Goal: Task Accomplishment & Management: Manage account settings

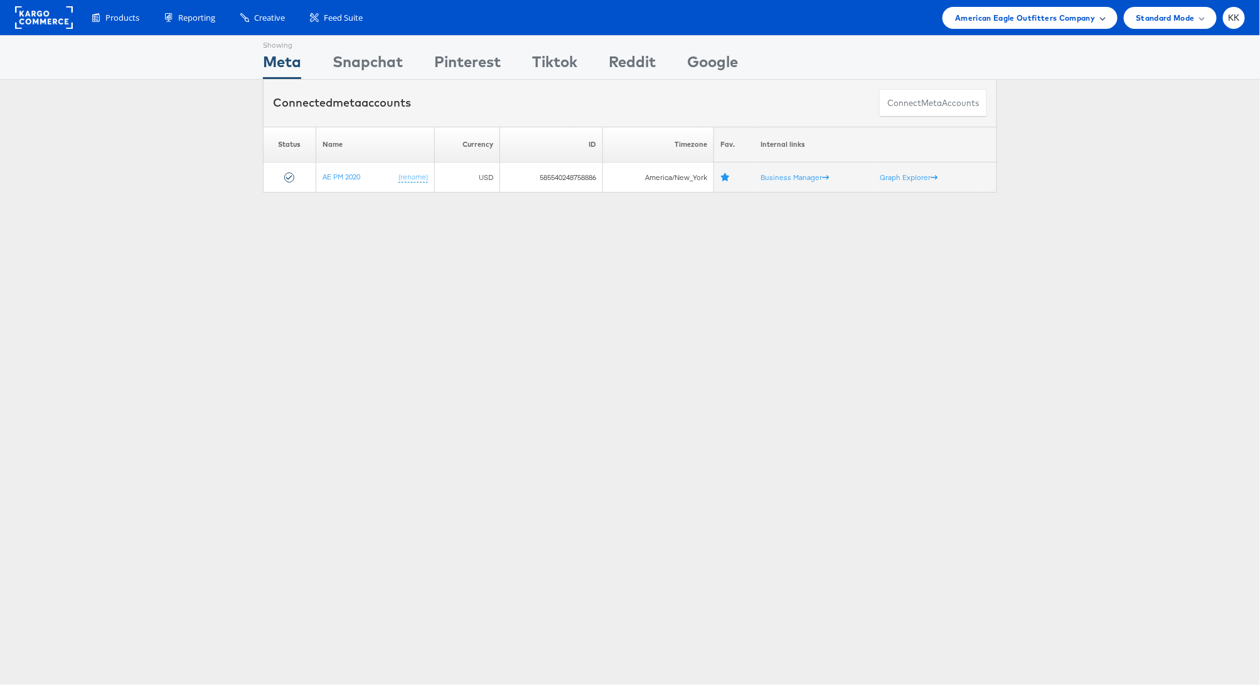
click at [1046, 20] on span "American Eagle Outfitters Company" at bounding box center [1025, 17] width 140 height 13
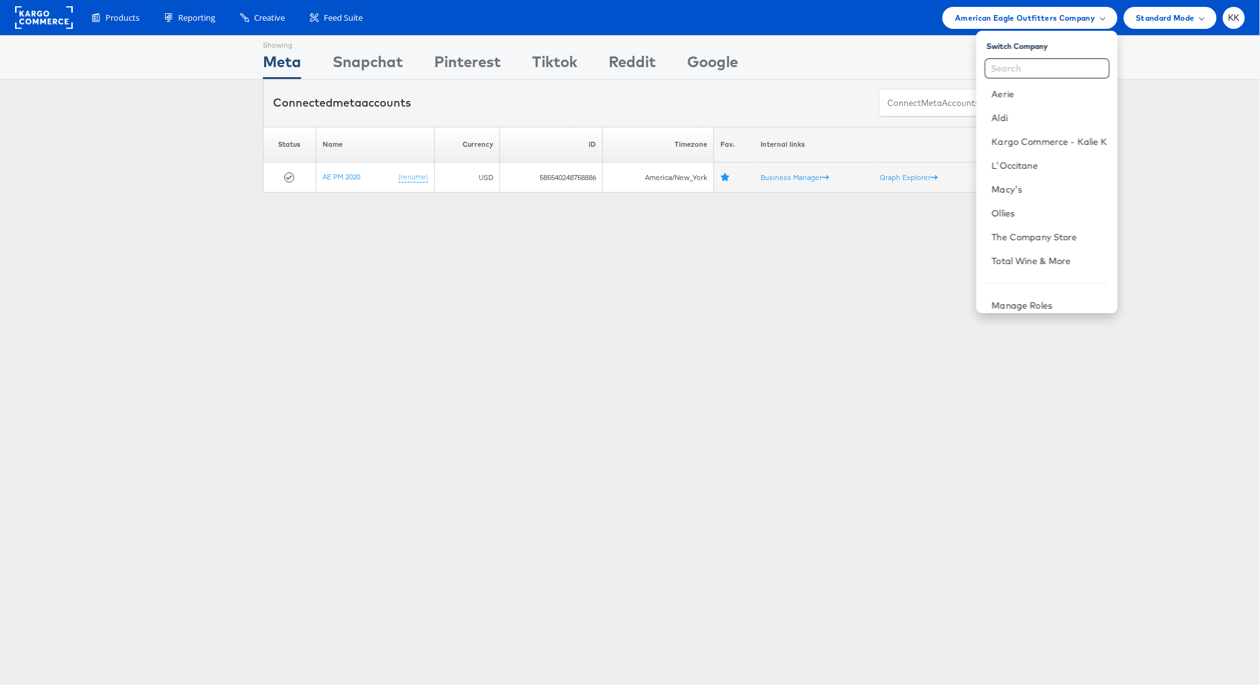
click at [427, 270] on div "Showing Meta Showing Snapchat Showing Pinterest Showing Tiktok Showing Reddit S…" at bounding box center [630, 349] width 1260 height 628
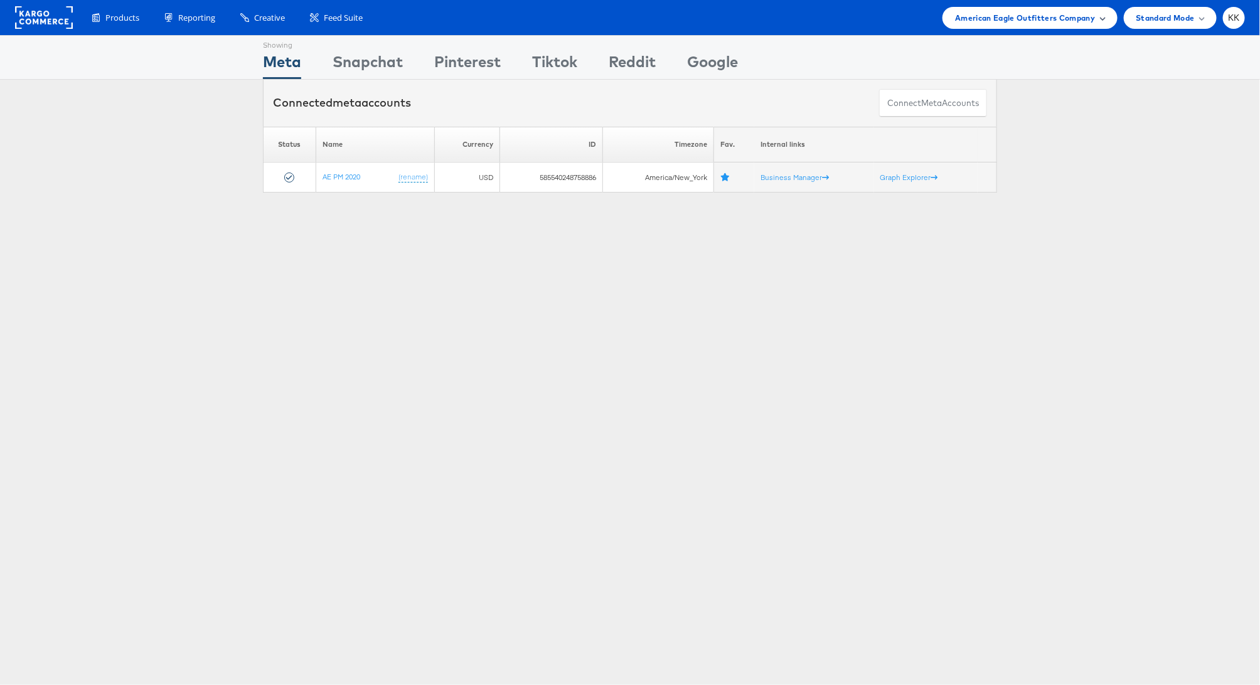
click at [1046, 23] on span "American Eagle Outfitters Company" at bounding box center [1025, 17] width 140 height 13
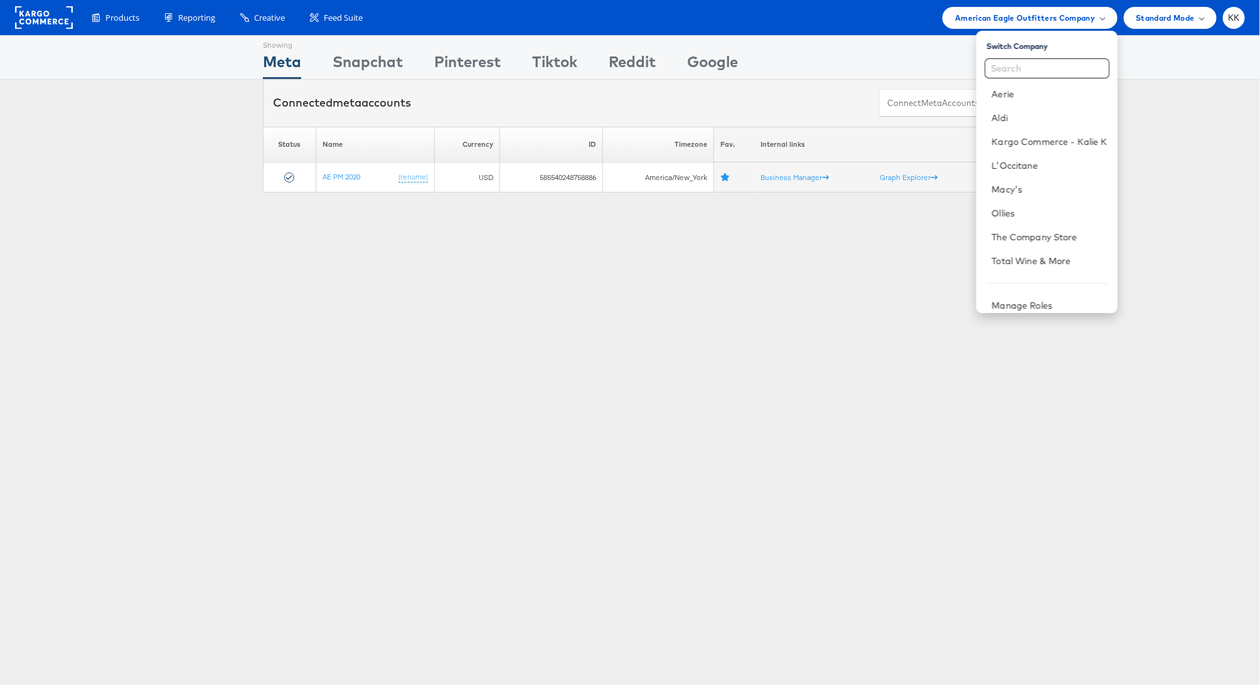
click at [536, 225] on div "Showing Meta Showing Snapchat Showing Pinterest Showing Tiktok Showing Reddit S…" at bounding box center [630, 349] width 1260 height 628
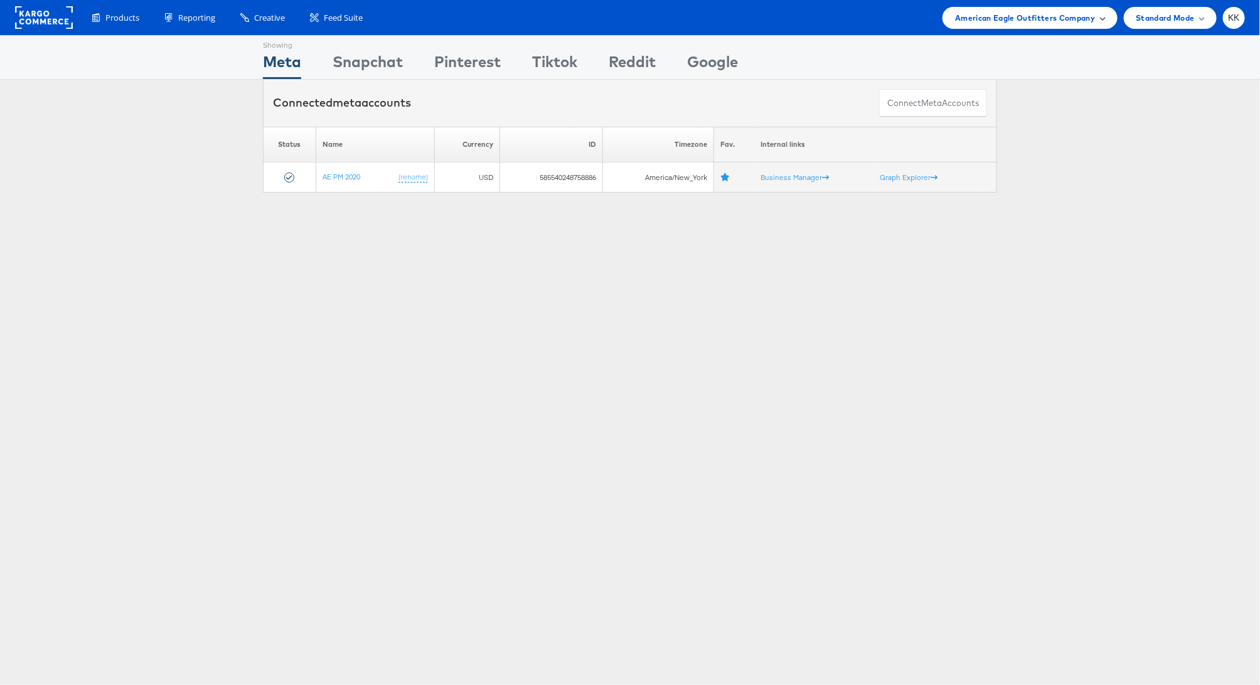
click at [1013, 23] on span "American Eagle Outfitters Company" at bounding box center [1025, 17] width 140 height 13
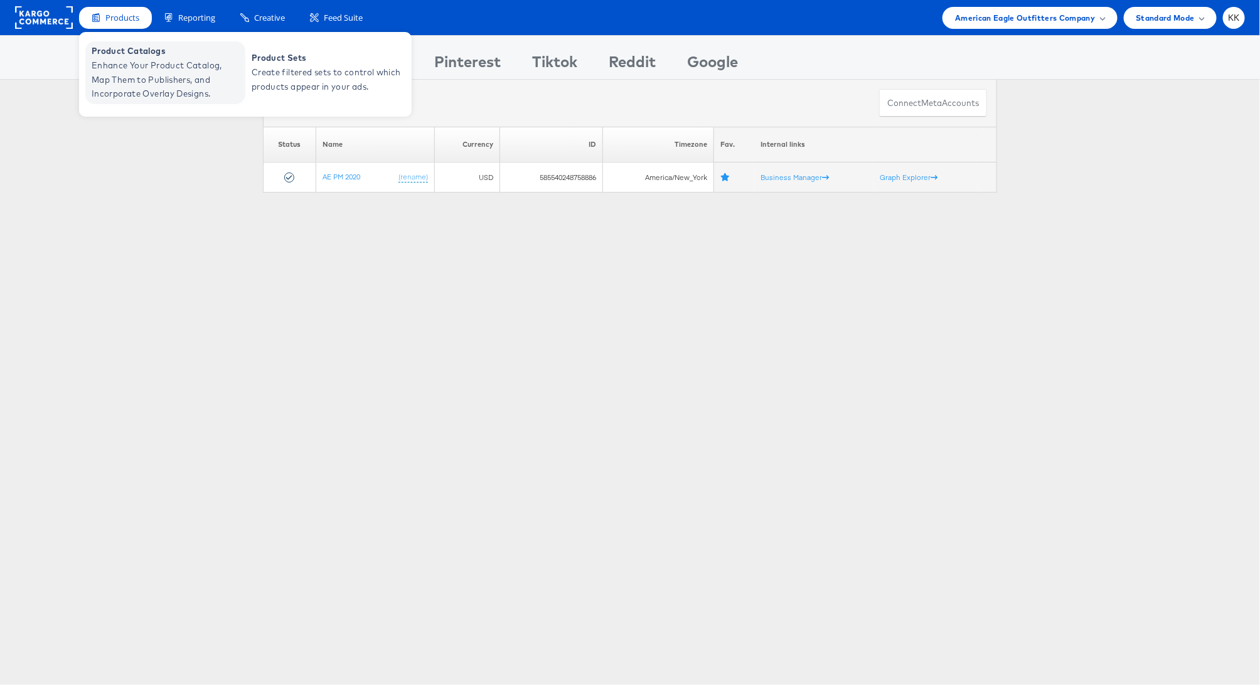
click at [146, 81] on span "Enhance Your Product Catalog, Map Them to Publishers, and Incorporate Overlay D…" at bounding box center [167, 79] width 151 height 43
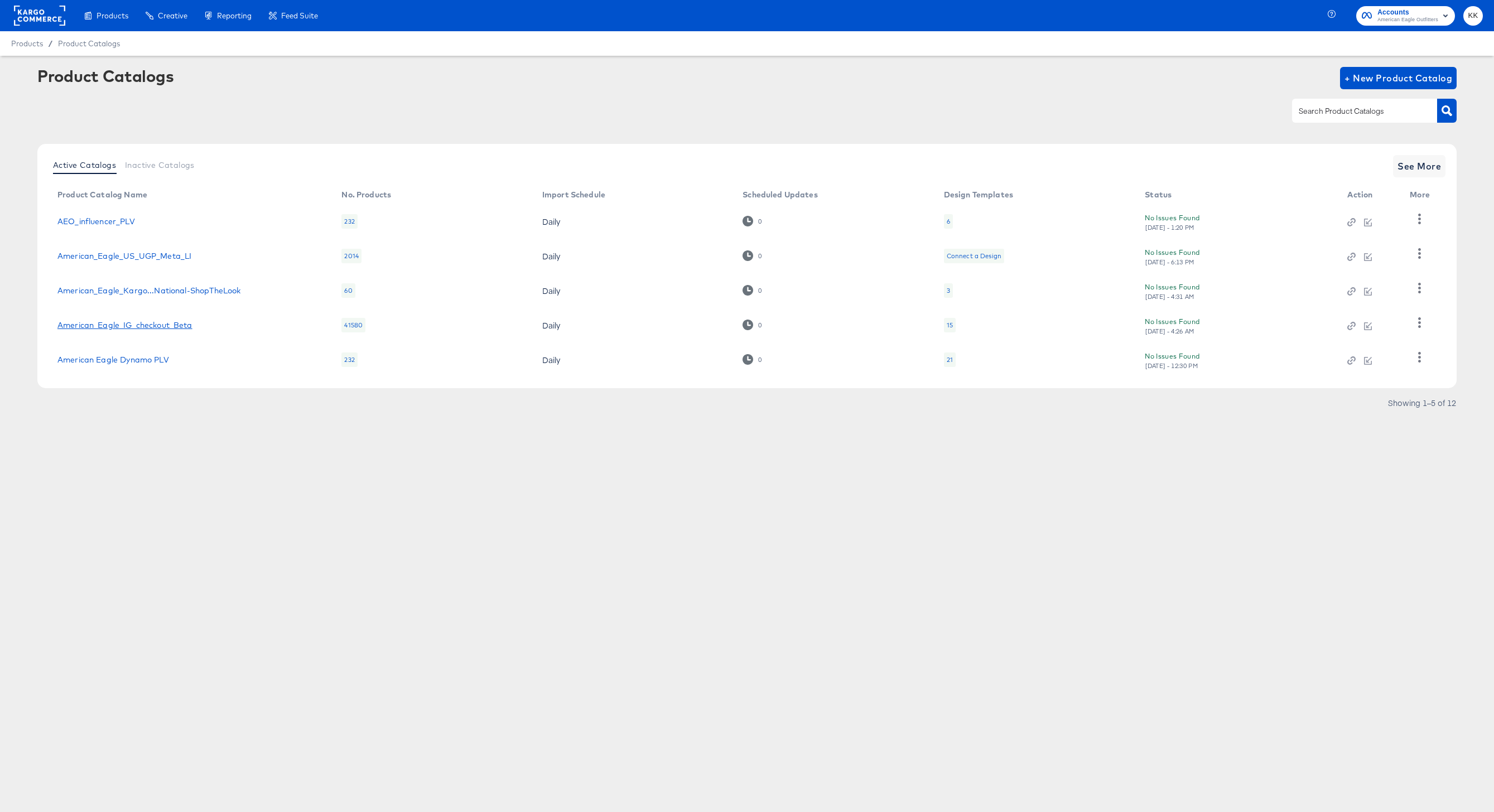
click at [170, 324] on link "American_Eagle_IG_checkout_Beta" at bounding box center [125, 325] width 135 height 9
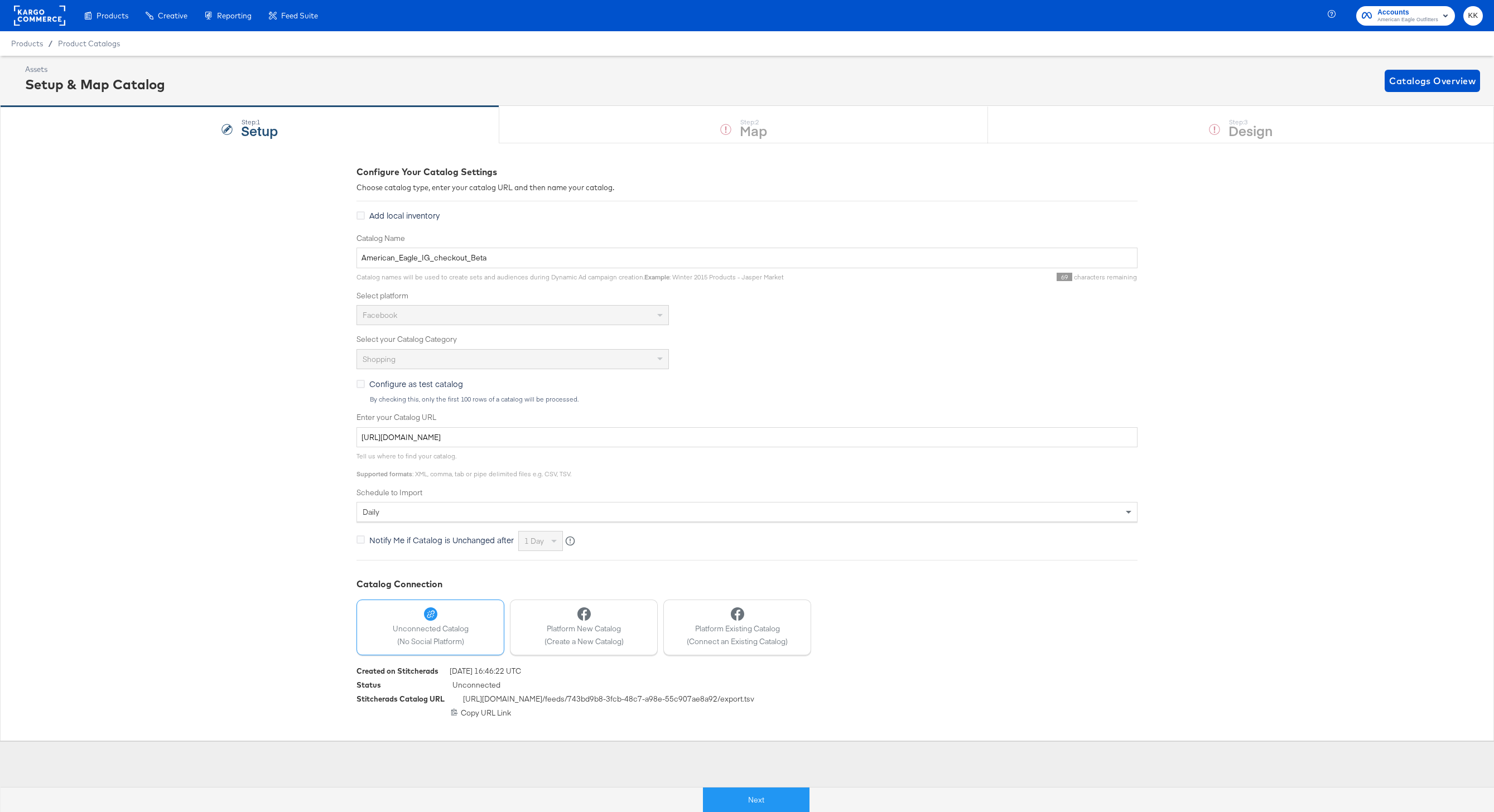
click at [738, 609] on div "Next" at bounding box center [755, 795] width 1494 height 34
click at [739, 609] on div "Next" at bounding box center [755, 795] width 1494 height 34
click at [743, 609] on button "Next" at bounding box center [756, 800] width 107 height 25
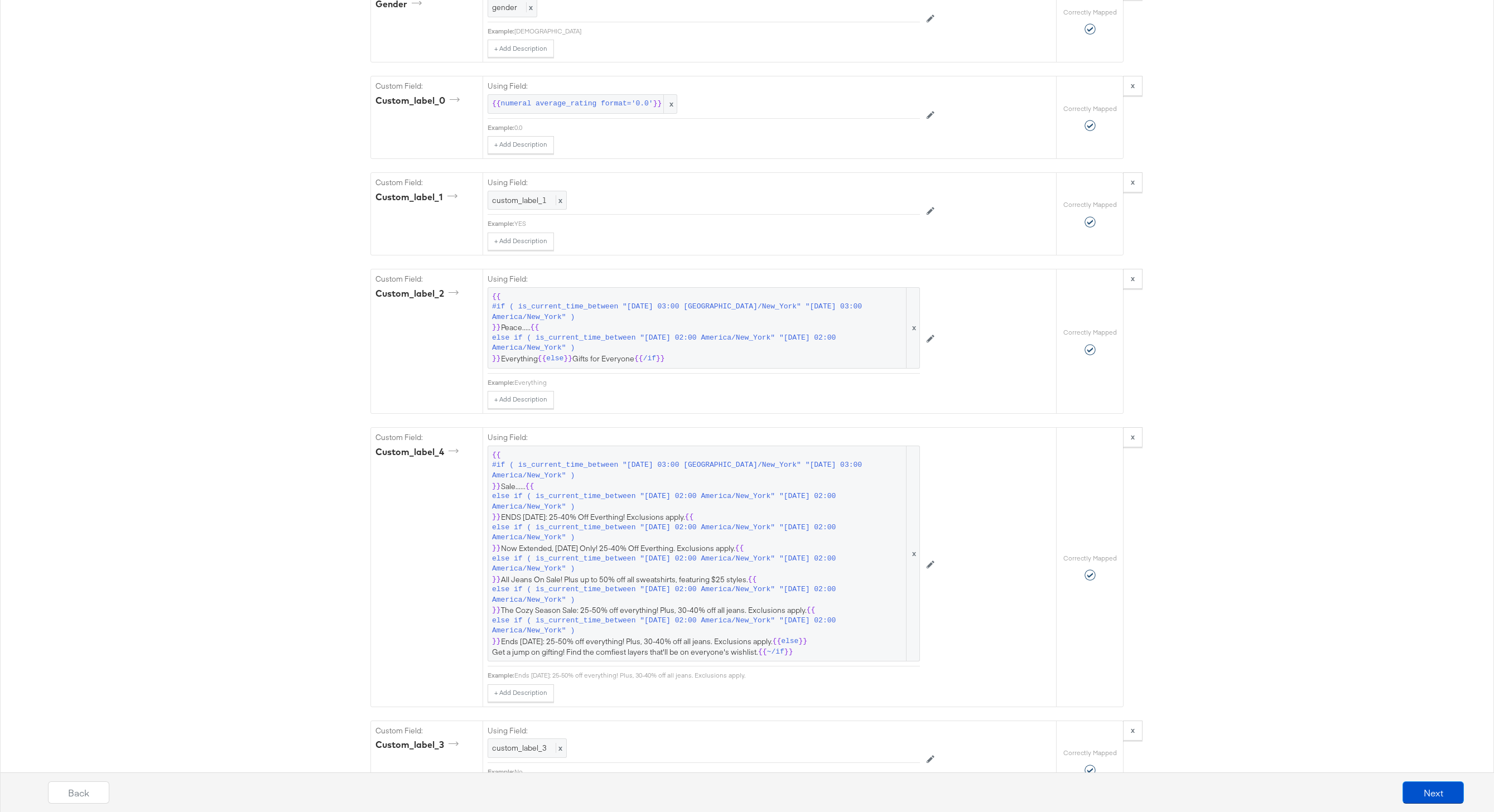
scroll to position [1520, 0]
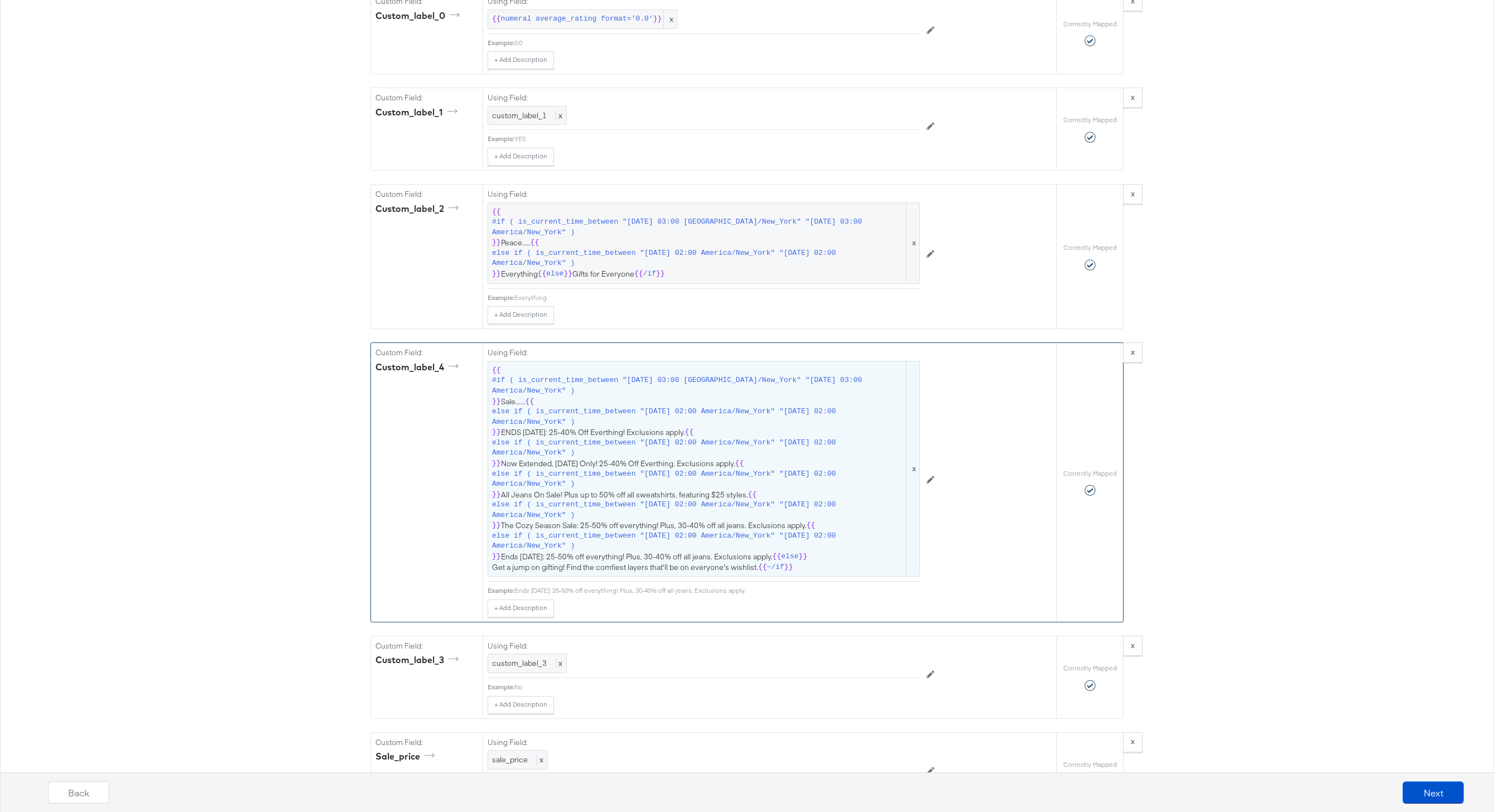
click at [637, 504] on span "else if ( is_current_time_between "2025-10-10 02:00 America/New_York" "2025-10-…" at bounding box center [698, 509] width 412 height 20
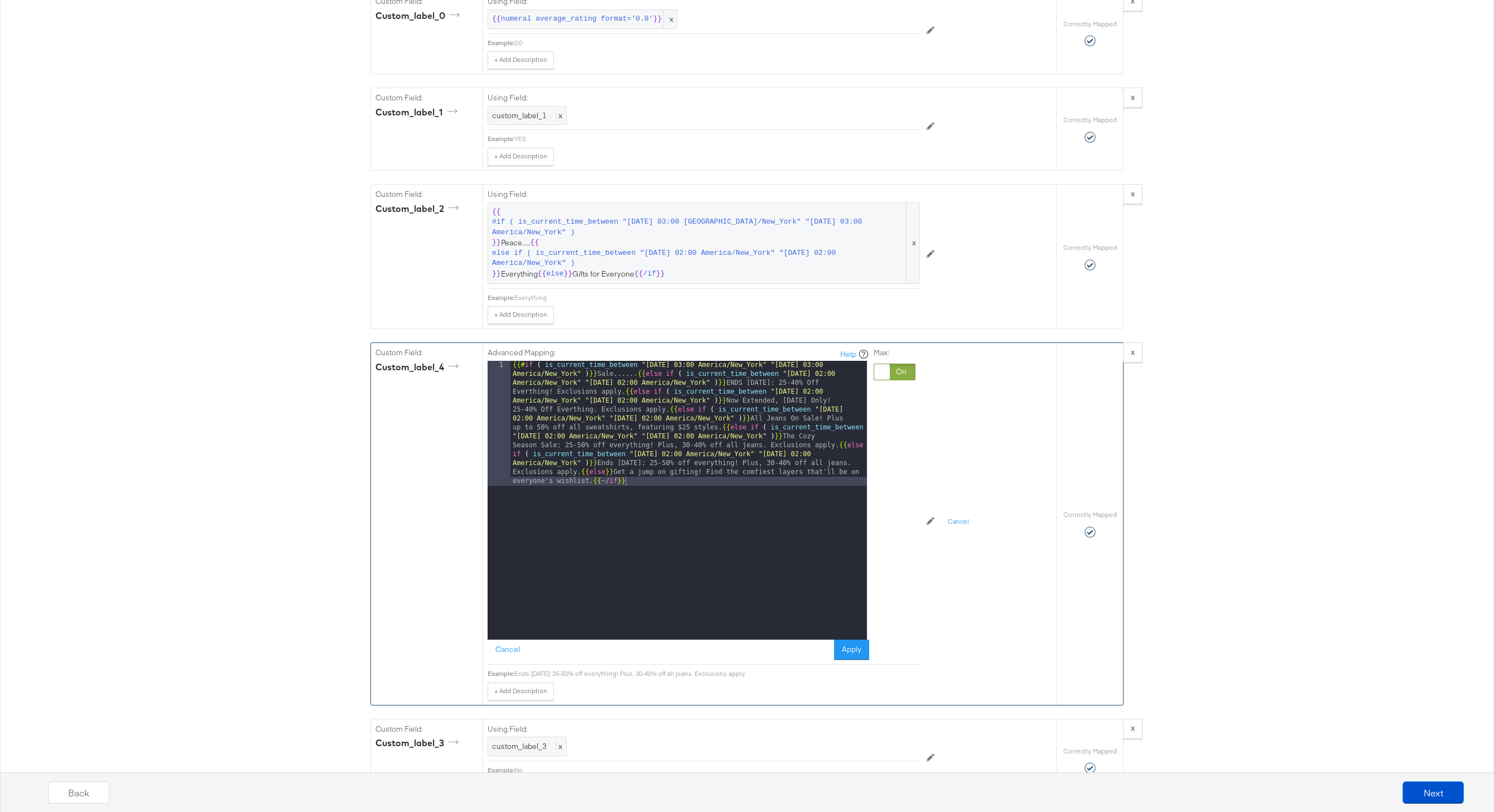
click at [582, 473] on div "{{# if ( is_current_time_between "2024-06-11 03:00 America/New_York" "2024-06-1…" at bounding box center [688, 625] width 356 height 529
click at [840, 447] on div "{{# if ( is_current_time_between "2024-06-11 03:00 America/New_York" "2024-06-1…" at bounding box center [688, 567] width 356 height 412
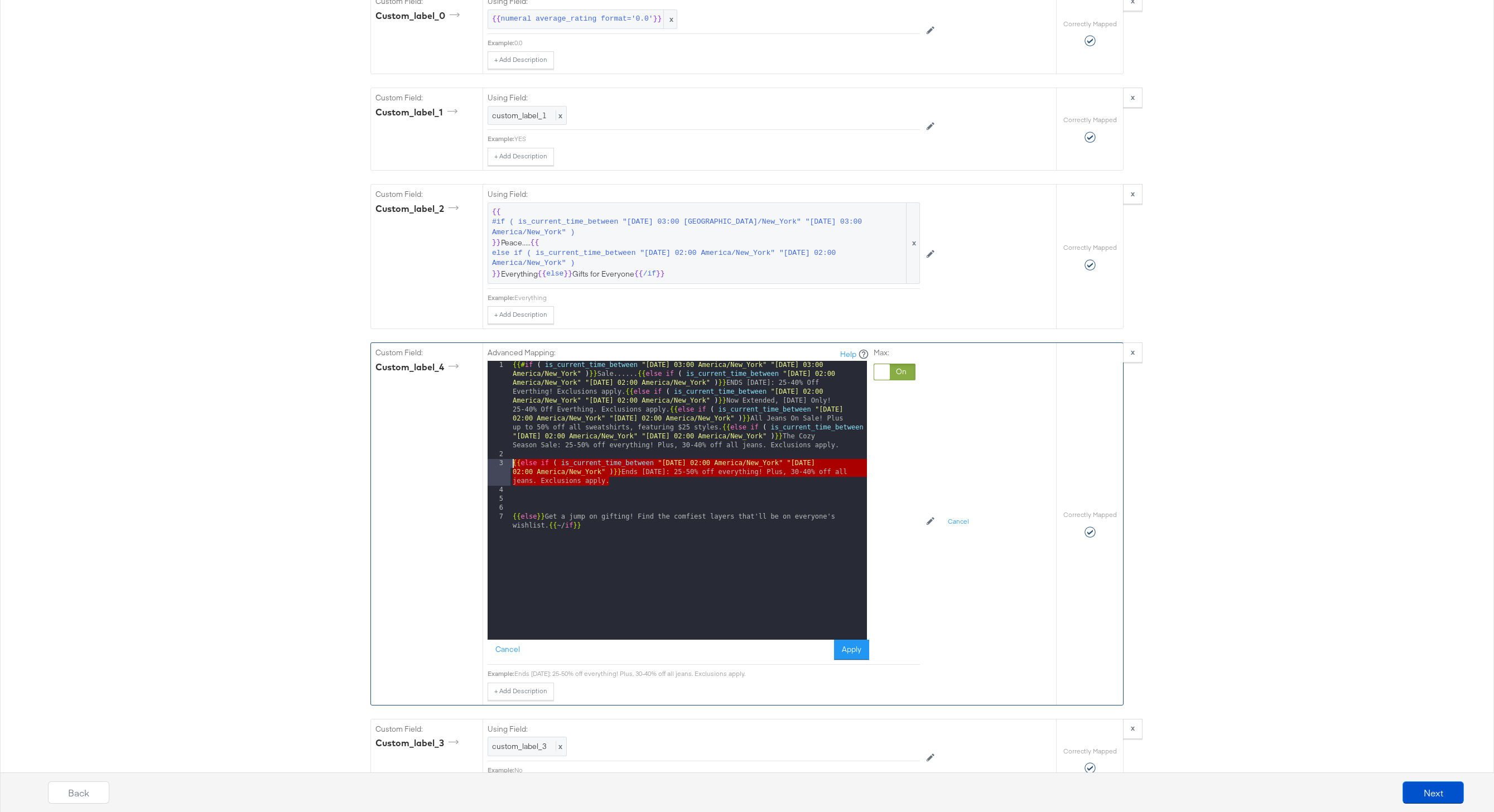
drag, startPoint x: 613, startPoint y: 484, endPoint x: 490, endPoint y: 463, distance: 124.8
click at [490, 463] on div "1 2 3 4 5 6 7 {{# if ( is_current_time_between "2024-06-11 03:00 America/New_Yo…" at bounding box center [676, 500] width 379 height 279
click at [652, 482] on div "{{# if ( is_current_time_between "2024-06-11 03:00 America/New_York" "2024-06-1…" at bounding box center [688, 553] width 356 height 386
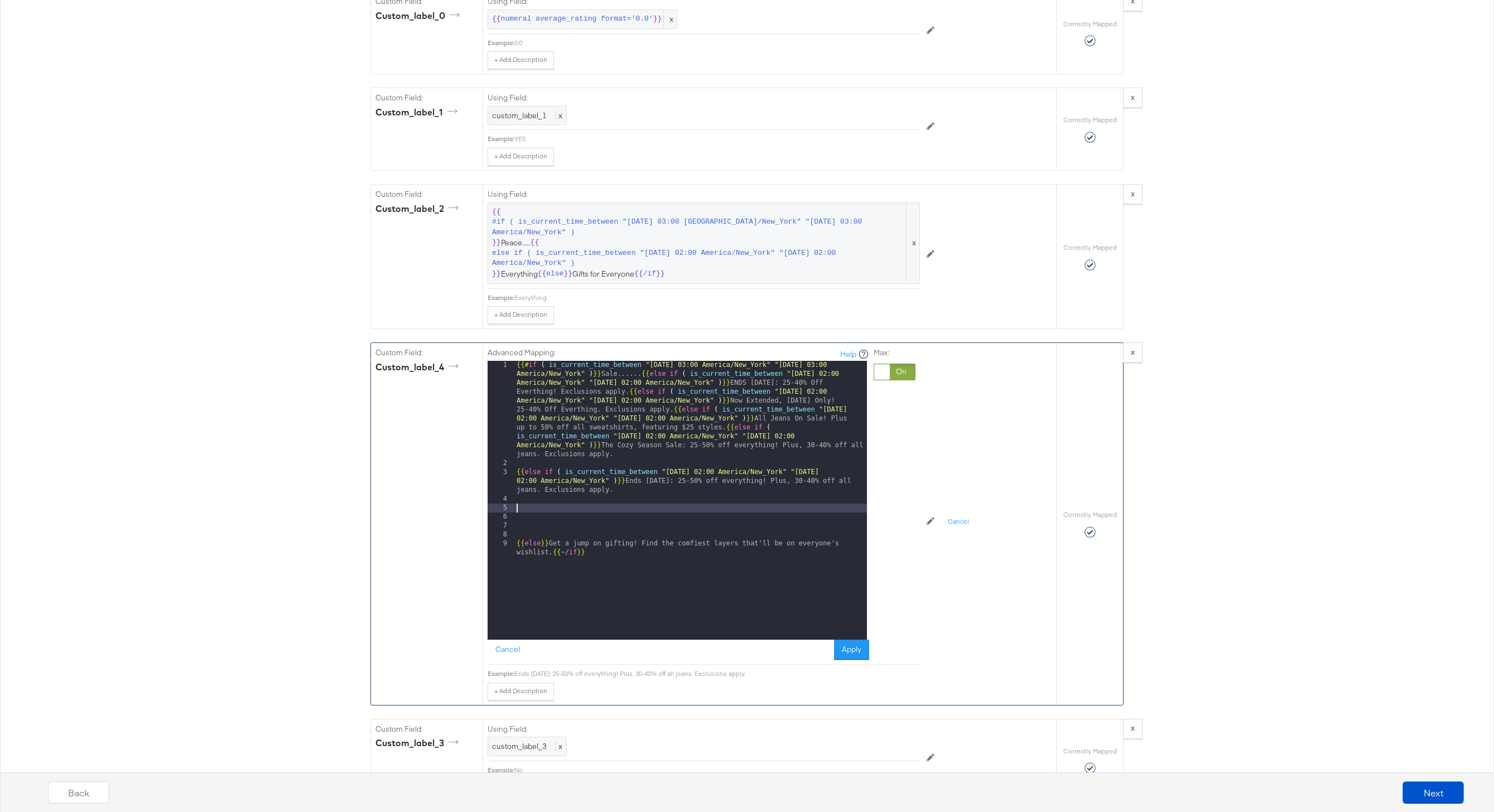
paste textarea
click at [706, 506] on div "{{# if ( is_current_time_between "2024-06-11 03:00 America/New_York" "2024-06-1…" at bounding box center [691, 558] width 353 height 394
drag, startPoint x: 849, startPoint y: 508, endPoint x: 849, endPoint y: 525, distance: 17.0
click at [849, 507] on div "{{# if ( is_current_time_between "2024-06-11 03:00 America/New_York" "2024-06-1…" at bounding box center [691, 558] width 353 height 394
drag, startPoint x: 631, startPoint y: 528, endPoint x: 635, endPoint y: 520, distance: 8.9
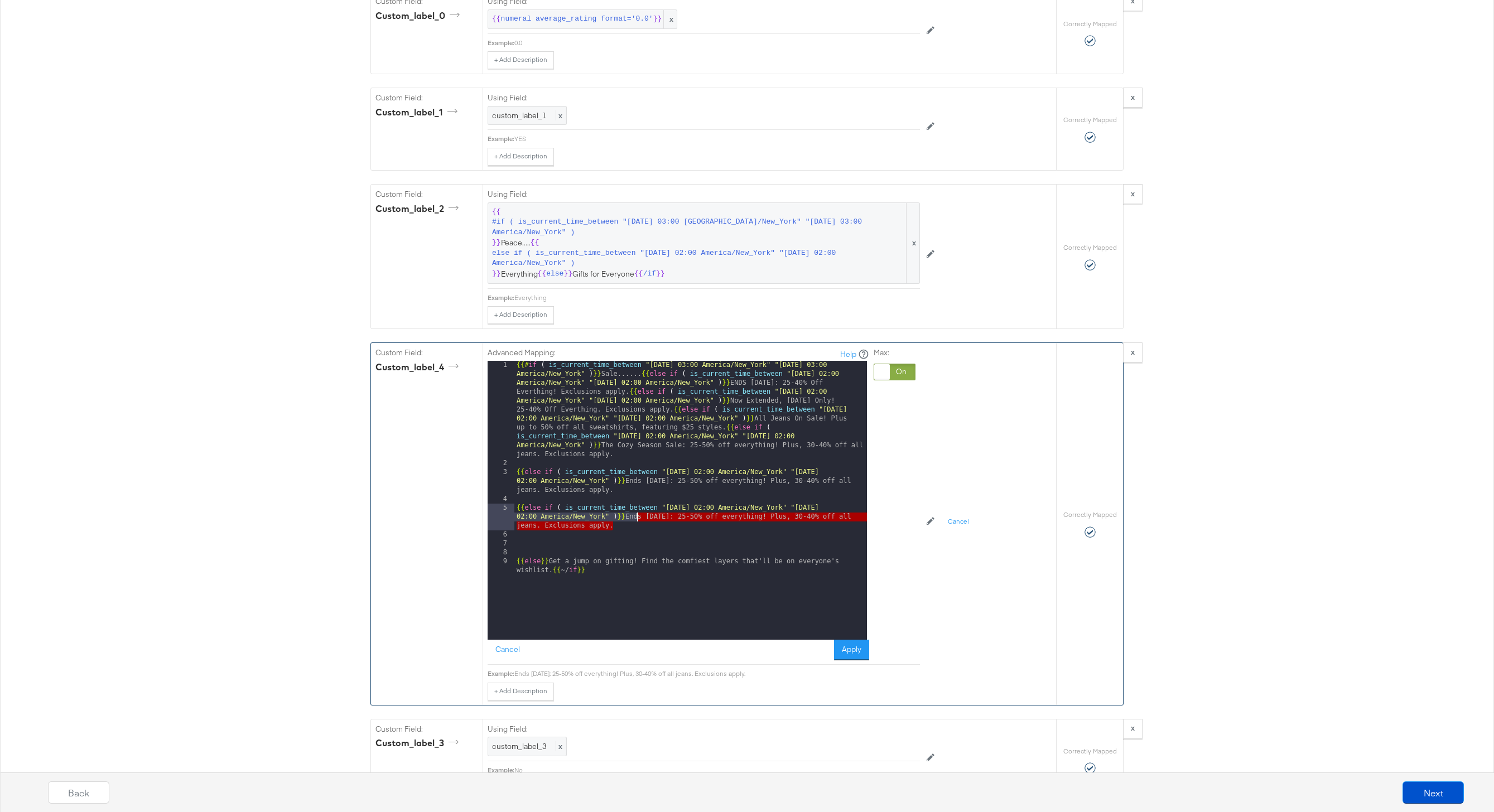
click at [635, 520] on div "{{# if ( is_current_time_between "2024-06-11 03:00 America/New_York" "2024-06-1…" at bounding box center [691, 558] width 353 height 394
click at [514, 474] on div "3" at bounding box center [500, 481] width 27 height 27
click at [517, 478] on div "{{# if ( is_current_time_between "2024-06-11 03:00 America/New_York" "2024-06-1…" at bounding box center [691, 558] width 353 height 394
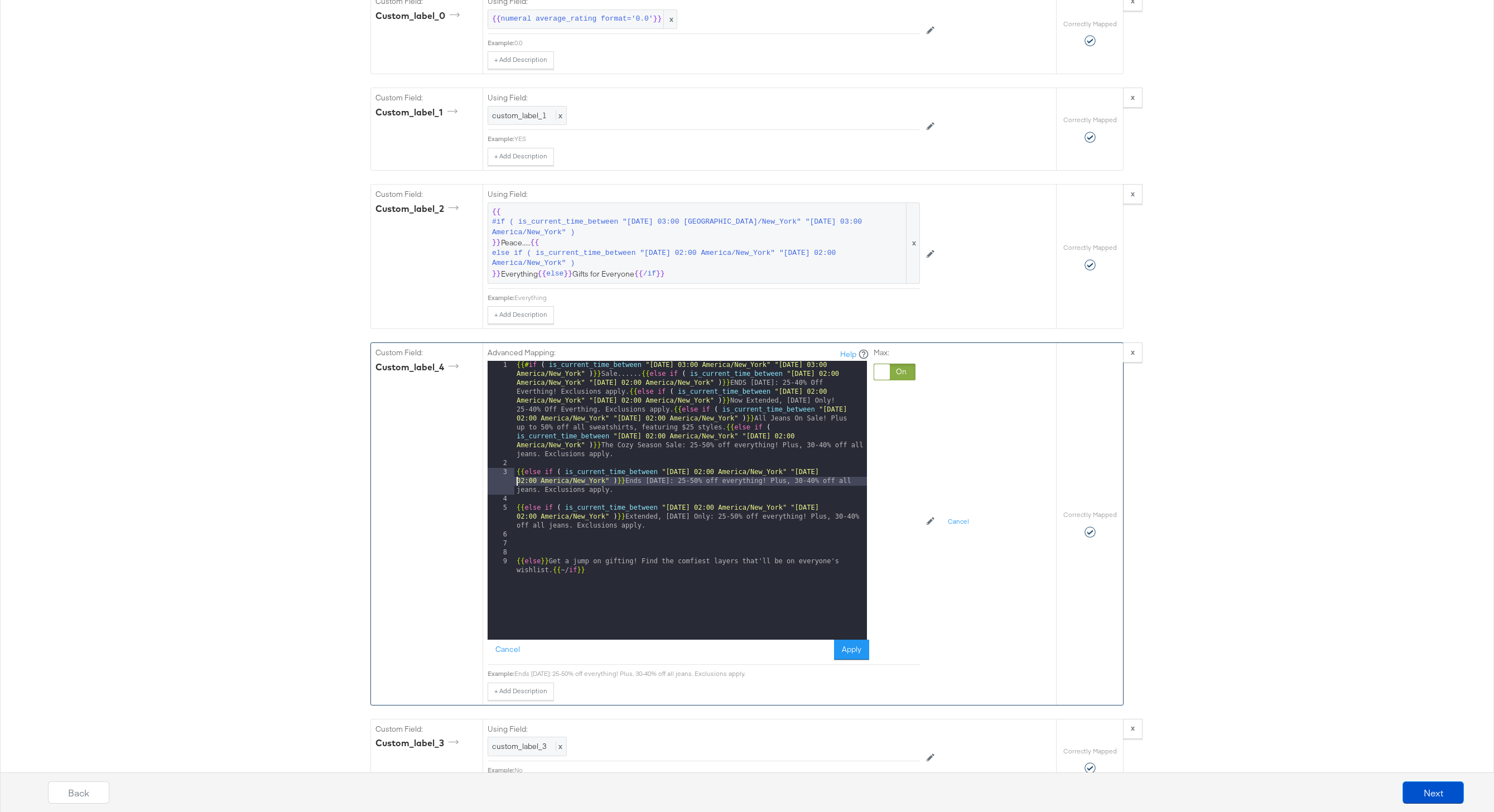
click at [725, 429] on div "{{# if ( is_current_time_between "2024-06-11 03:00 America/New_York" "2024-06-1…" at bounding box center [691, 558] width 353 height 394
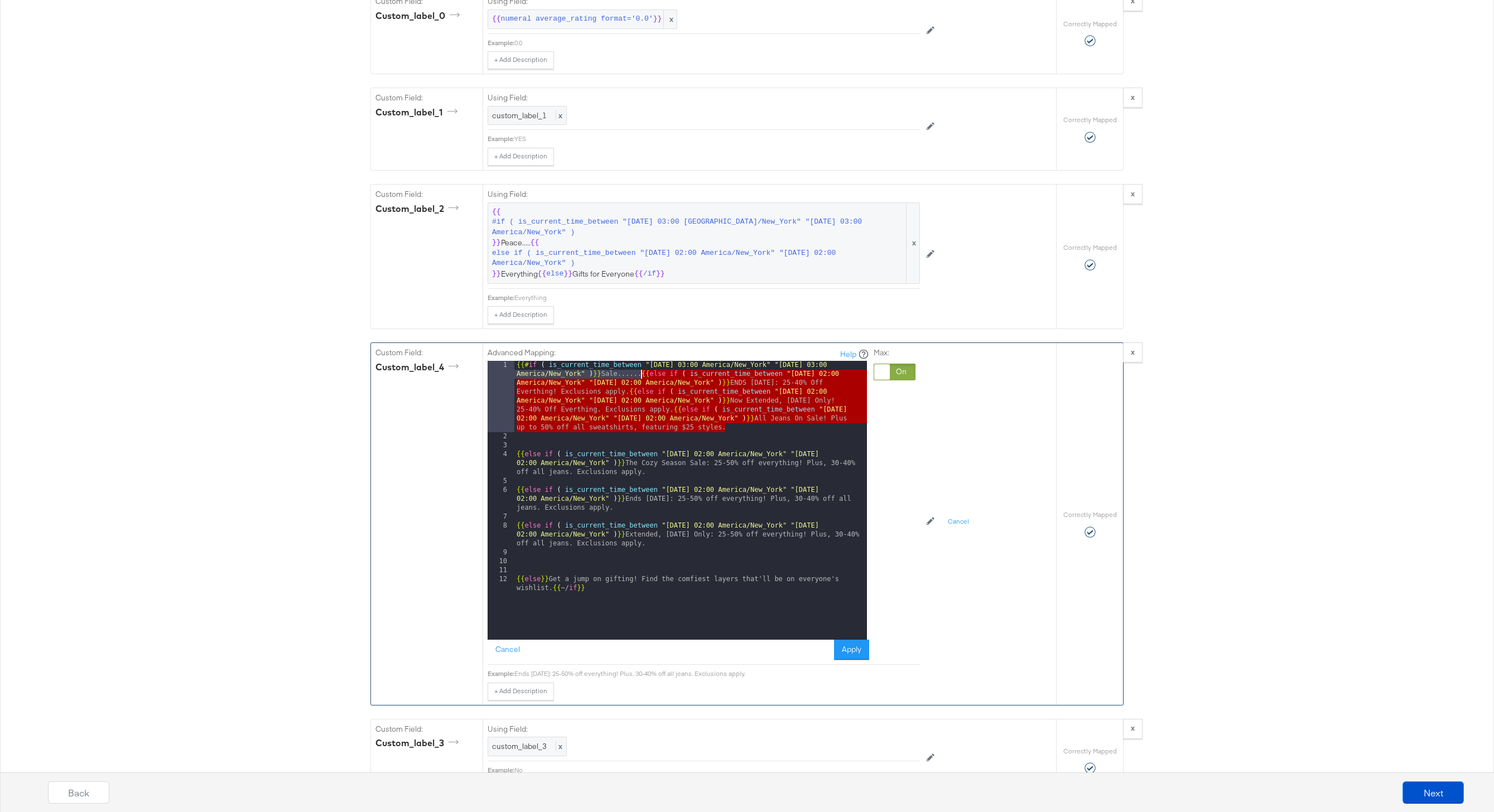
drag, startPoint x: 740, startPoint y: 426, endPoint x: 643, endPoint y: 374, distance: 110.1
click at [643, 374] on div "{{# if ( is_current_time_between "2024-06-11 03:00 America/New_York" "2024-06-1…" at bounding box center [691, 545] width 353 height 368
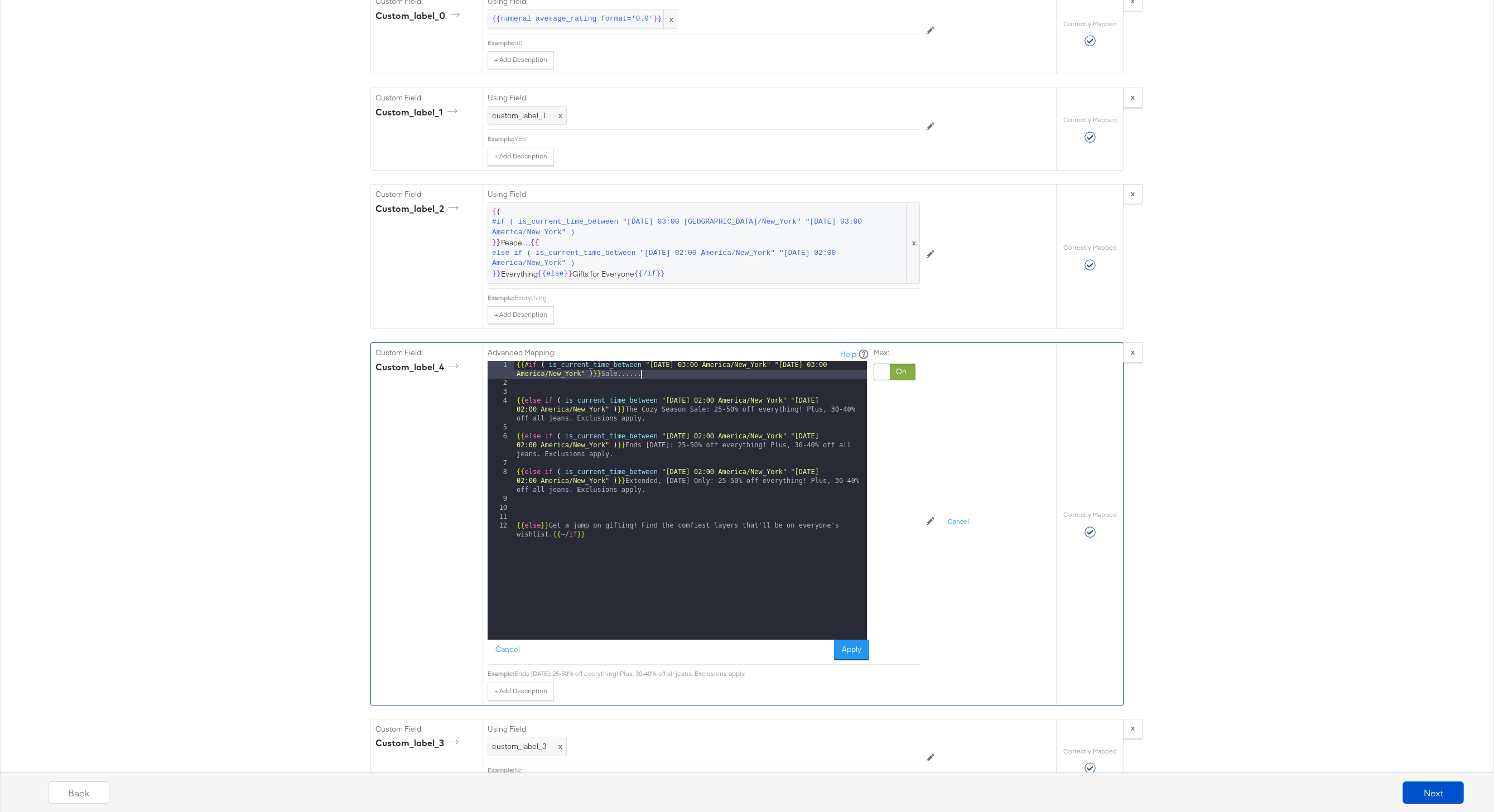
click at [513, 402] on div "4" at bounding box center [500, 410] width 27 height 27
click at [515, 400] on div "{{# if ( is_current_time_between "2024-06-11 03:00 America/New_York" "2024-06-1…" at bounding box center [691, 518] width 353 height 314
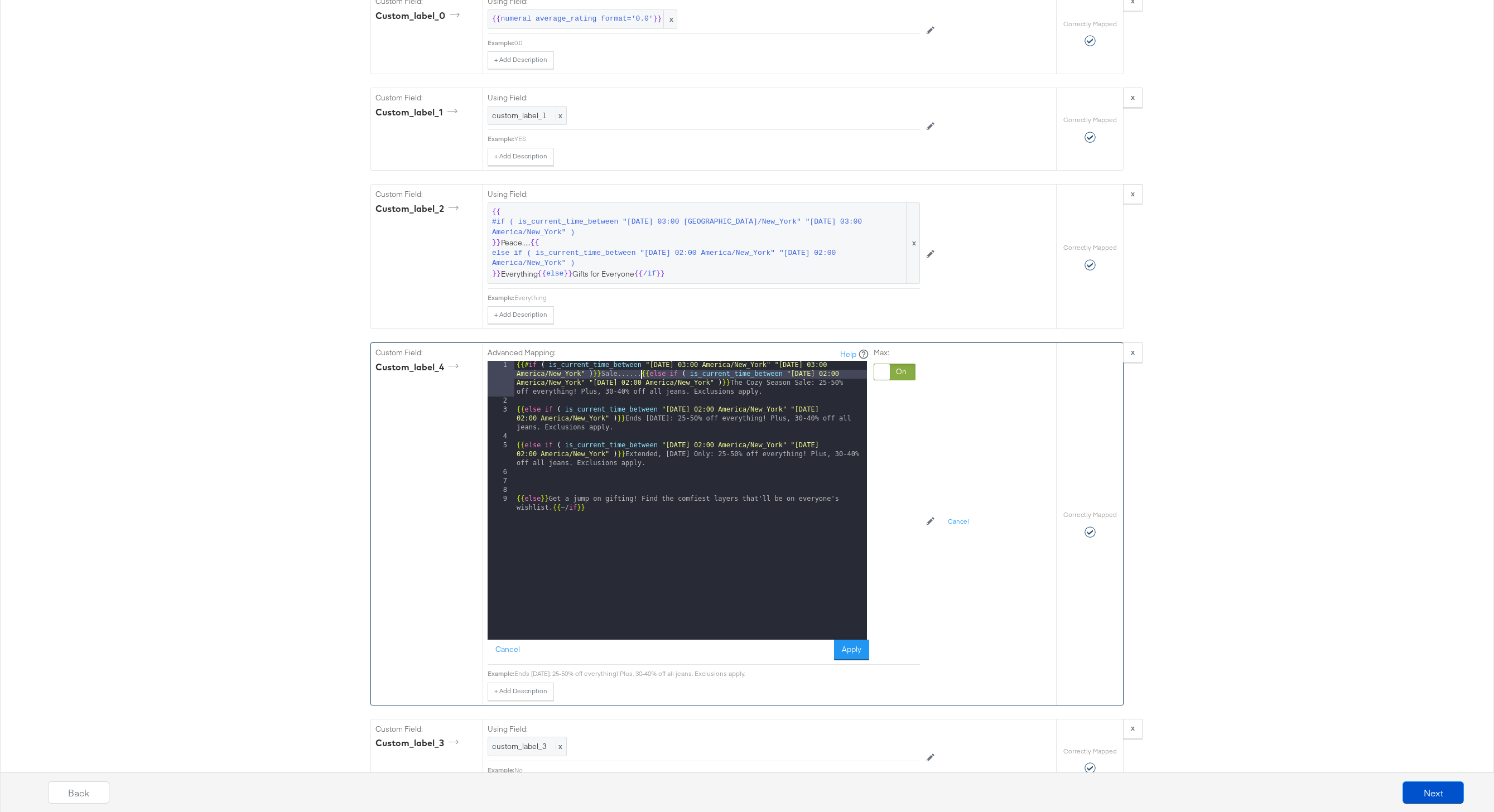
click at [517, 412] on div "{{# if ( is_current_time_between "2024-06-11 03:00 America/New_York" "2024-06-1…" at bounding box center [691, 527] width 353 height 332
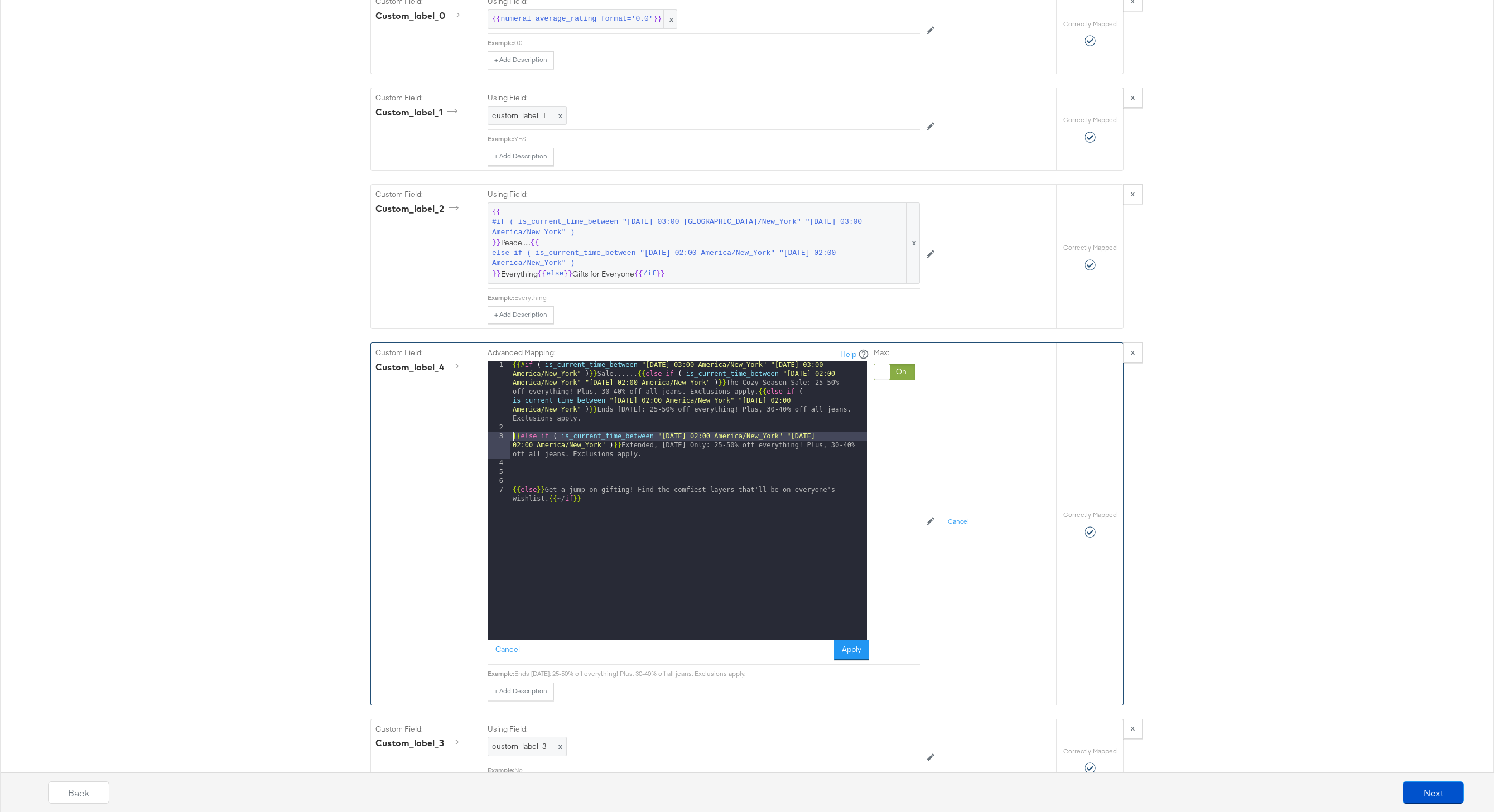
click at [510, 438] on div "{{# if ( is_current_time_between "2024-06-11 03:00 America/New_York" "2024-06-1…" at bounding box center [688, 540] width 356 height 359
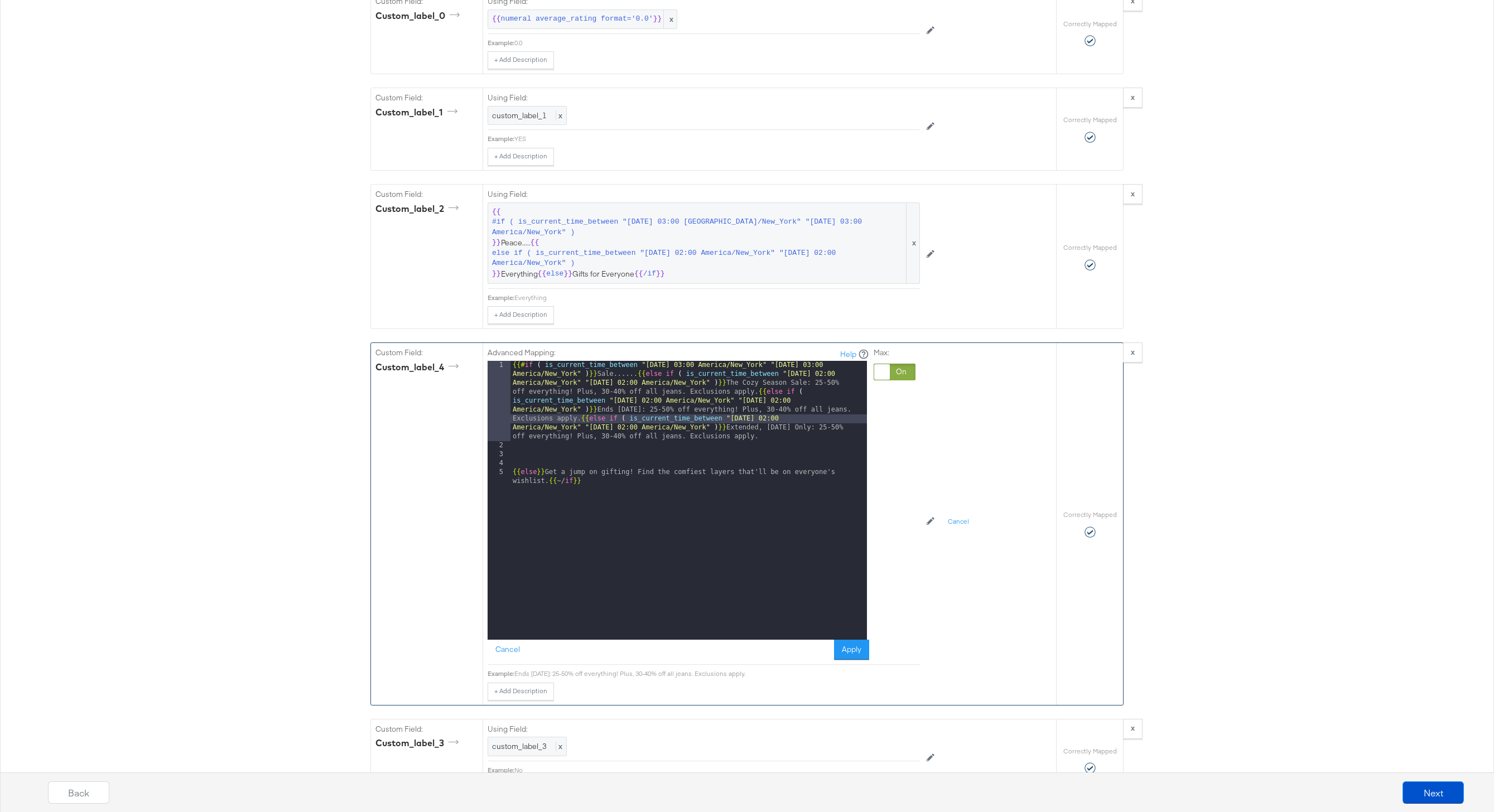
click at [514, 473] on div "{{# if ( is_current_time_between "2024-06-11 03:00 America/New_York" "2024-06-1…" at bounding box center [688, 549] width 356 height 377
click at [843, 609] on button "Apply" at bounding box center [851, 649] width 36 height 20
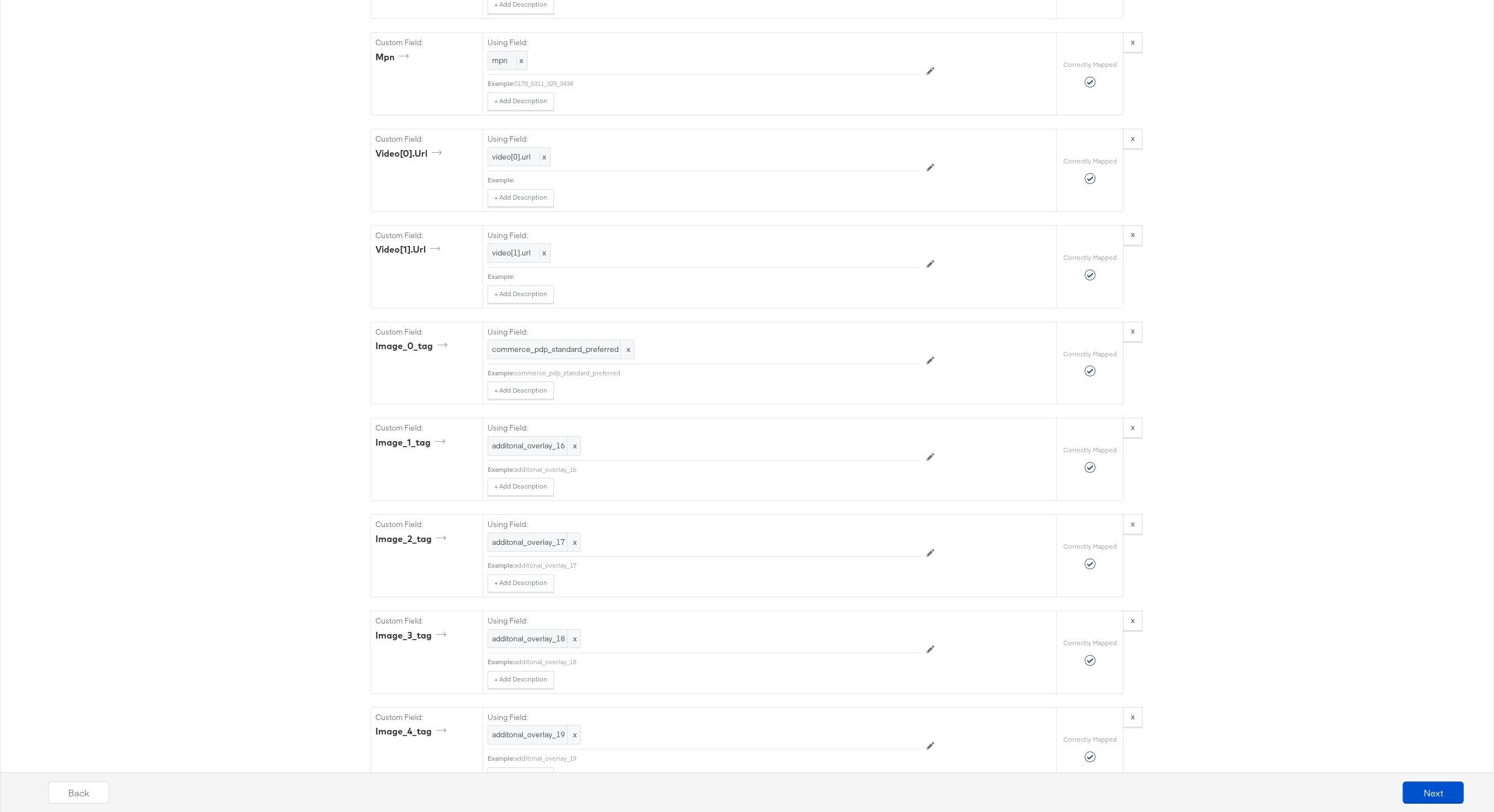
scroll to position [2734, 0]
click at [1119, 609] on button "Next" at bounding box center [1433, 792] width 61 height 22
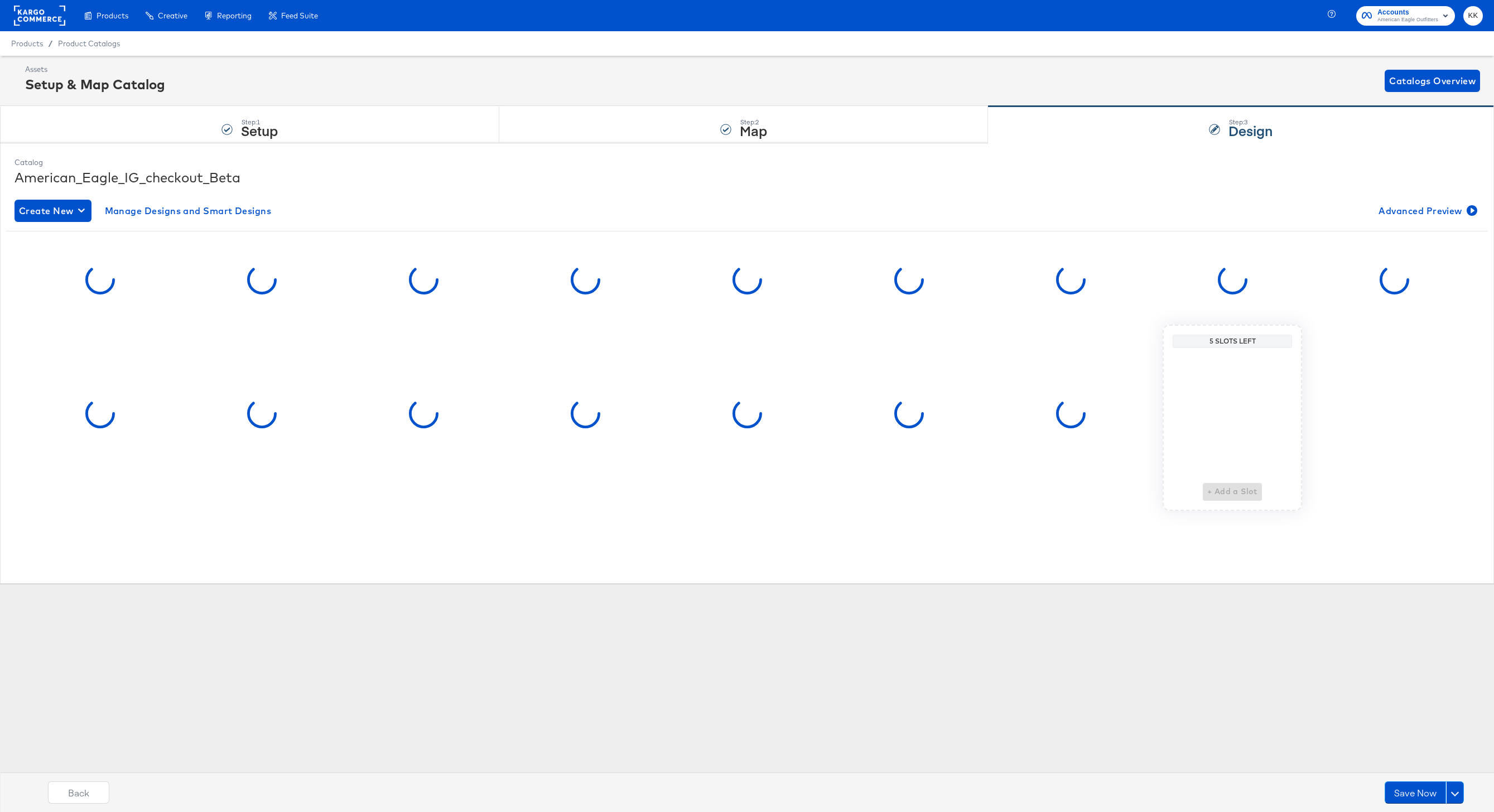
scroll to position [0, 0]
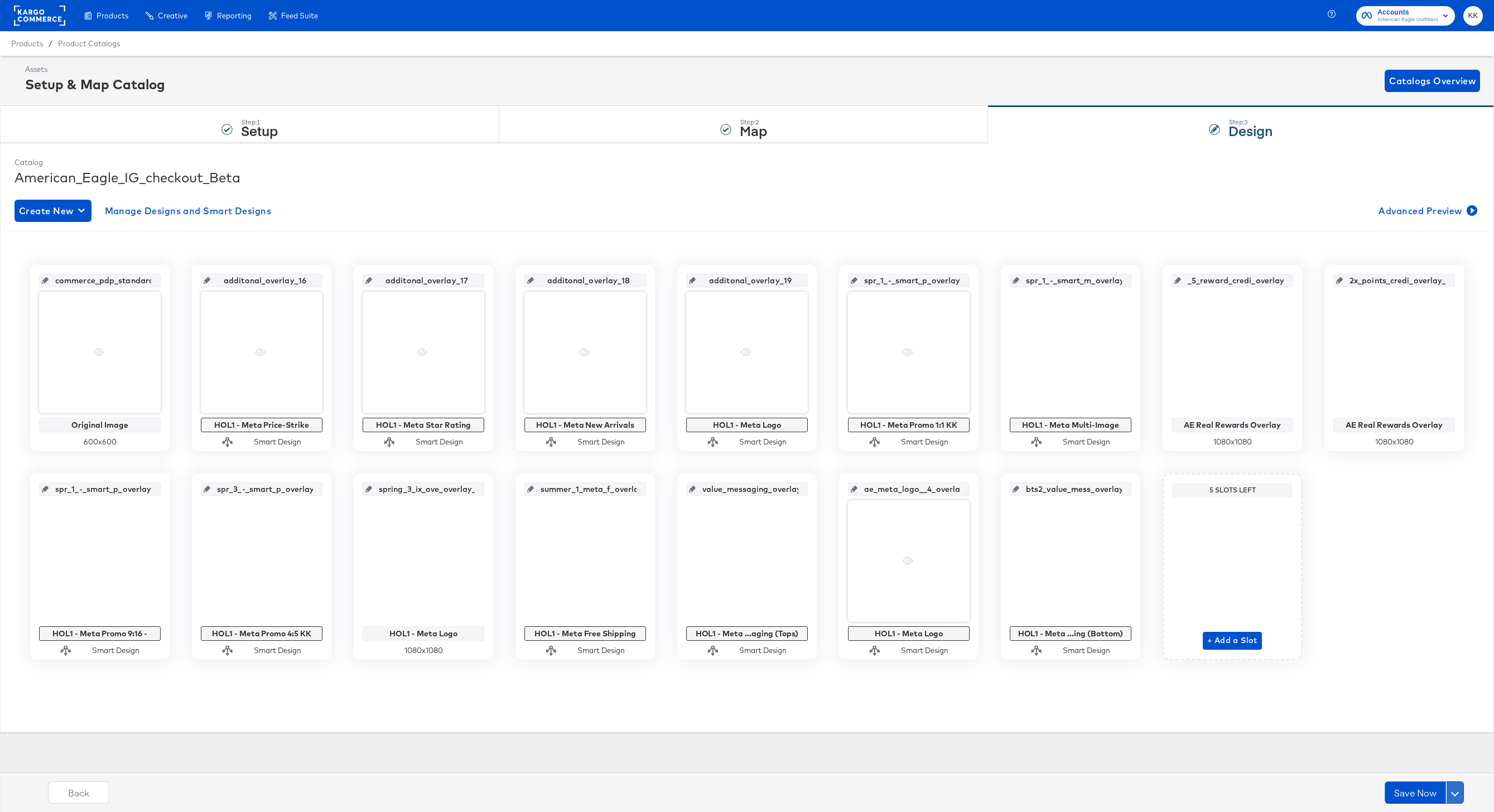
click at [1119, 609] on button at bounding box center [1455, 792] width 18 height 22
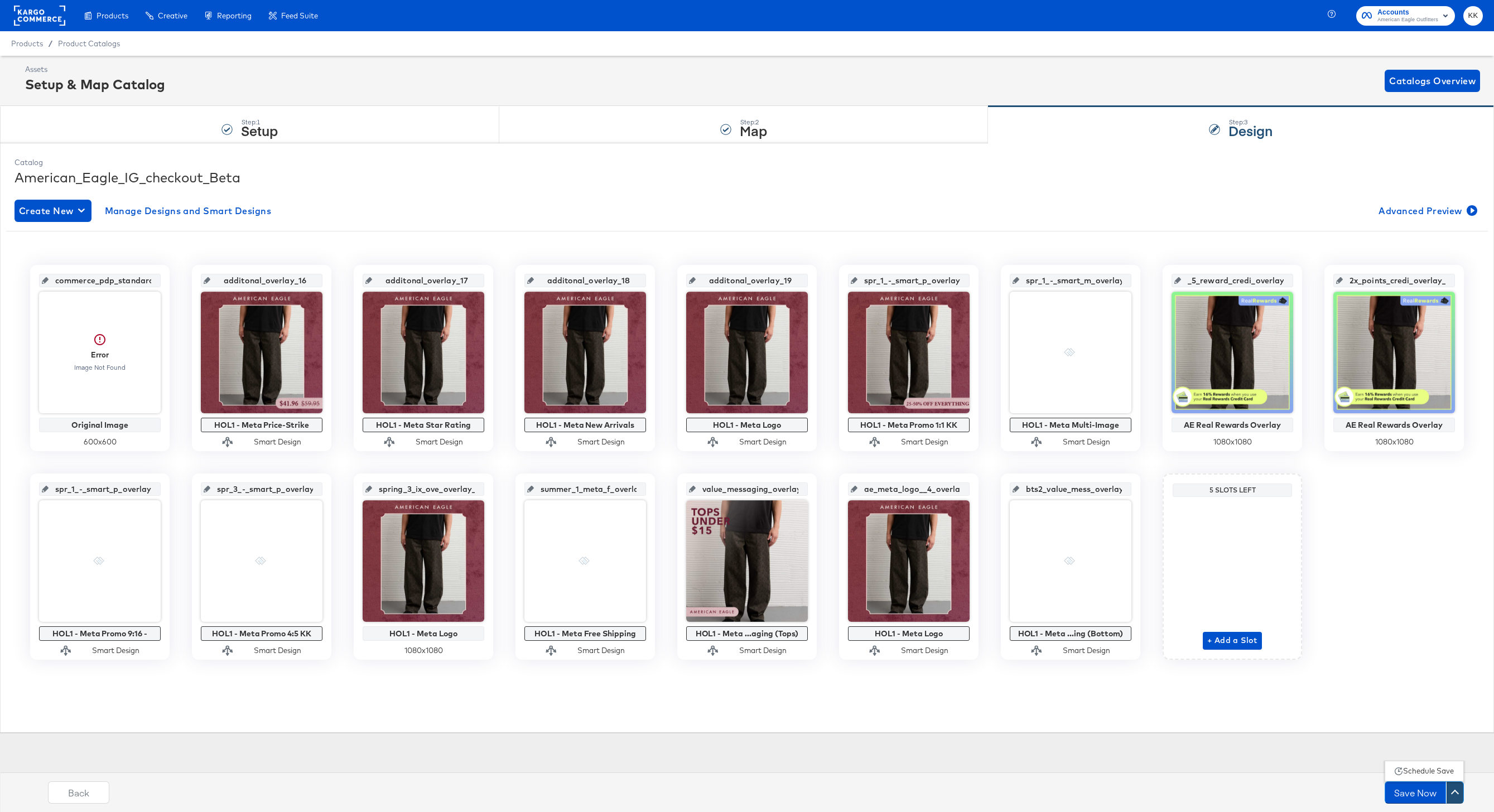
click at [1119, 609] on div "Schedule Save" at bounding box center [1427, 771] width 51 height 11
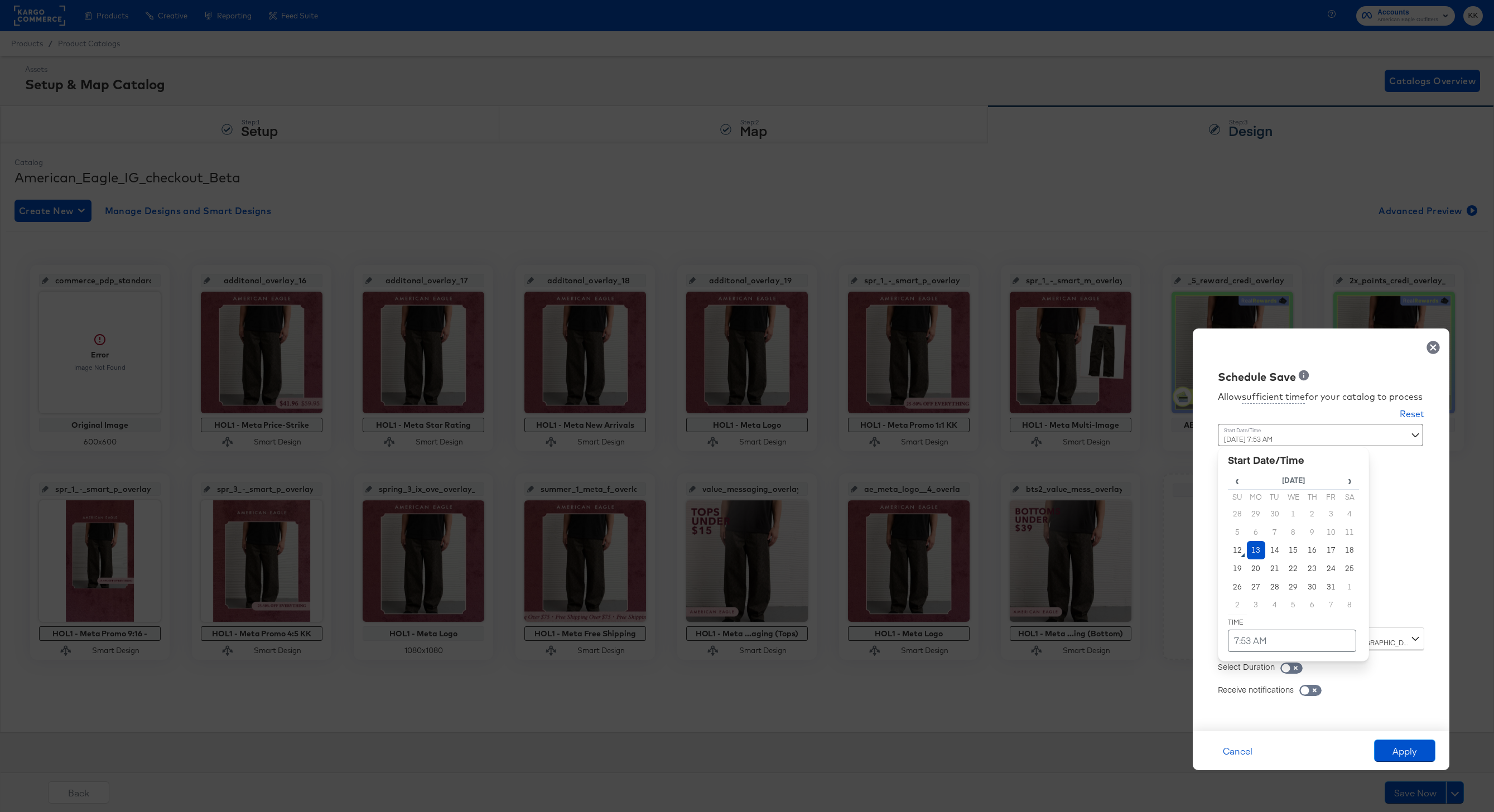
click at [1119, 609] on div "October 13th 2025 7:53 AM ‹ October 2025 › Su Mo Tu We Th Fr Sa 28 29 30 1 2 3 …" at bounding box center [1293, 521] width 151 height 195
click at [1119, 537] on td "6" at bounding box center [1256, 532] width 19 height 19
click at [1119, 545] on td "13" at bounding box center [1256, 550] width 19 height 19
click at [1119, 609] on table "‹ October 2025 › Su Mo Tu We Th Fr Sa 28 29 30 1 2 3 4 5 6 7 8 9 10 11 12 13 14…" at bounding box center [1292, 561] width 131 height 180
click at [1119, 609] on td "7:53 AM" at bounding box center [1291, 640] width 128 height 22
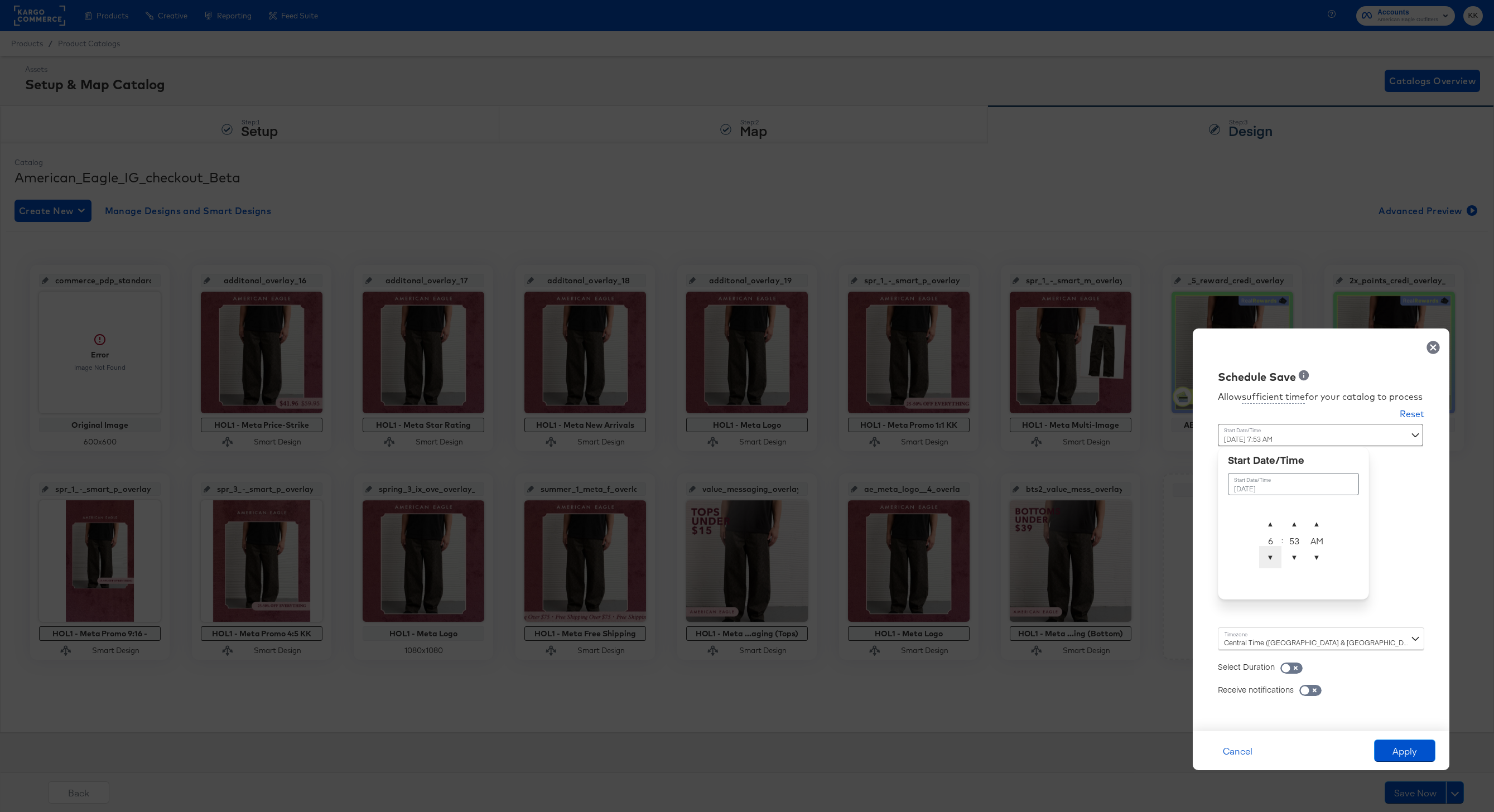
click at [1119, 556] on span "▼" at bounding box center [1269, 556] width 22 height 22
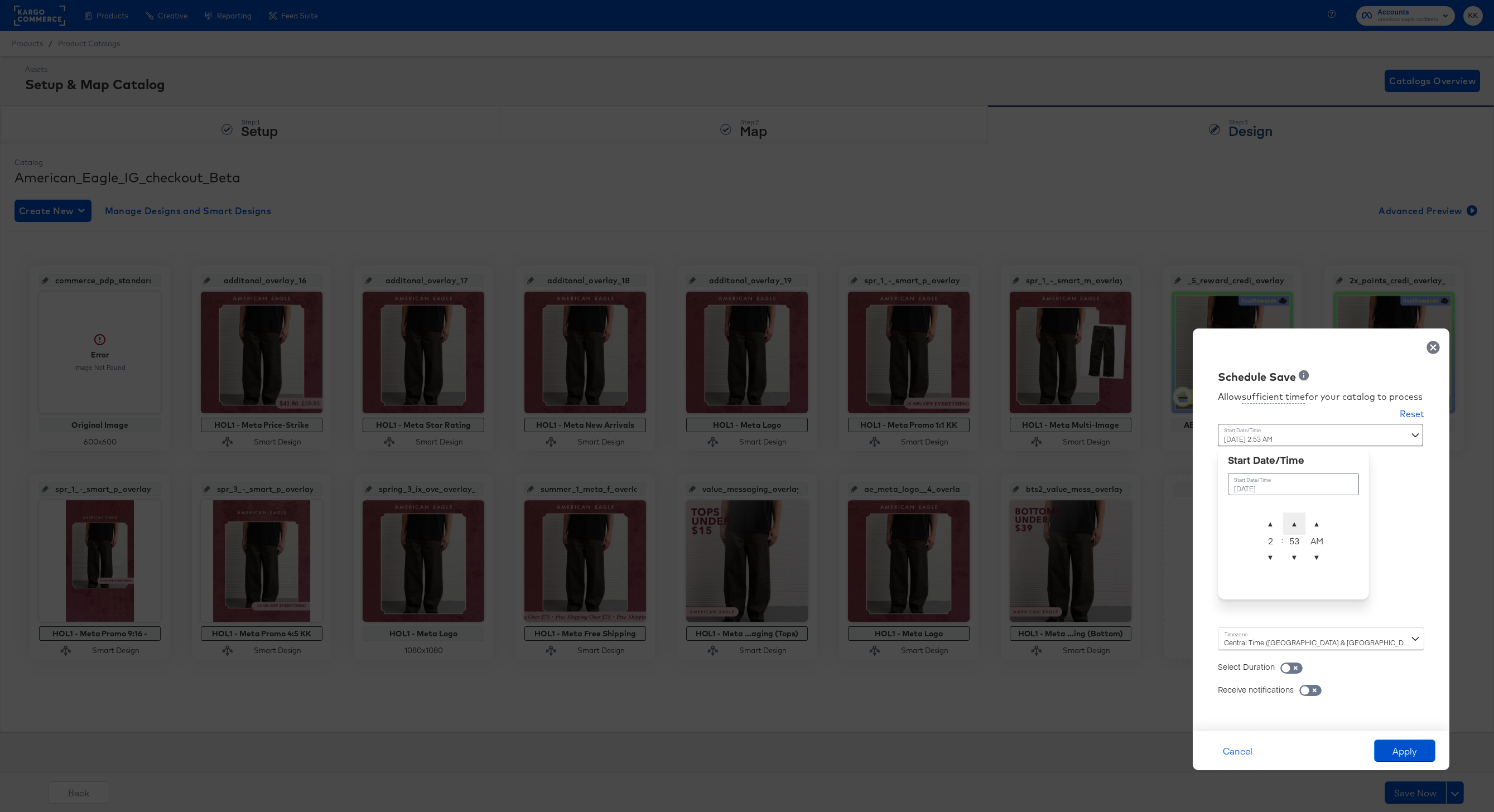
click at [1119, 514] on span "▲" at bounding box center [1293, 523] width 22 height 22
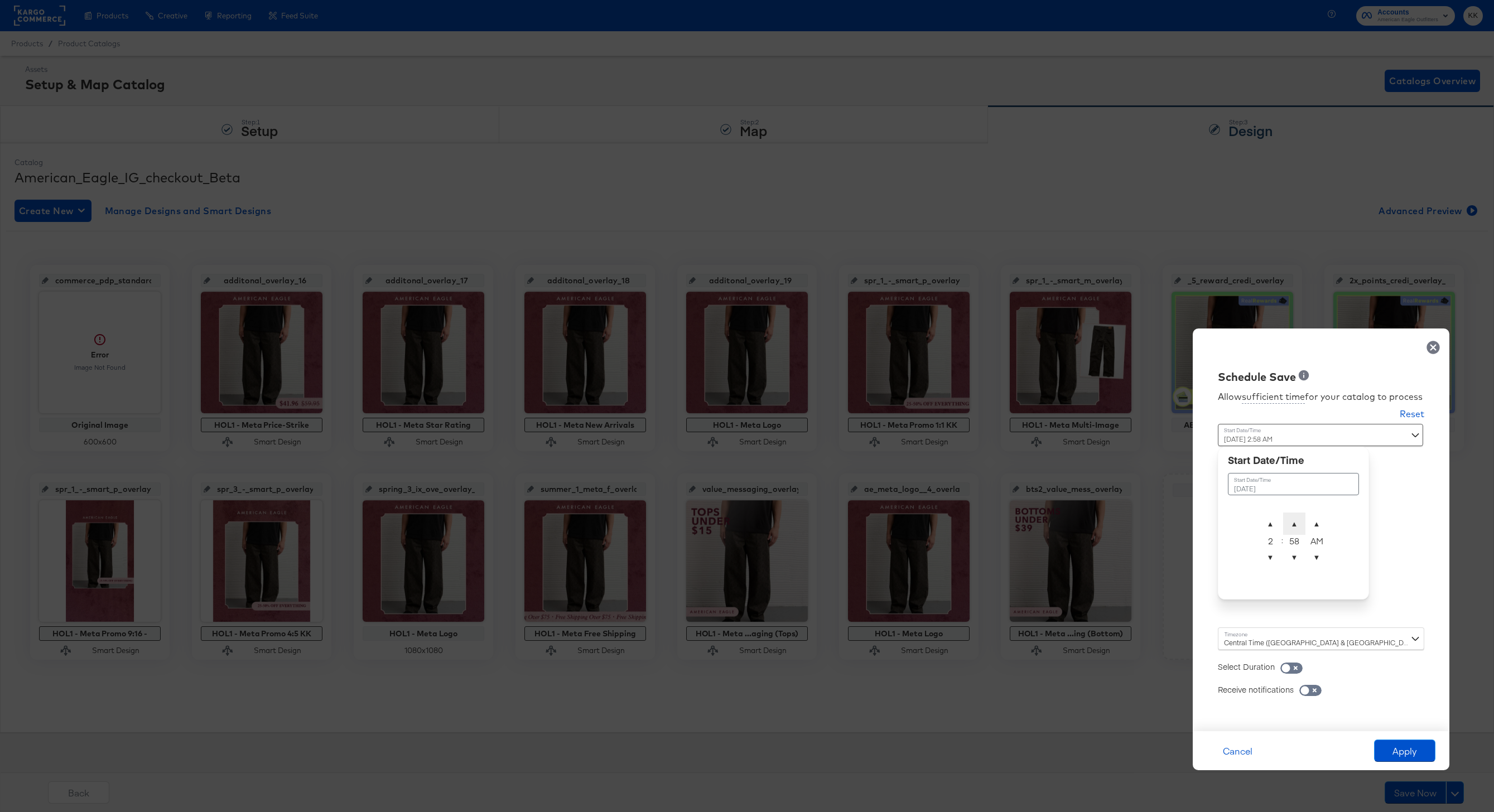
click at [1119, 514] on span "▲" at bounding box center [1293, 523] width 22 height 22
type input "October 13th 2025 2:00 AM"
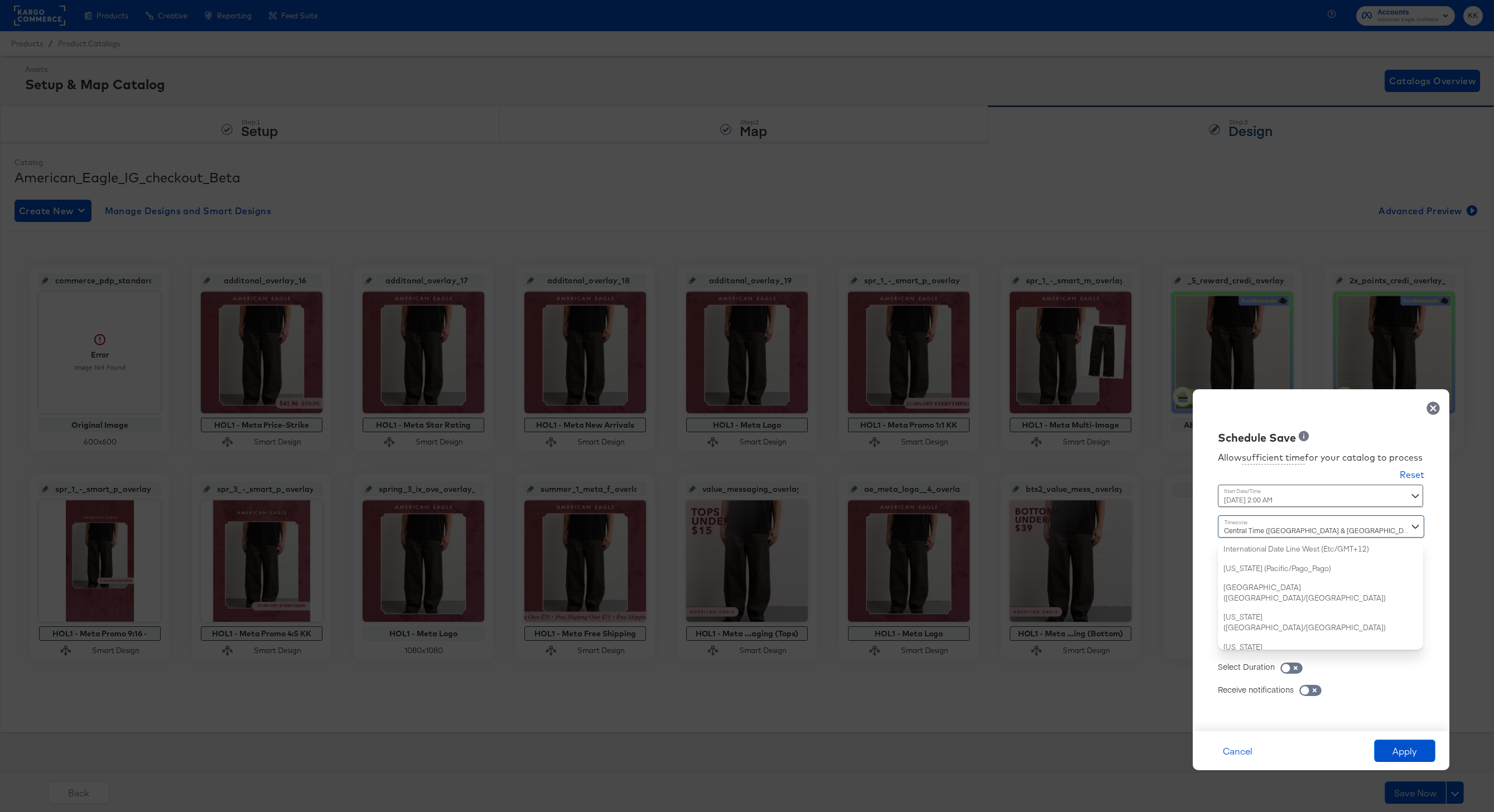
click at [1119, 609] on div "Central Time (US & Canada) (America/Chicago) International Date Line West (Etc/…" at bounding box center [1321, 582] width 206 height 134
type input "new"
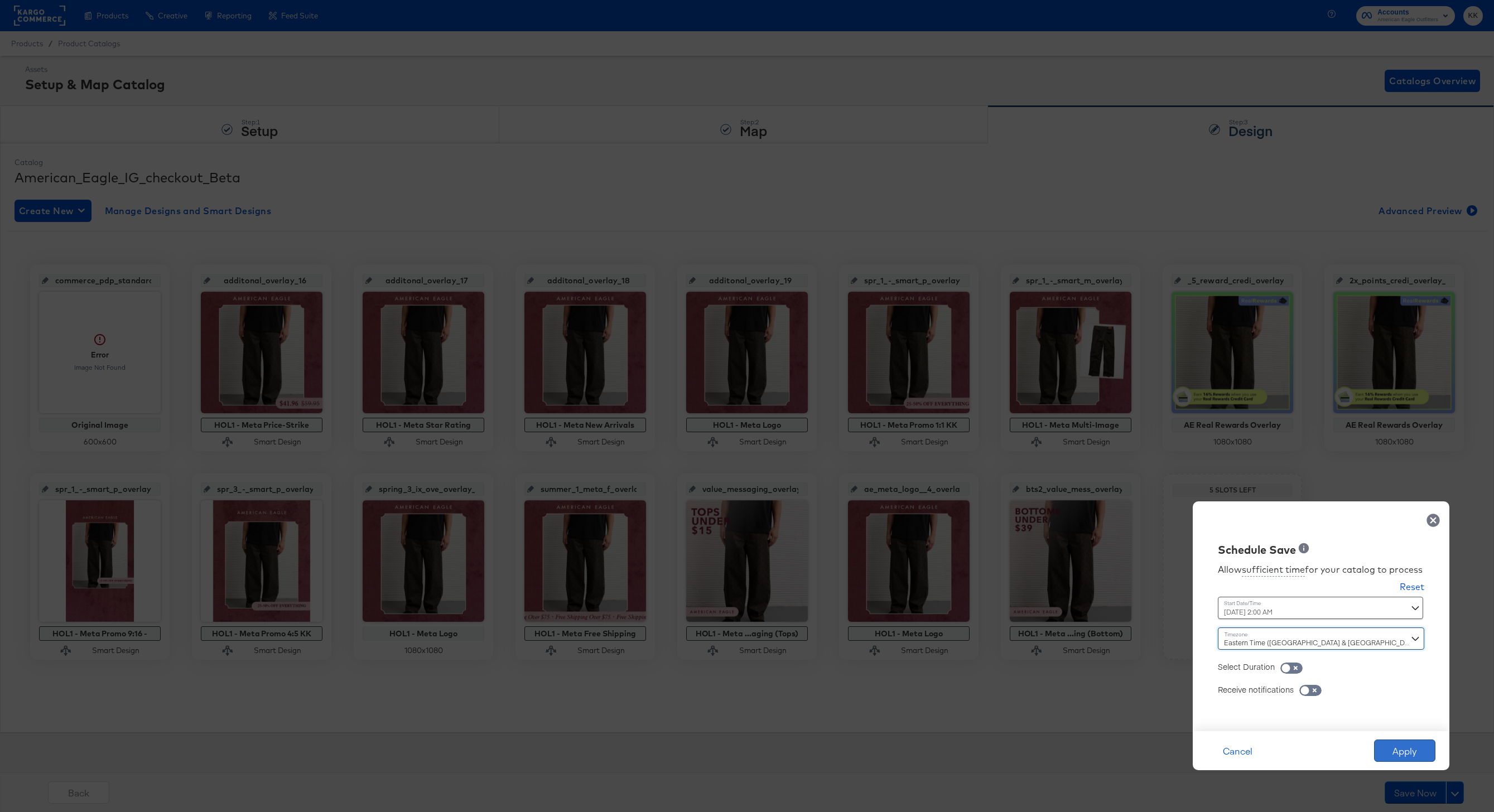
click at [1119, 609] on button "Apply" at bounding box center [1404, 750] width 61 height 22
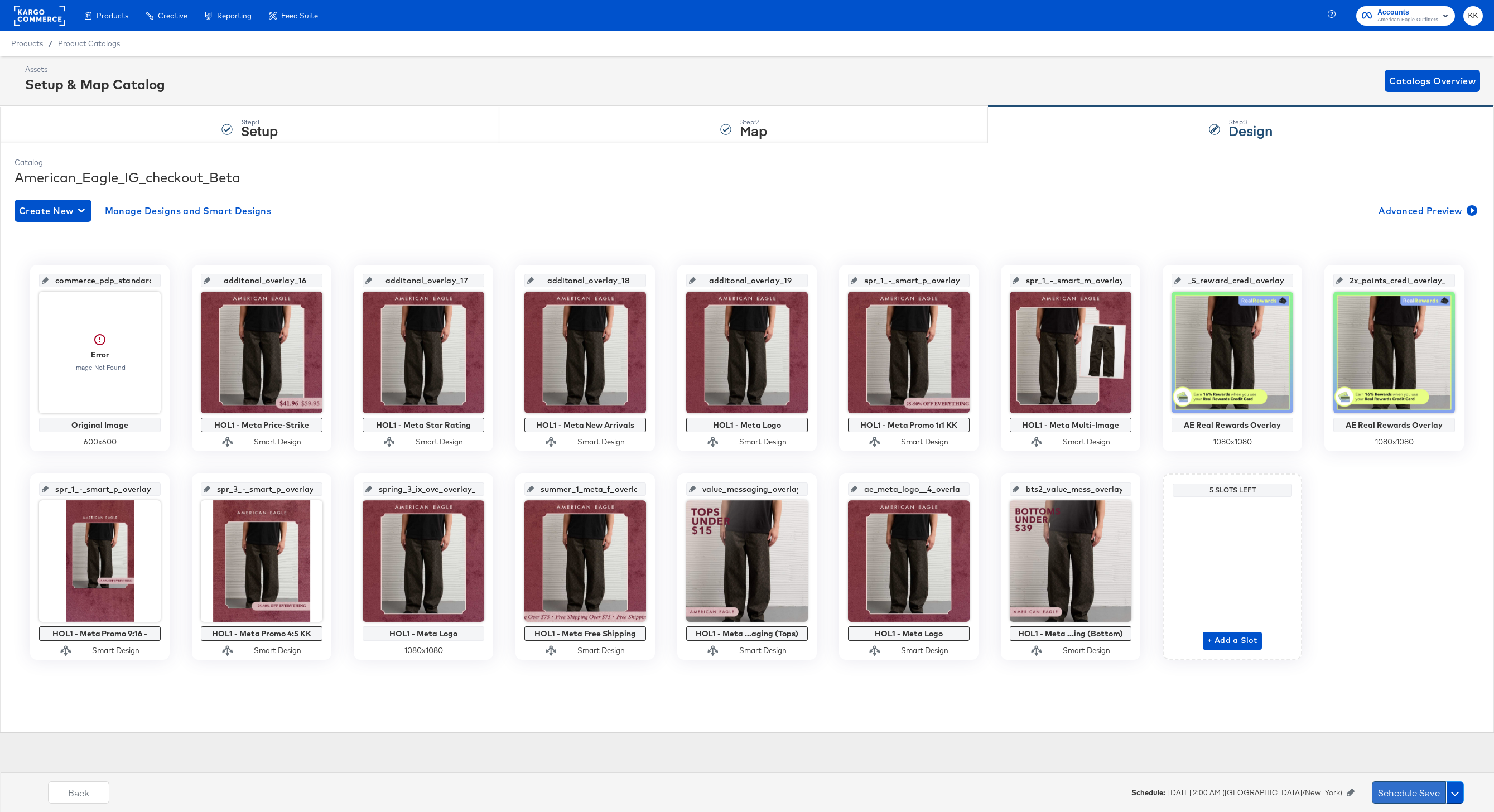
click at [1119, 609] on button "Schedule Save" at bounding box center [1408, 792] width 74 height 22
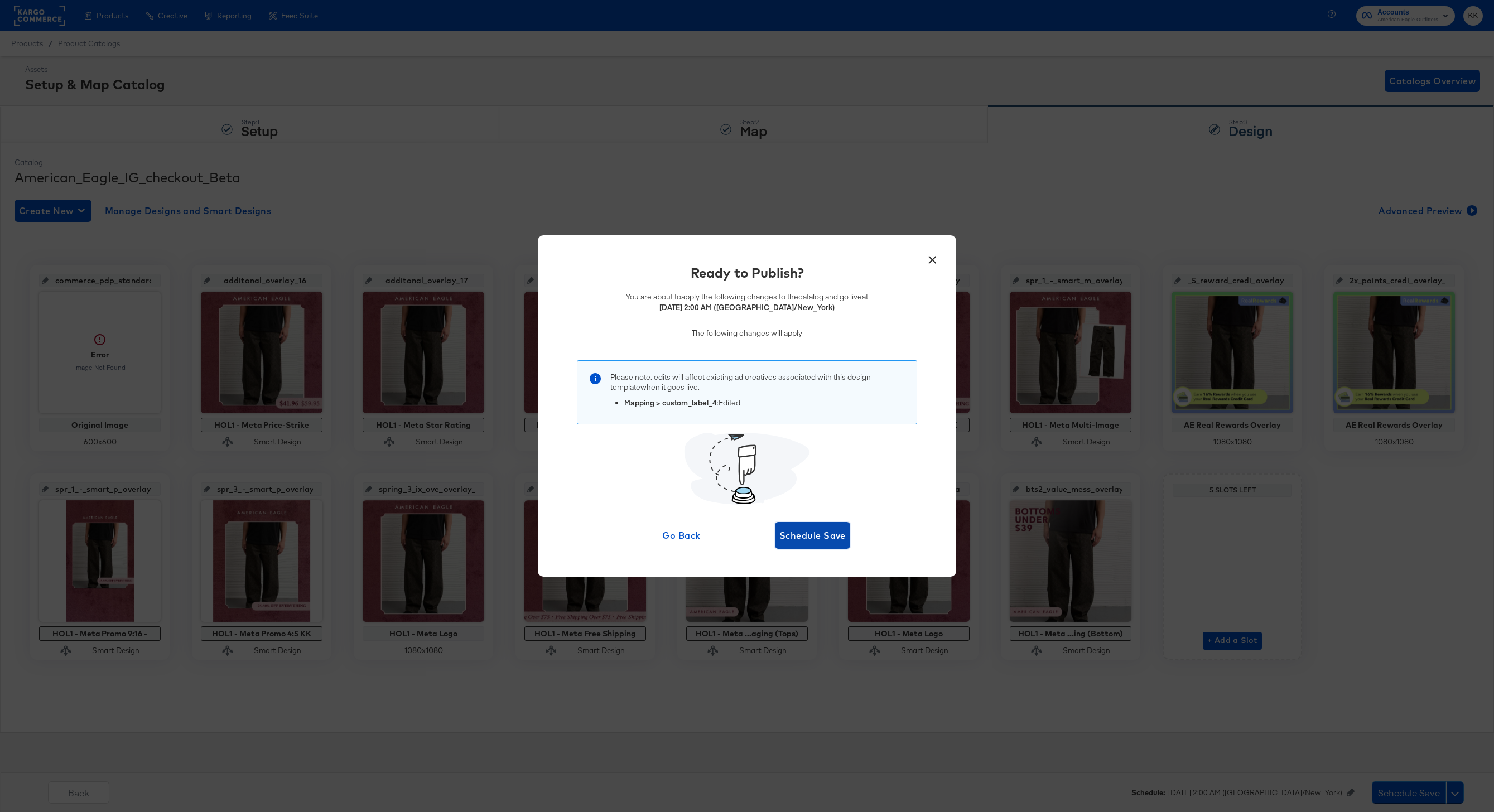
click at [803, 543] on button "Schedule Save" at bounding box center [812, 535] width 76 height 27
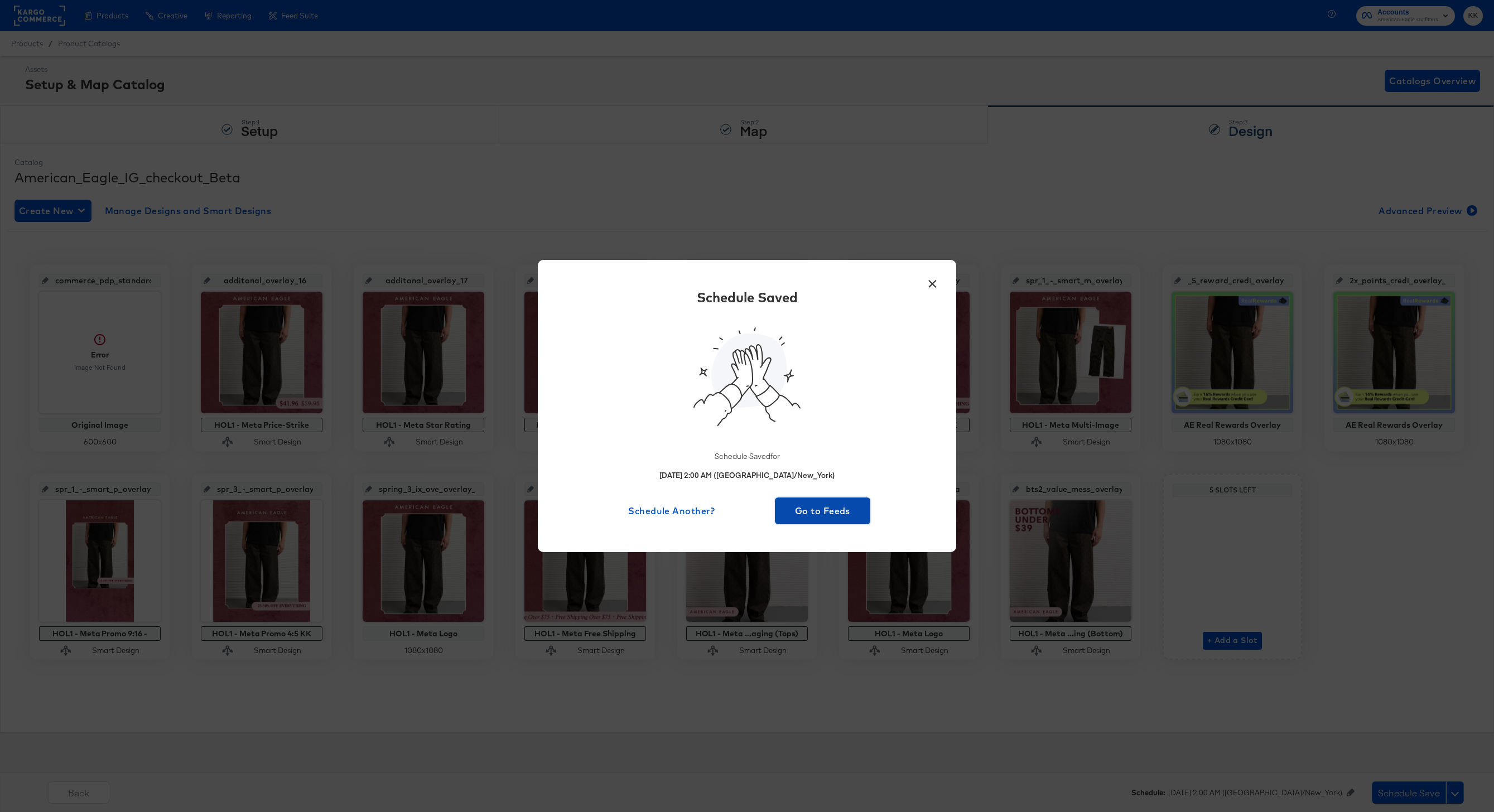
click at [828, 513] on span "Go to Feeds" at bounding box center [822, 511] width 86 height 16
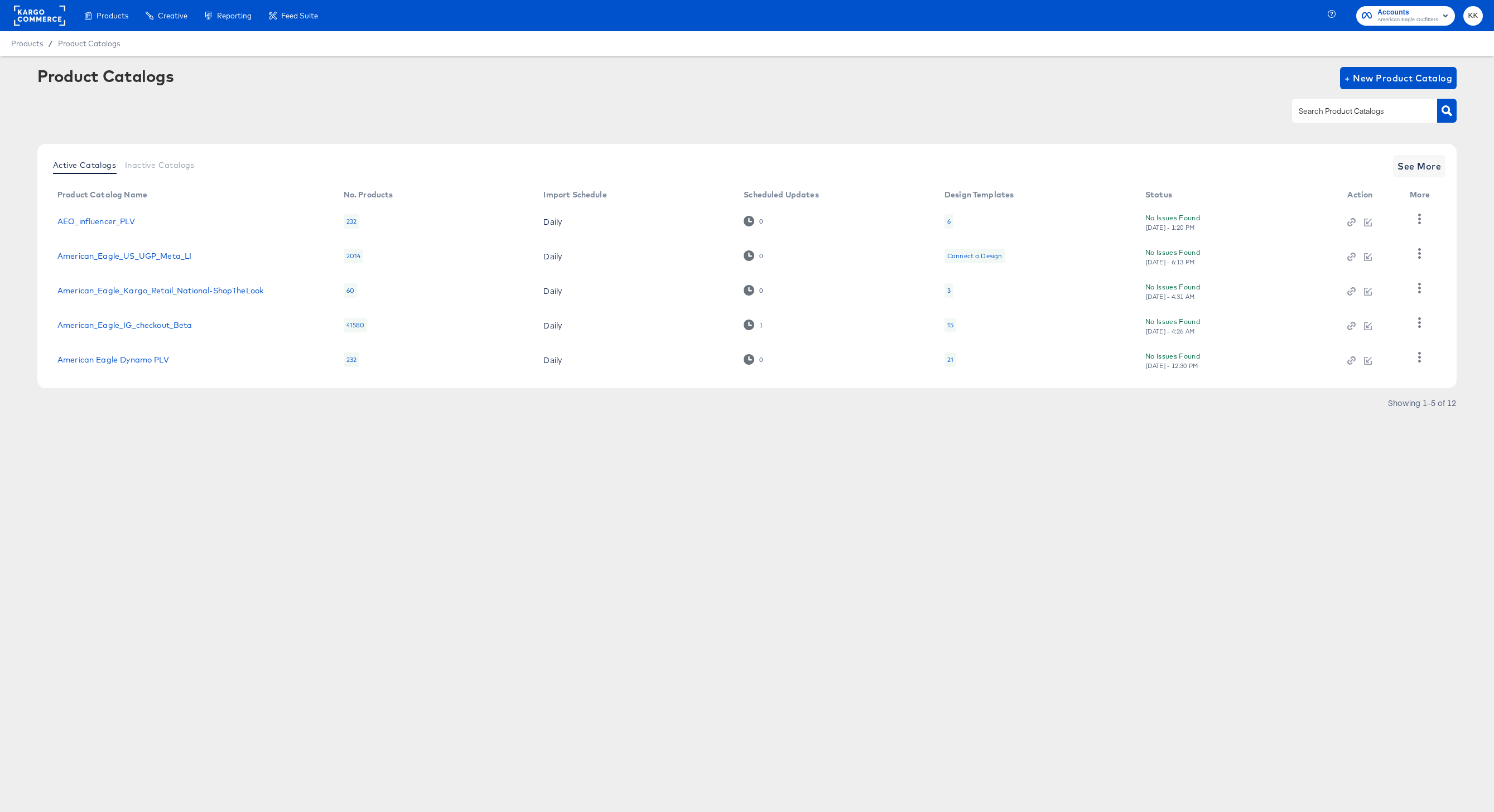
click at [38, 14] on rect at bounding box center [40, 15] width 52 height 20
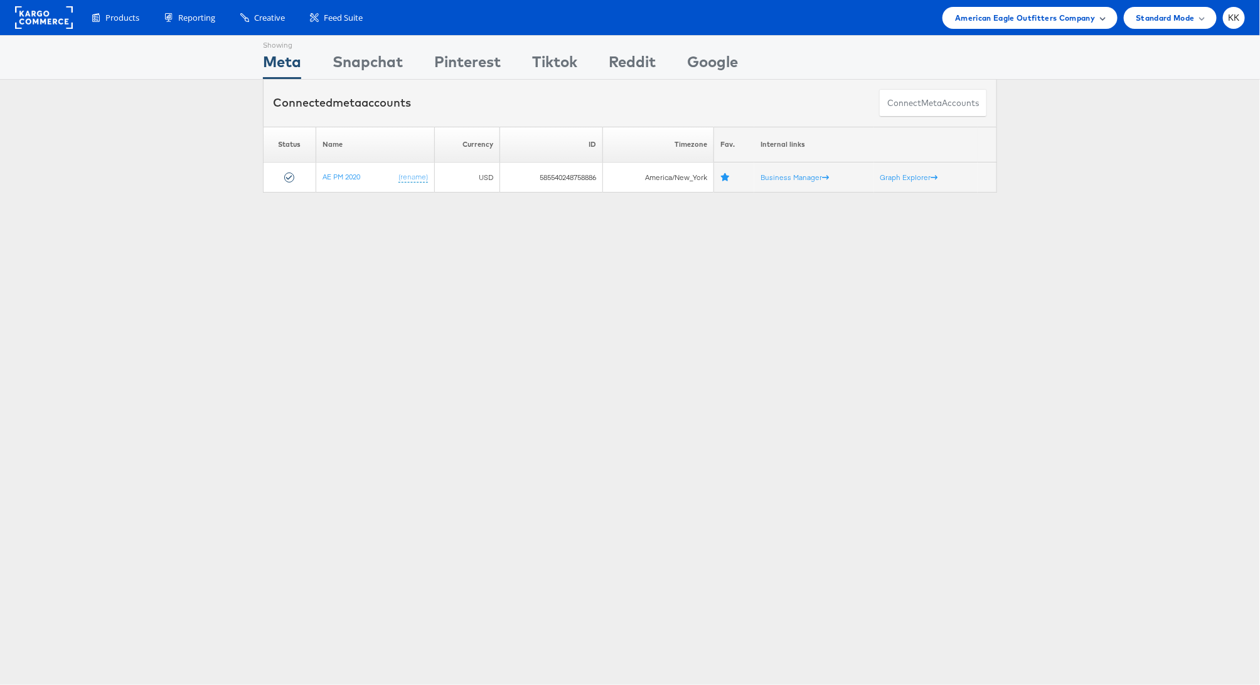
click at [1005, 23] on span "American Eagle Outfitters Company" at bounding box center [1025, 17] width 140 height 13
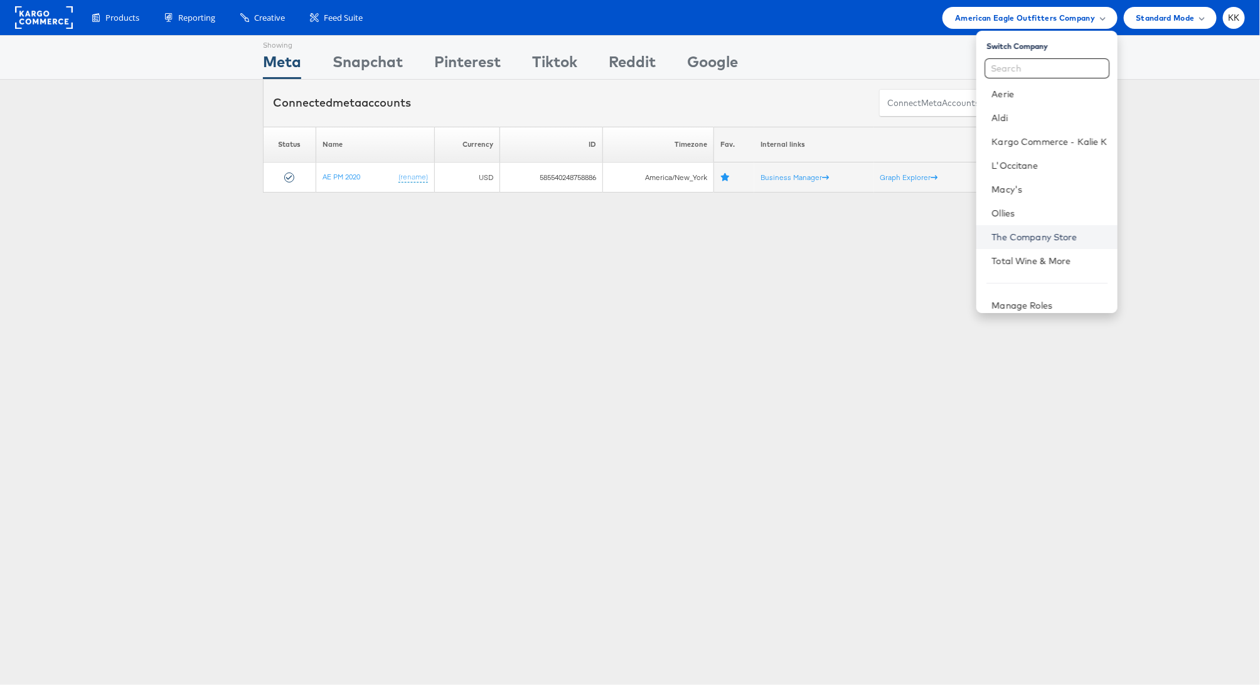
click at [1040, 238] on link "The Company Store" at bounding box center [1048, 237] width 115 height 13
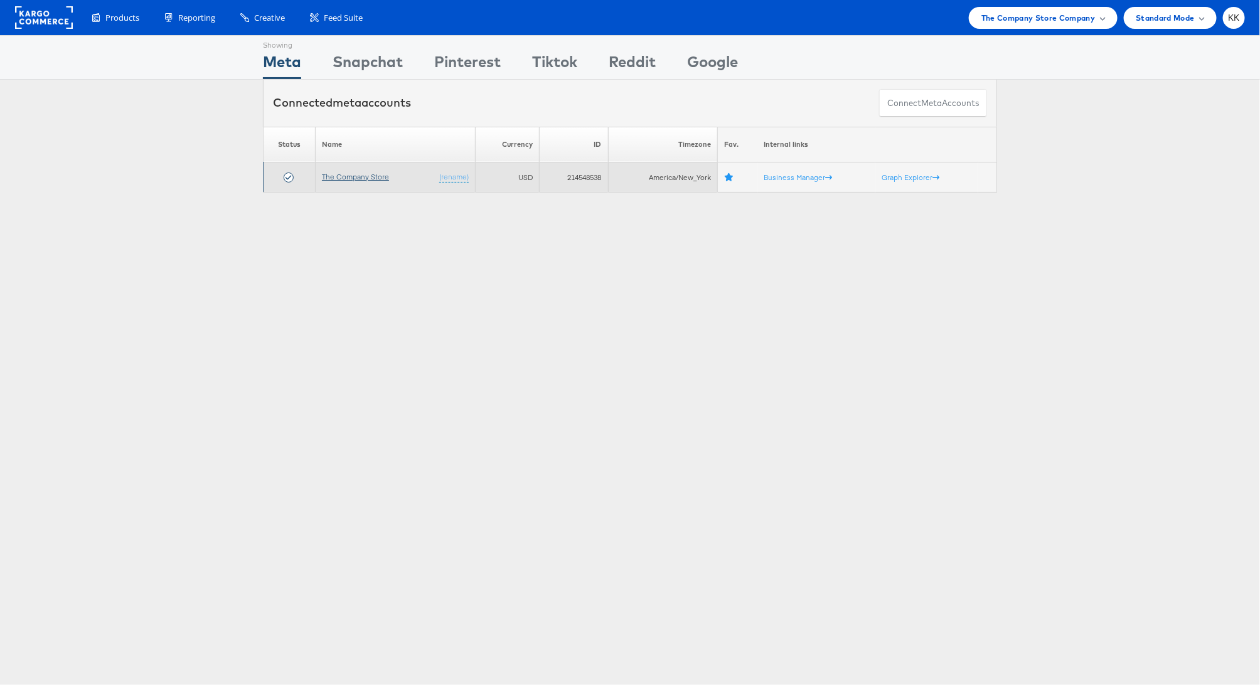
click at [337, 177] on link "The Company Store" at bounding box center [355, 176] width 67 height 9
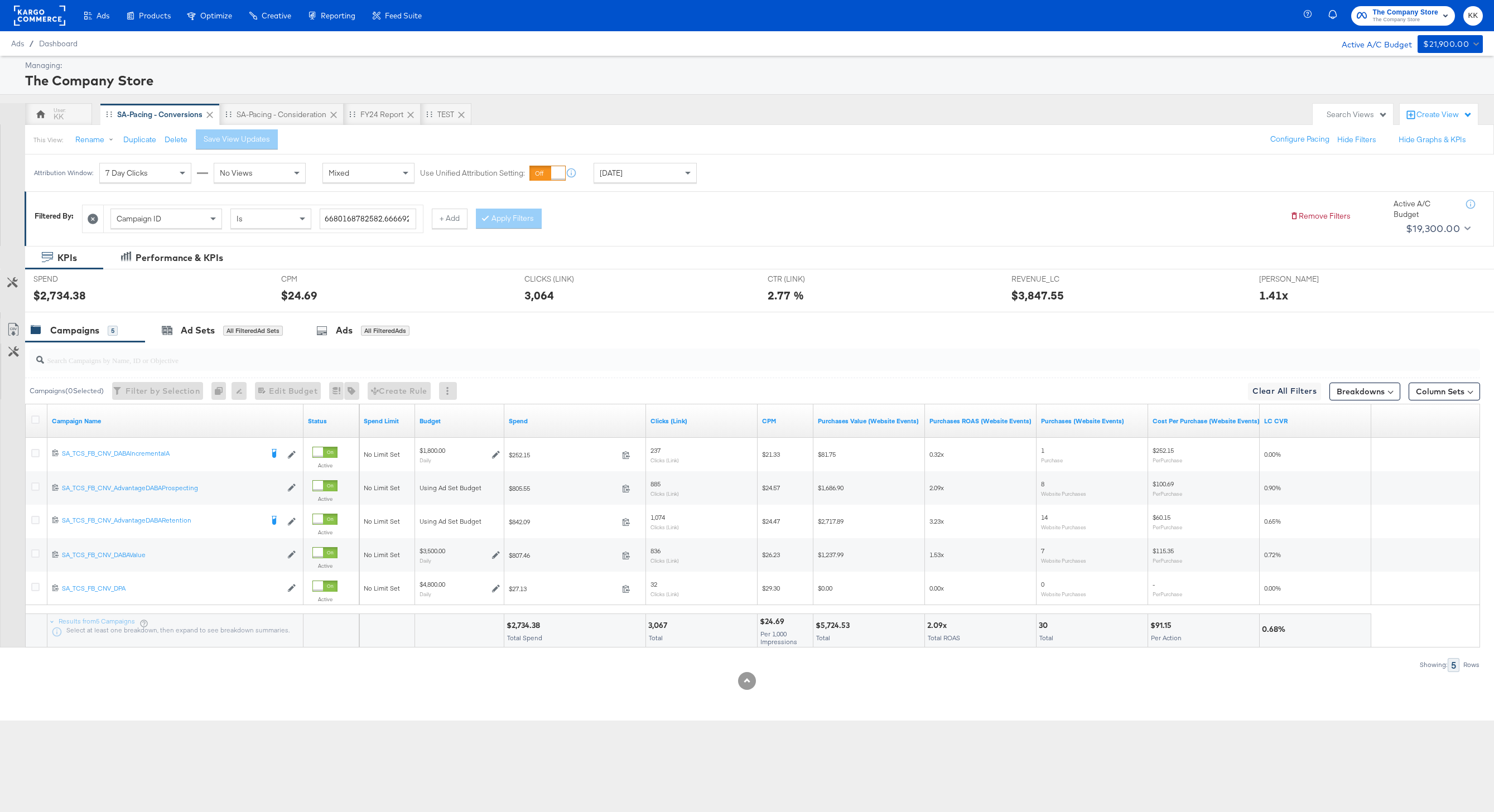
click at [387, 100] on div "Managing: The Company Store KK SA-Pacing - Conversions SA-Pacing - Consideratio…" at bounding box center [747, 388] width 1494 height 665
click at [386, 105] on div "FY24 Report" at bounding box center [382, 114] width 77 height 22
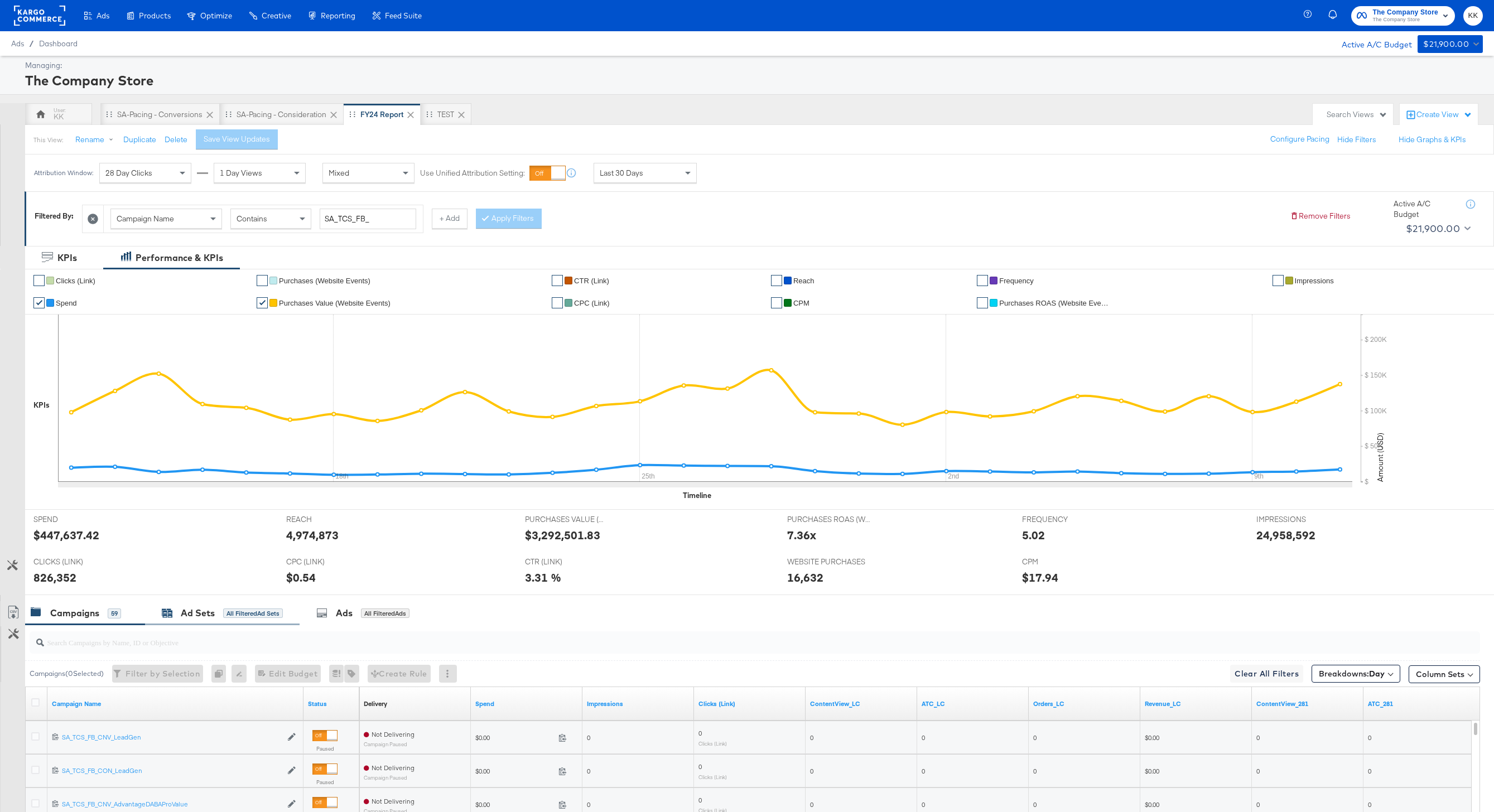
click at [226, 616] on div "All Filtered Ad Sets" at bounding box center [252, 613] width 60 height 10
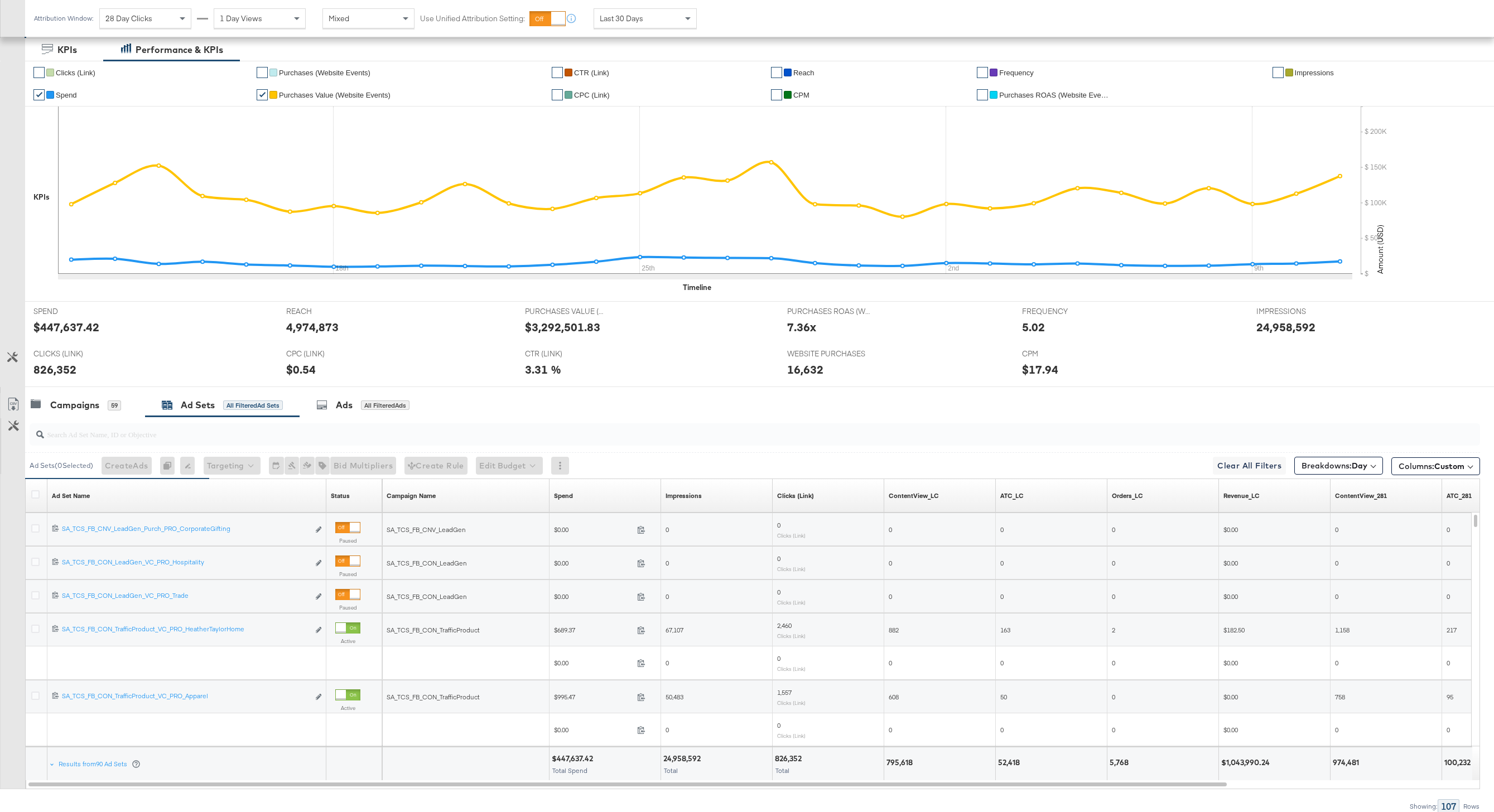
scroll to position [213, 0]
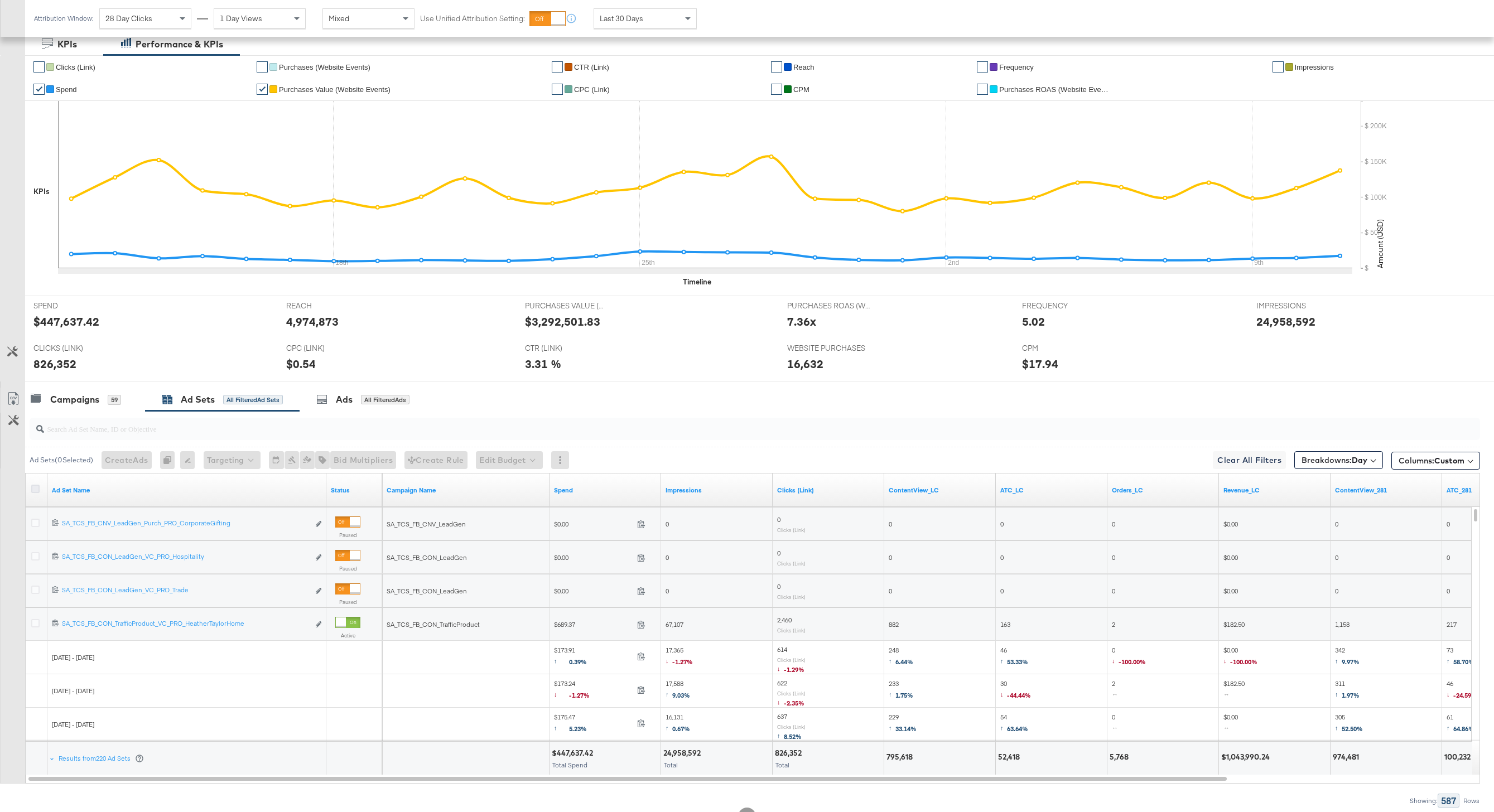
click at [38, 489] on icon at bounding box center [35, 488] width 8 height 8
click at [0, 0] on input "checkbox" at bounding box center [0, 0] width 0 height 0
click at [16, 396] on icon at bounding box center [13, 398] width 13 height 13
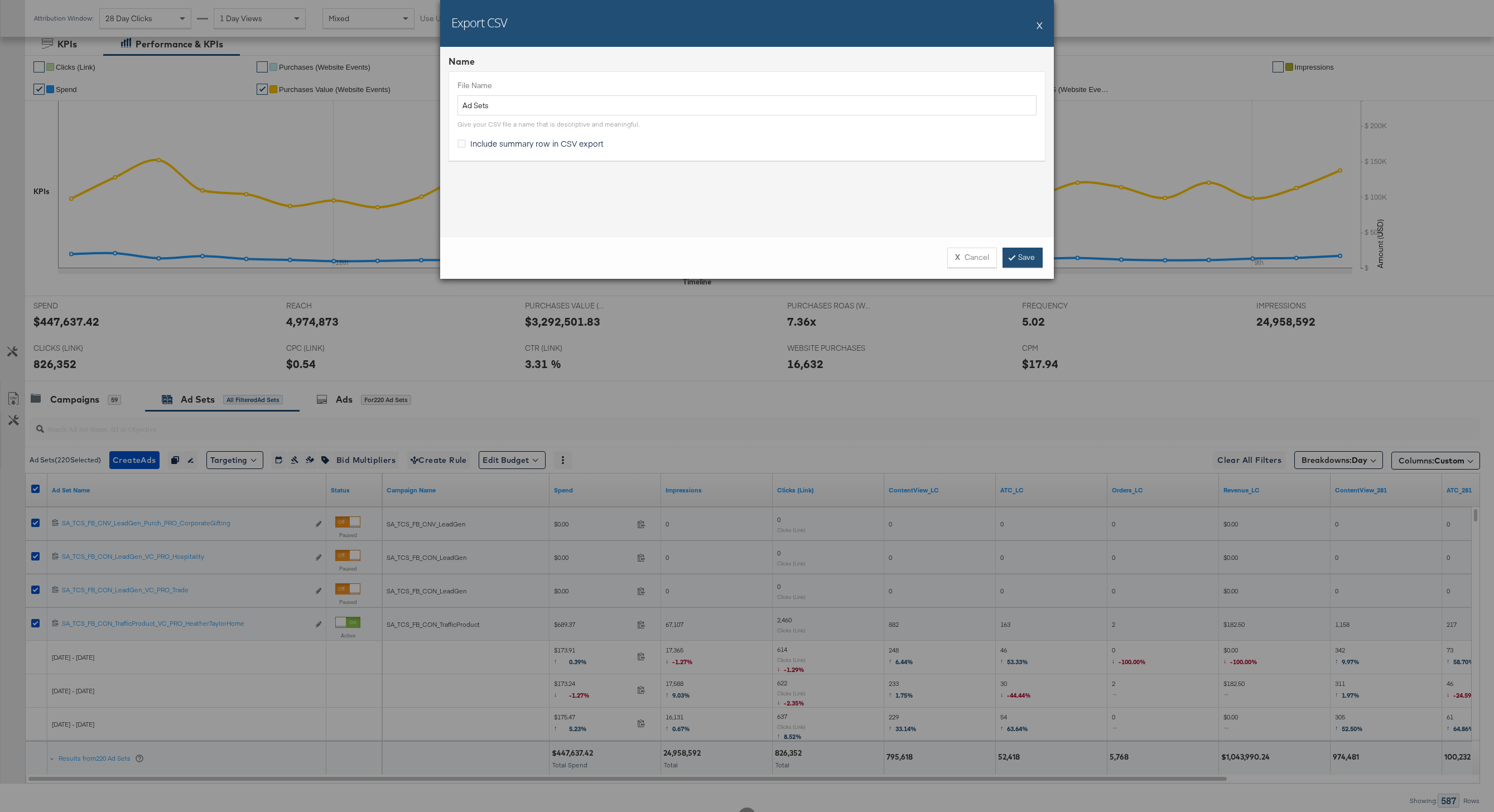
click at [1037, 255] on link "Save" at bounding box center [1022, 258] width 40 height 20
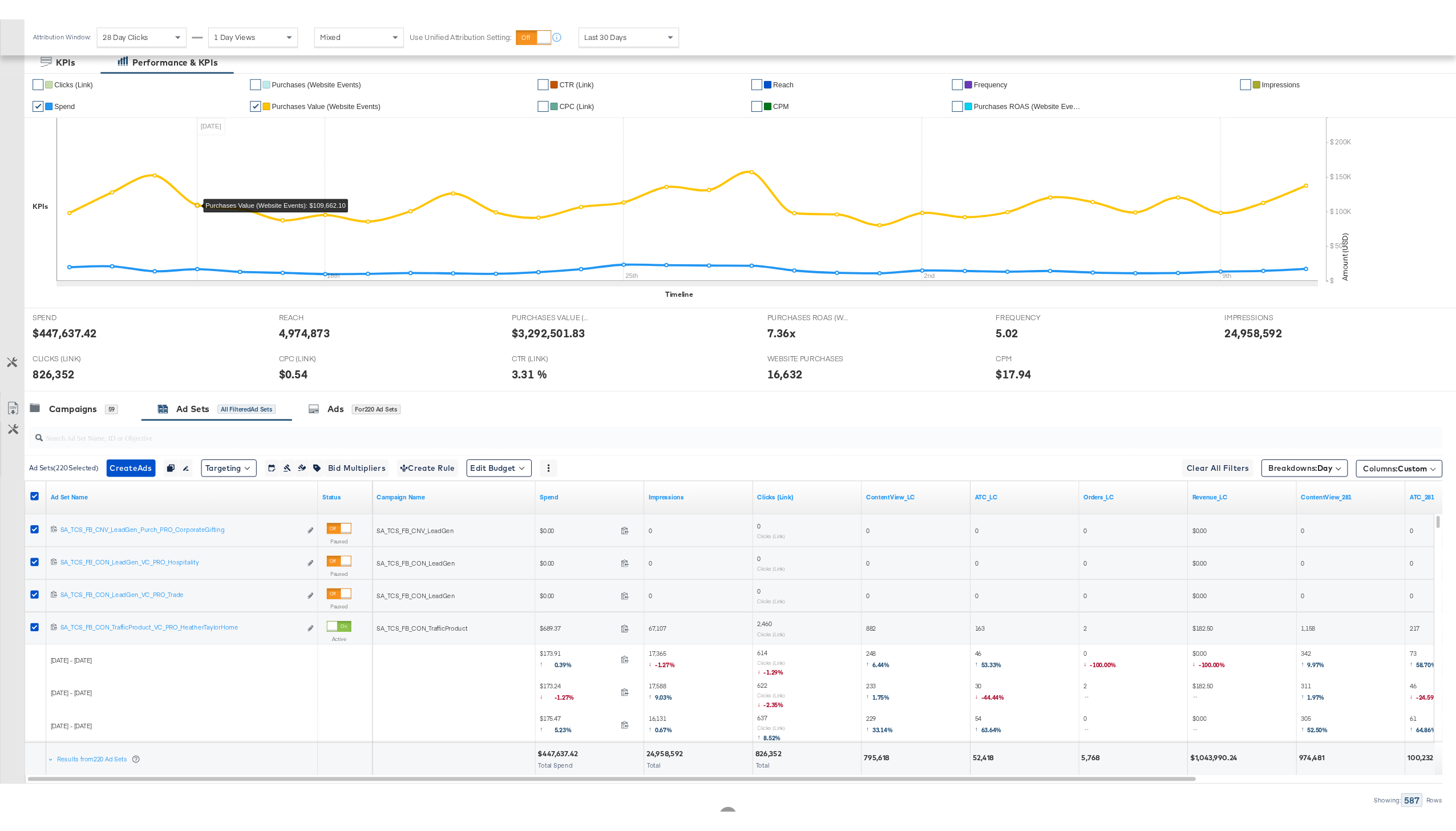
scroll to position [0, 0]
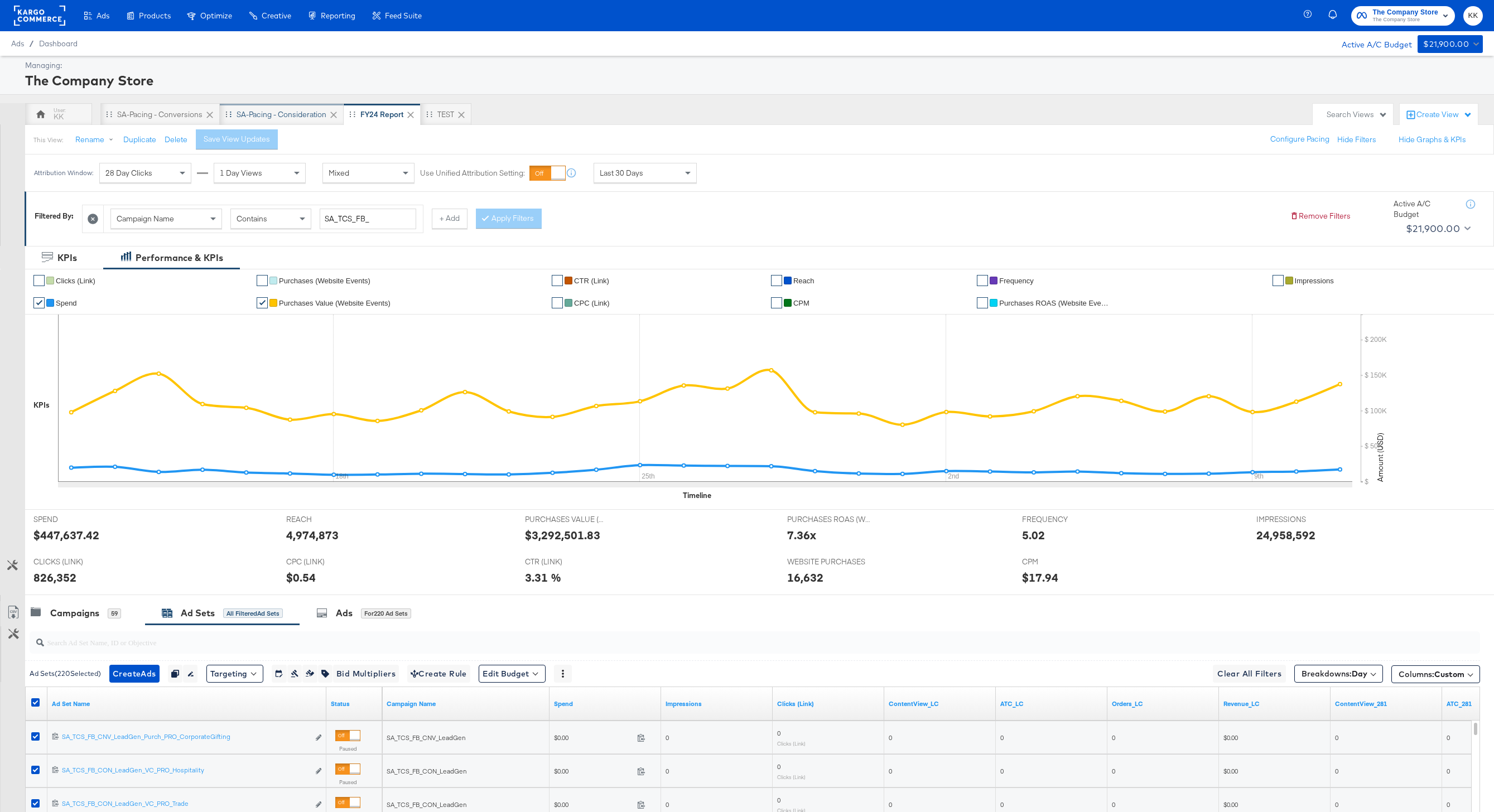
click at [284, 107] on div "SA-Pacing - Consideration" at bounding box center [281, 114] width 124 height 22
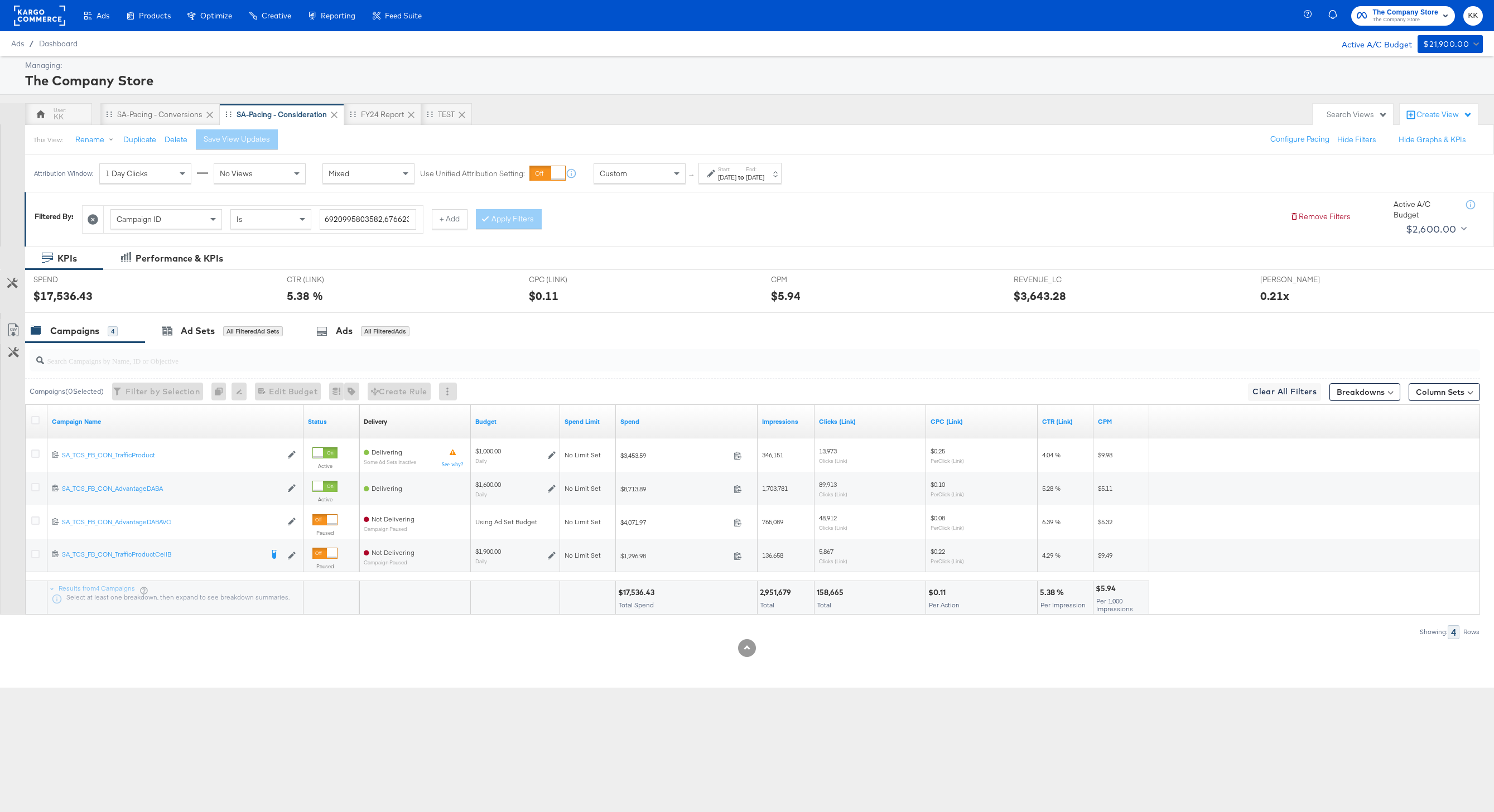
click at [628, 173] on div "Custom" at bounding box center [639, 172] width 91 height 19
click at [148, 101] on div "Managing: The Company Store KK SA-Pacing - Conversions SA-Pacing - Consideratio…" at bounding box center [747, 371] width 1494 height 631
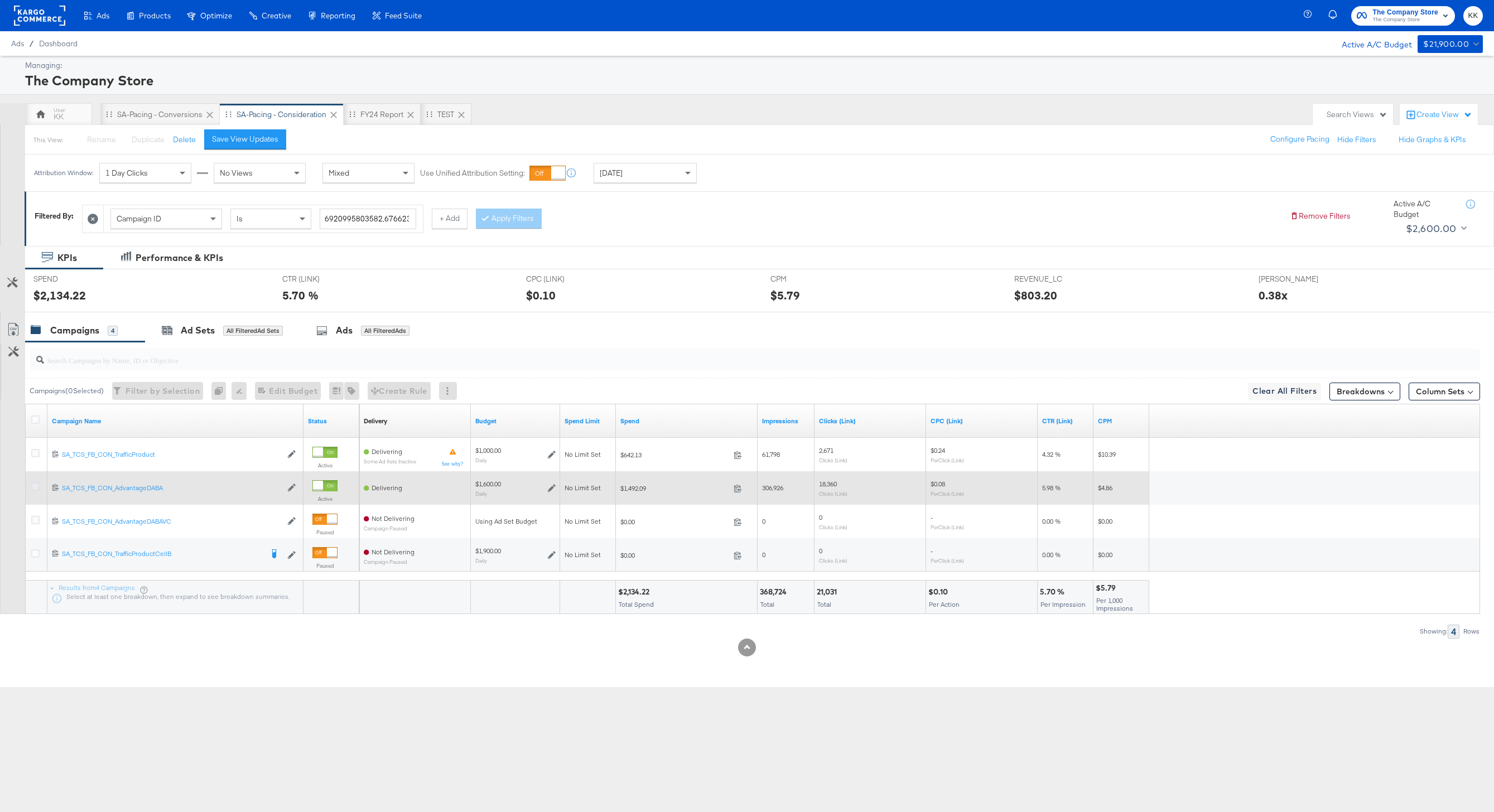
click at [36, 487] on icon at bounding box center [35, 486] width 8 height 8
click at [0, 0] on input "checkbox" at bounding box center [0, 0] width 0 height 0
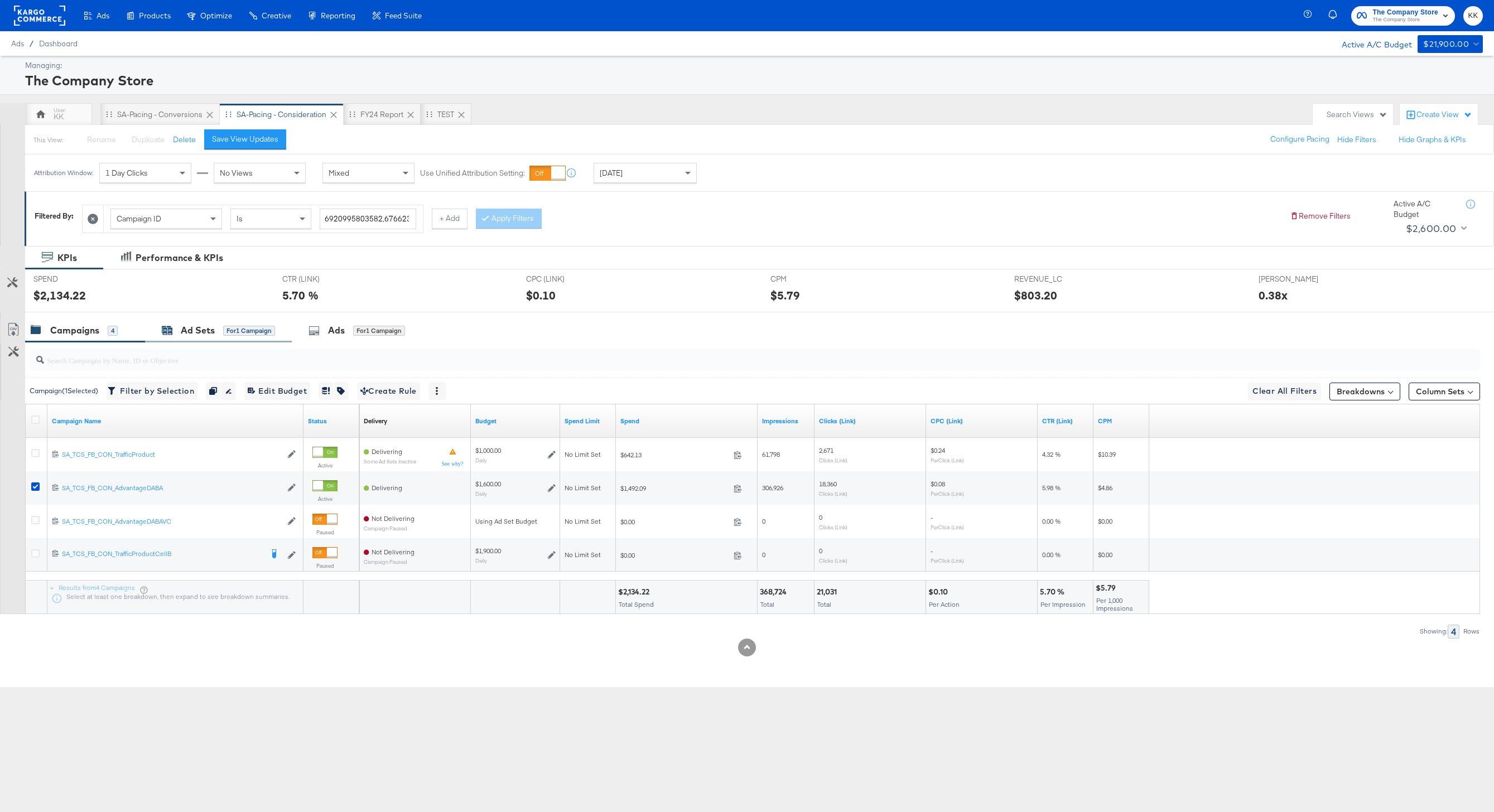
click at [220, 329] on div "Ad Sets for 1 Campaign" at bounding box center [218, 330] width 113 height 12
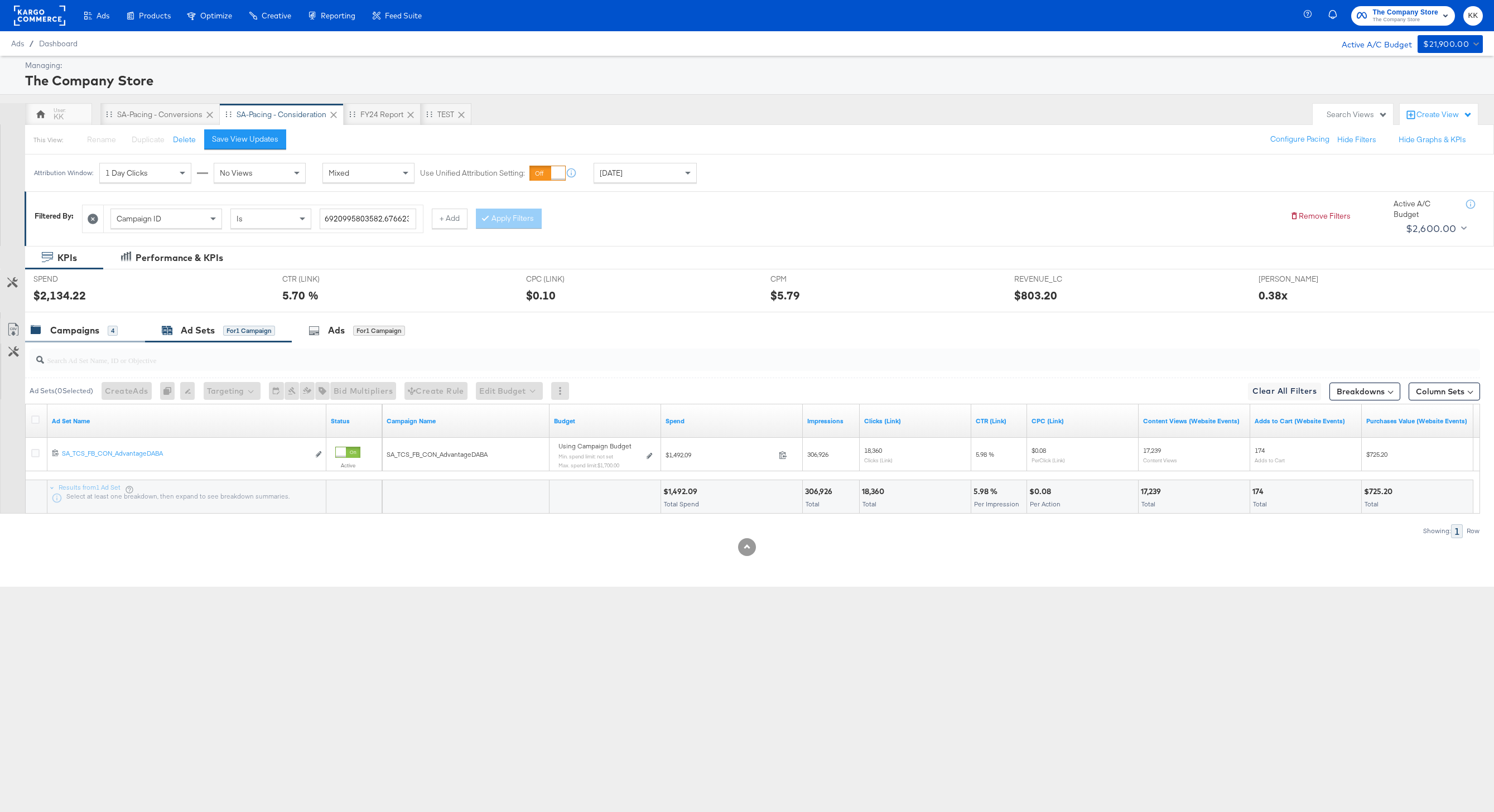
click at [70, 329] on div "Campaigns" at bounding box center [74, 330] width 49 height 12
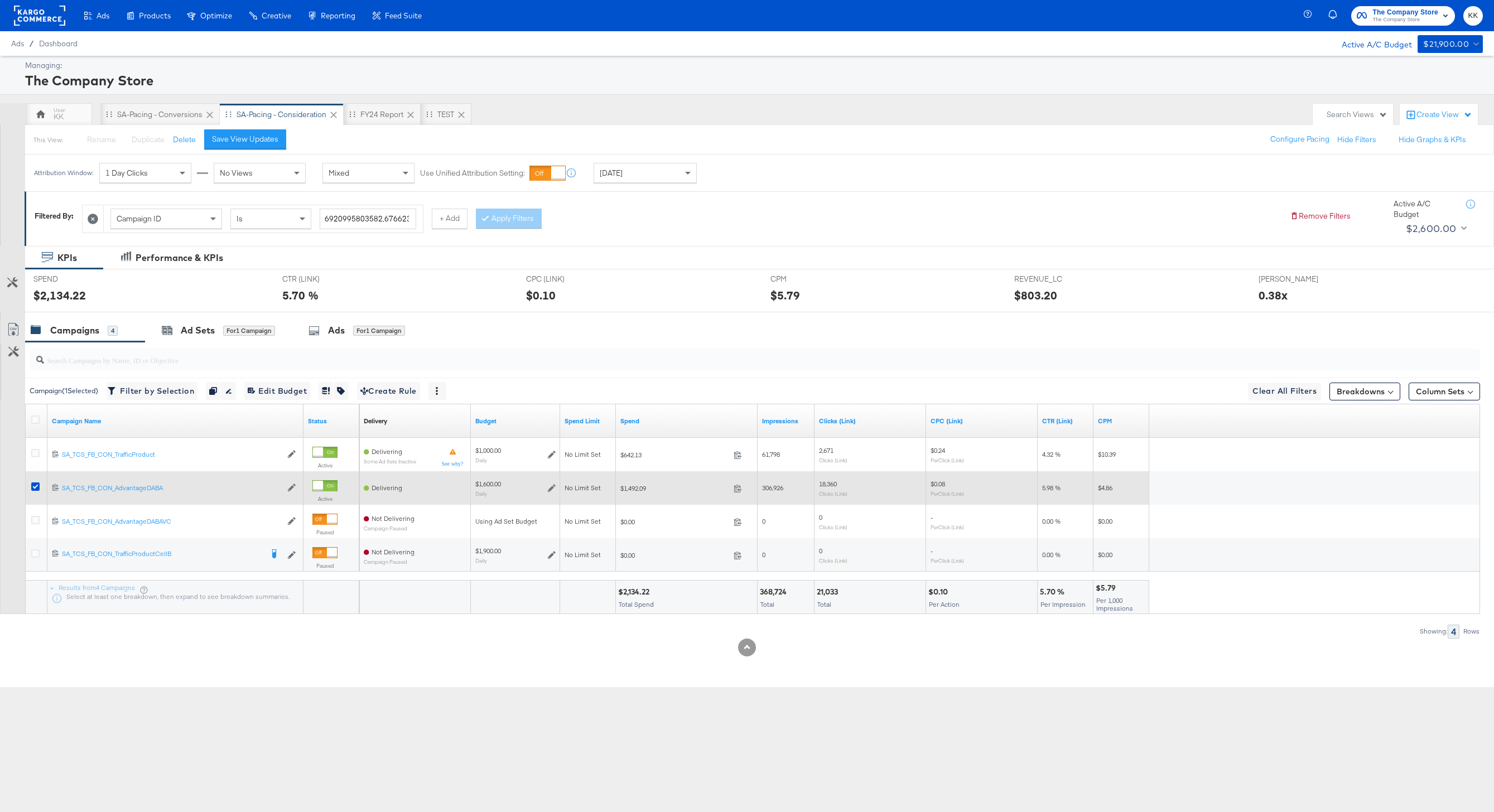
click at [554, 486] on icon at bounding box center [551, 488] width 8 height 8
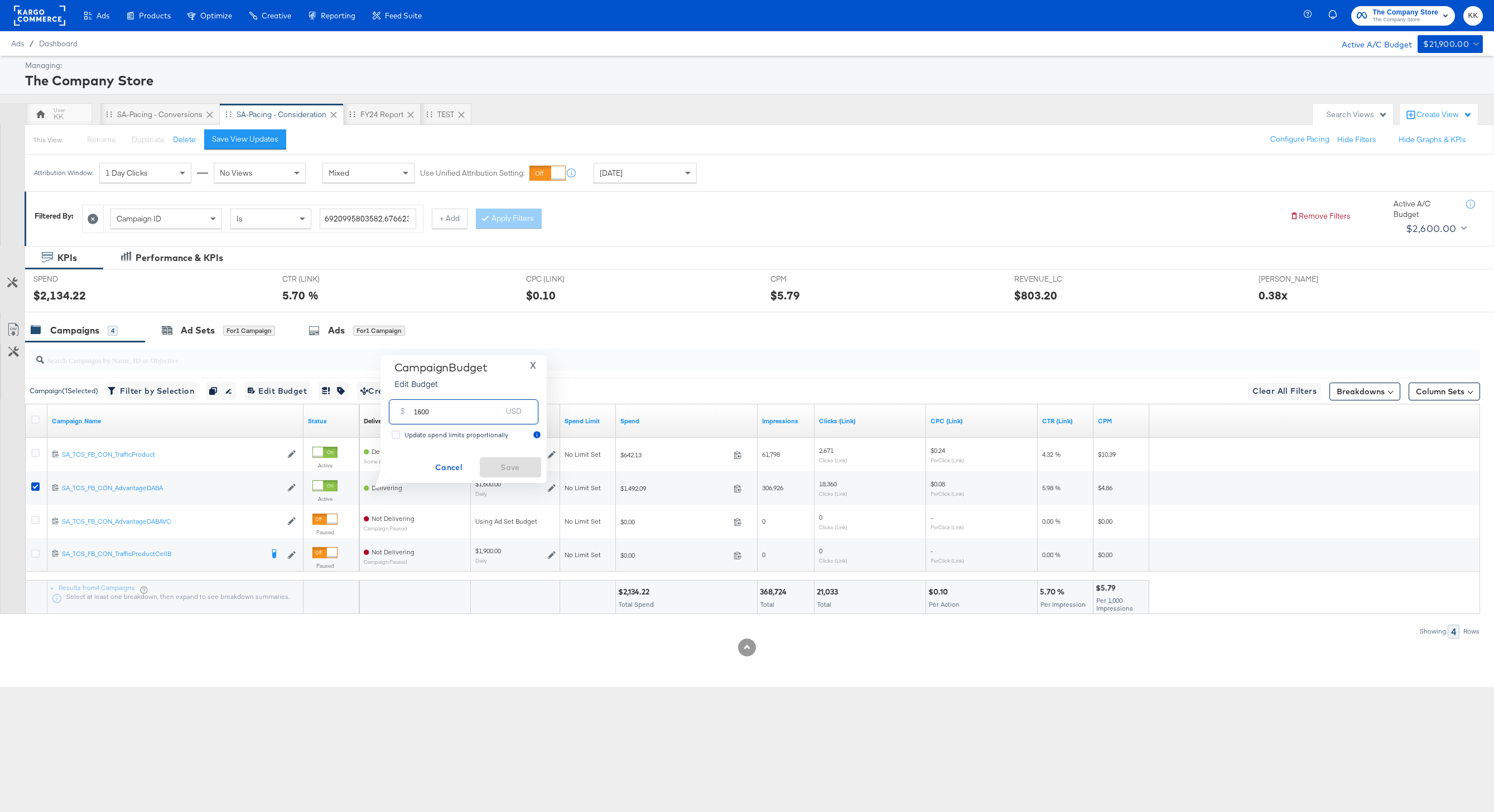
click at [419, 412] on input "1600" at bounding box center [458, 407] width 88 height 24
type input "1900"
click at [511, 474] on span "Save" at bounding box center [510, 467] width 52 height 14
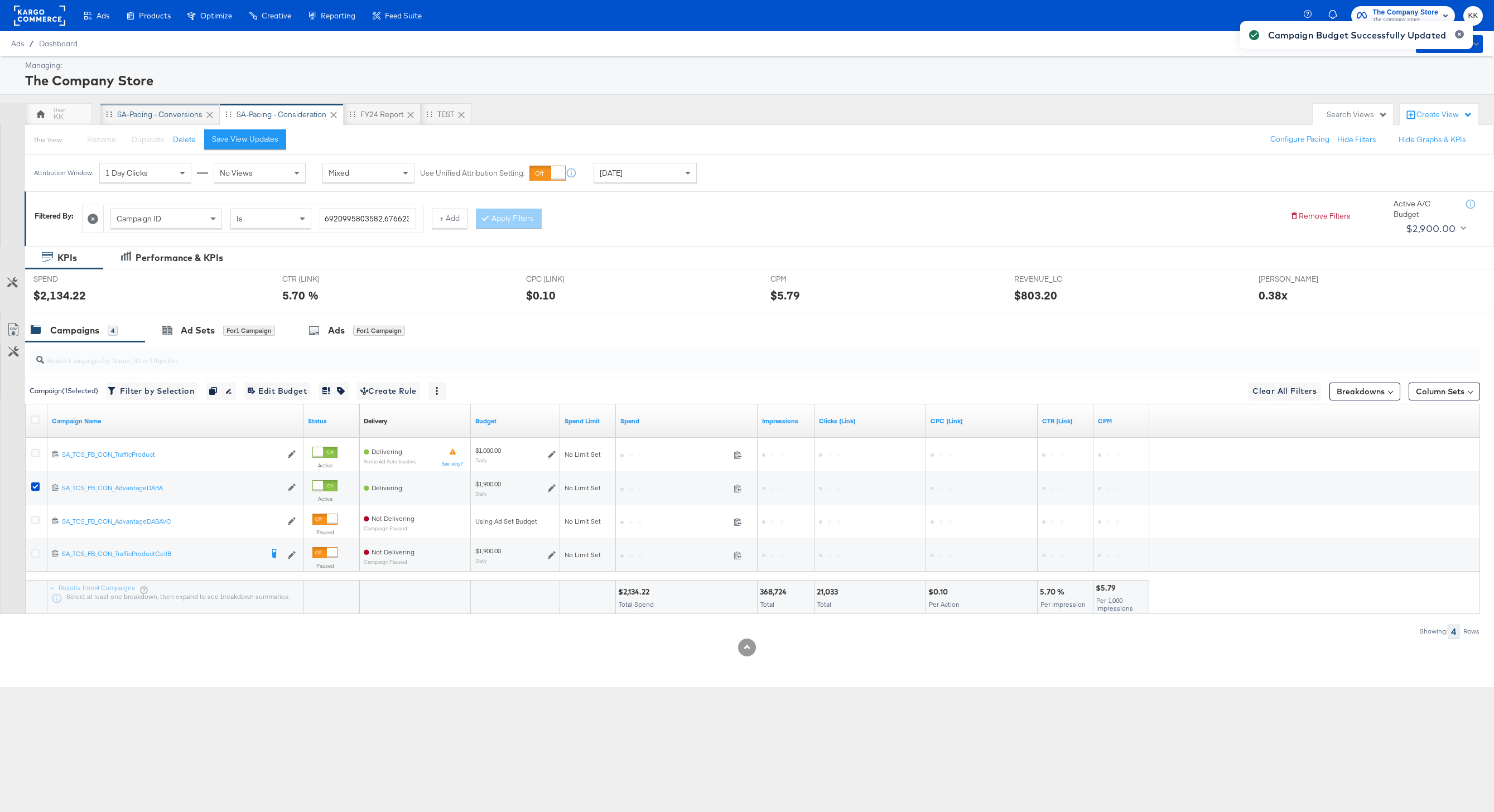
click at [165, 115] on div "SA-Pacing - Conversions" at bounding box center [160, 115] width 85 height 11
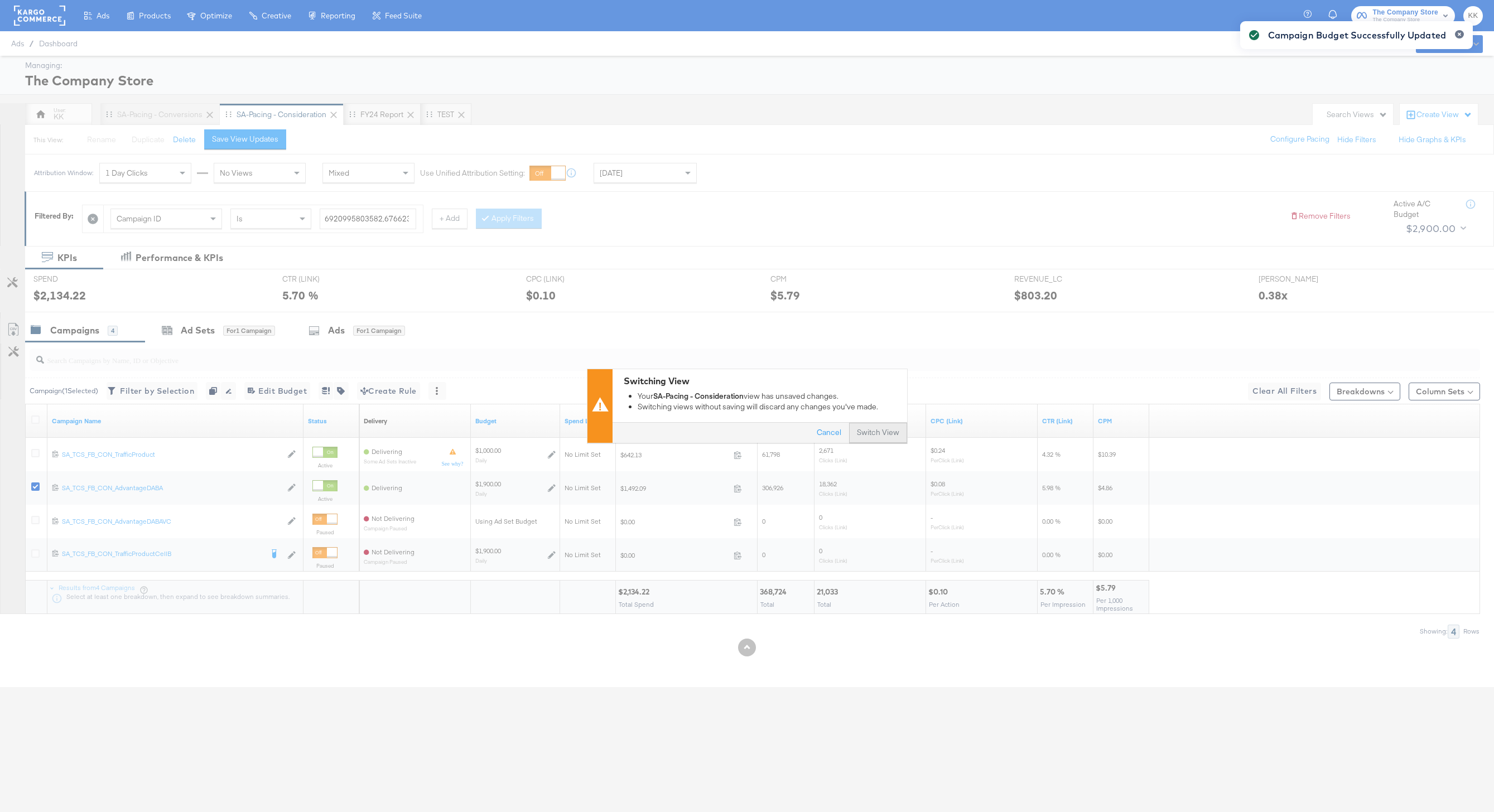
click at [880, 429] on button "Switch View" at bounding box center [877, 433] width 58 height 20
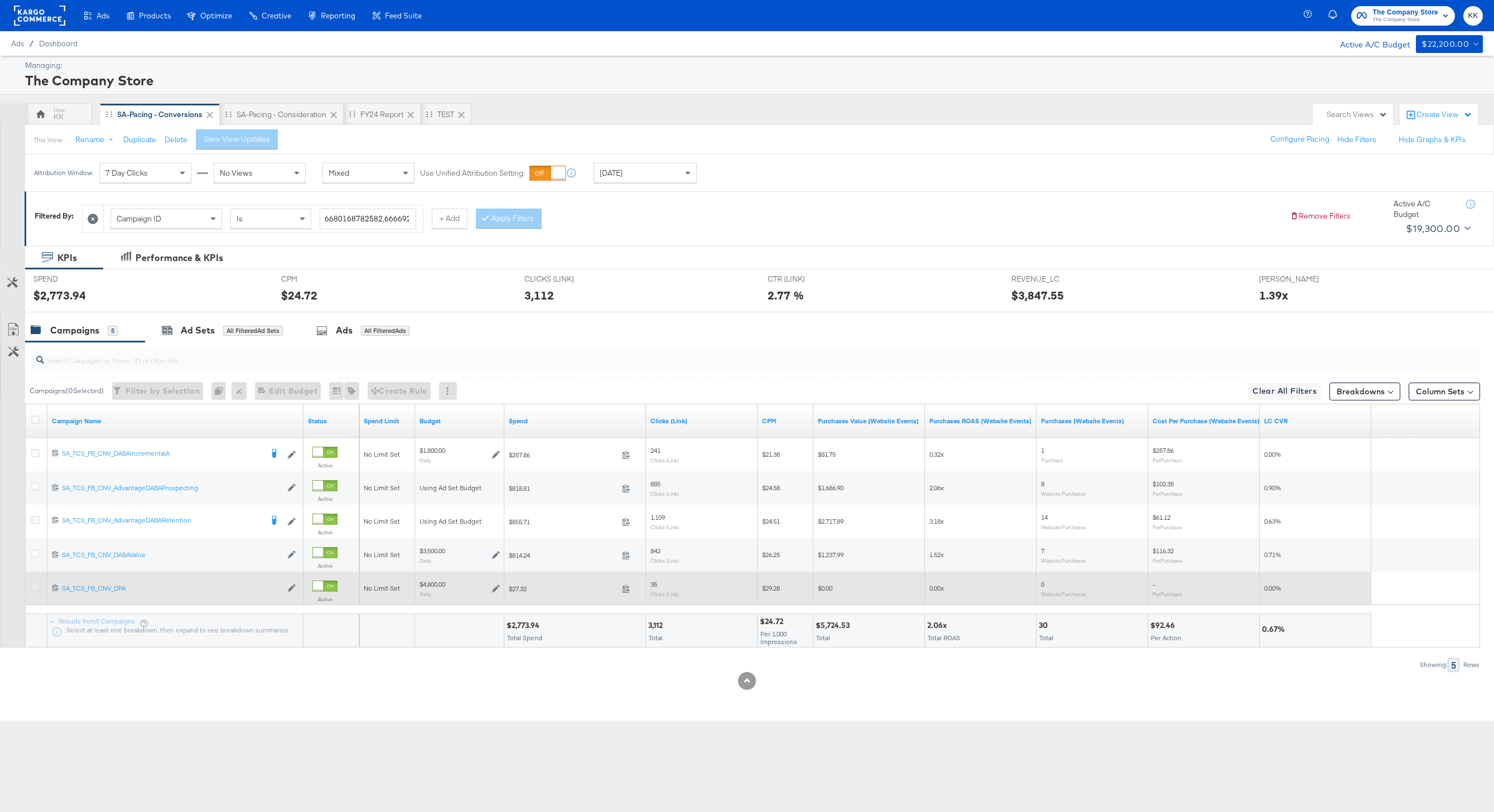
click at [36, 589] on icon at bounding box center [35, 586] width 8 height 8
click at [0, 0] on input "checkbox" at bounding box center [0, 0] width 0 height 0
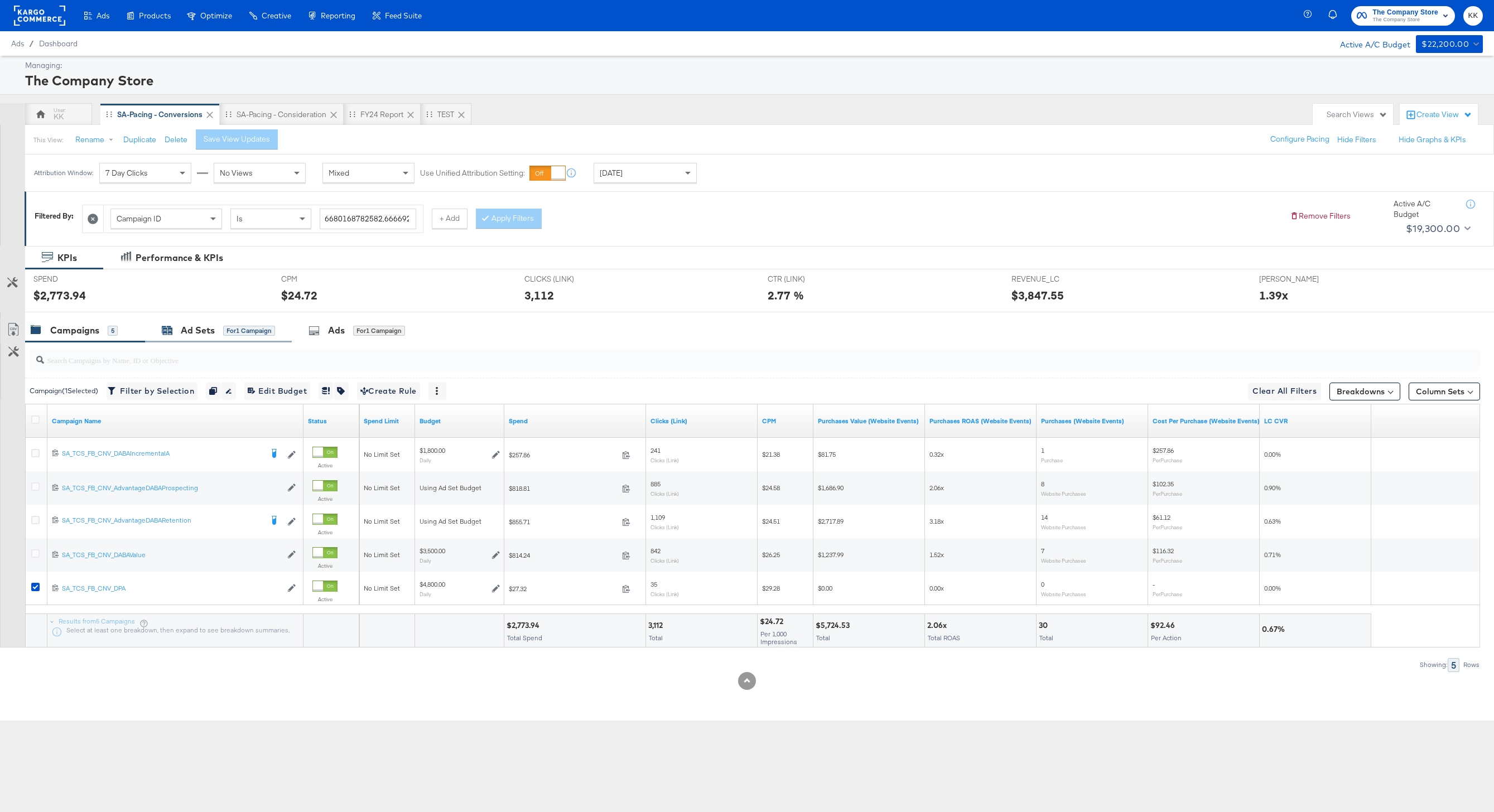
click at [249, 329] on div "for 1 Campaign" at bounding box center [249, 330] width 52 height 10
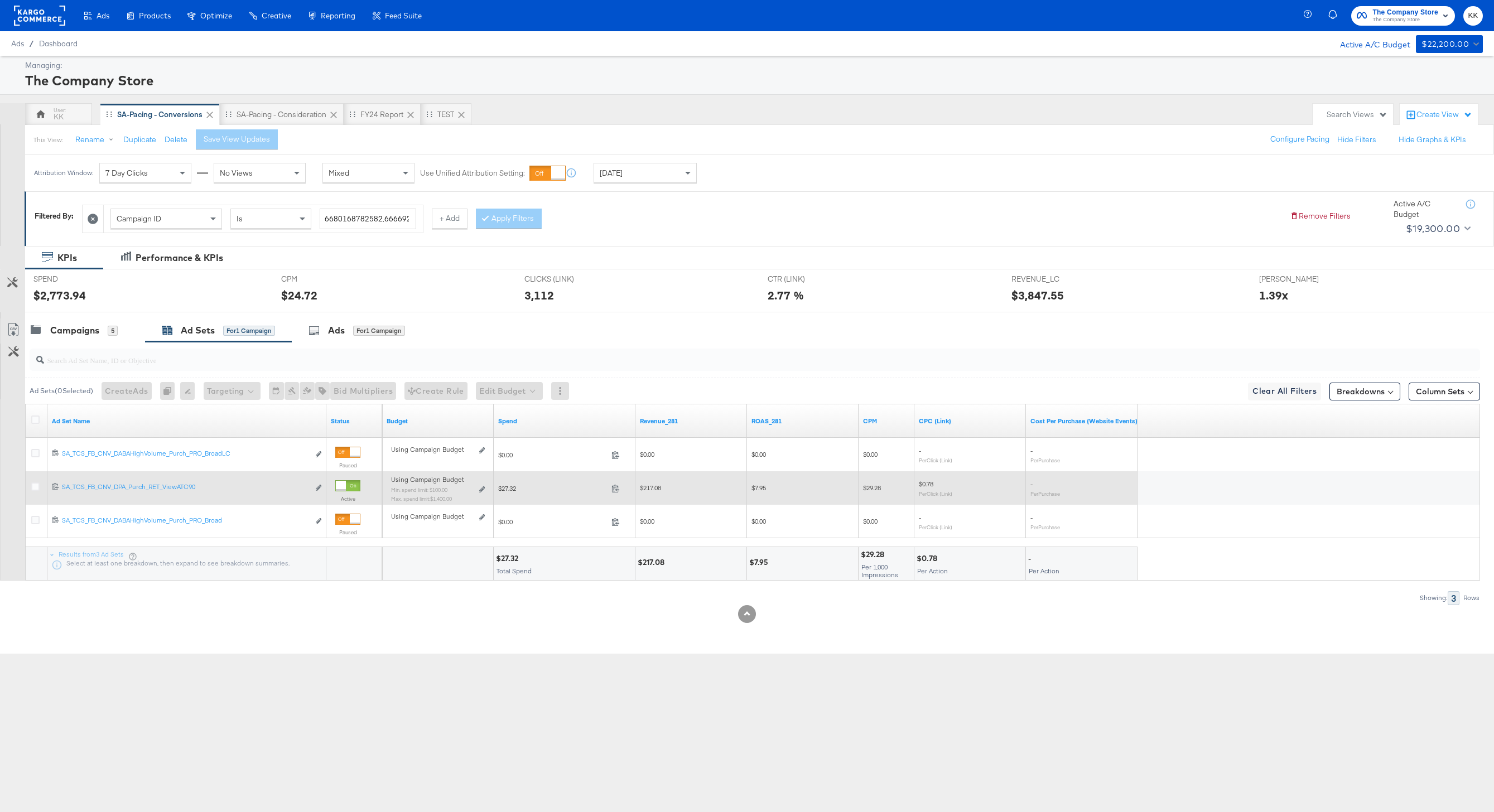
click at [485, 484] on div "Using Campaign Budget Min. spend limit: $100.00 Max. spend limit : $1,400.00 Ed…" at bounding box center [437, 493] width 102 height 36
click at [484, 486] on icon at bounding box center [482, 489] width 5 height 6
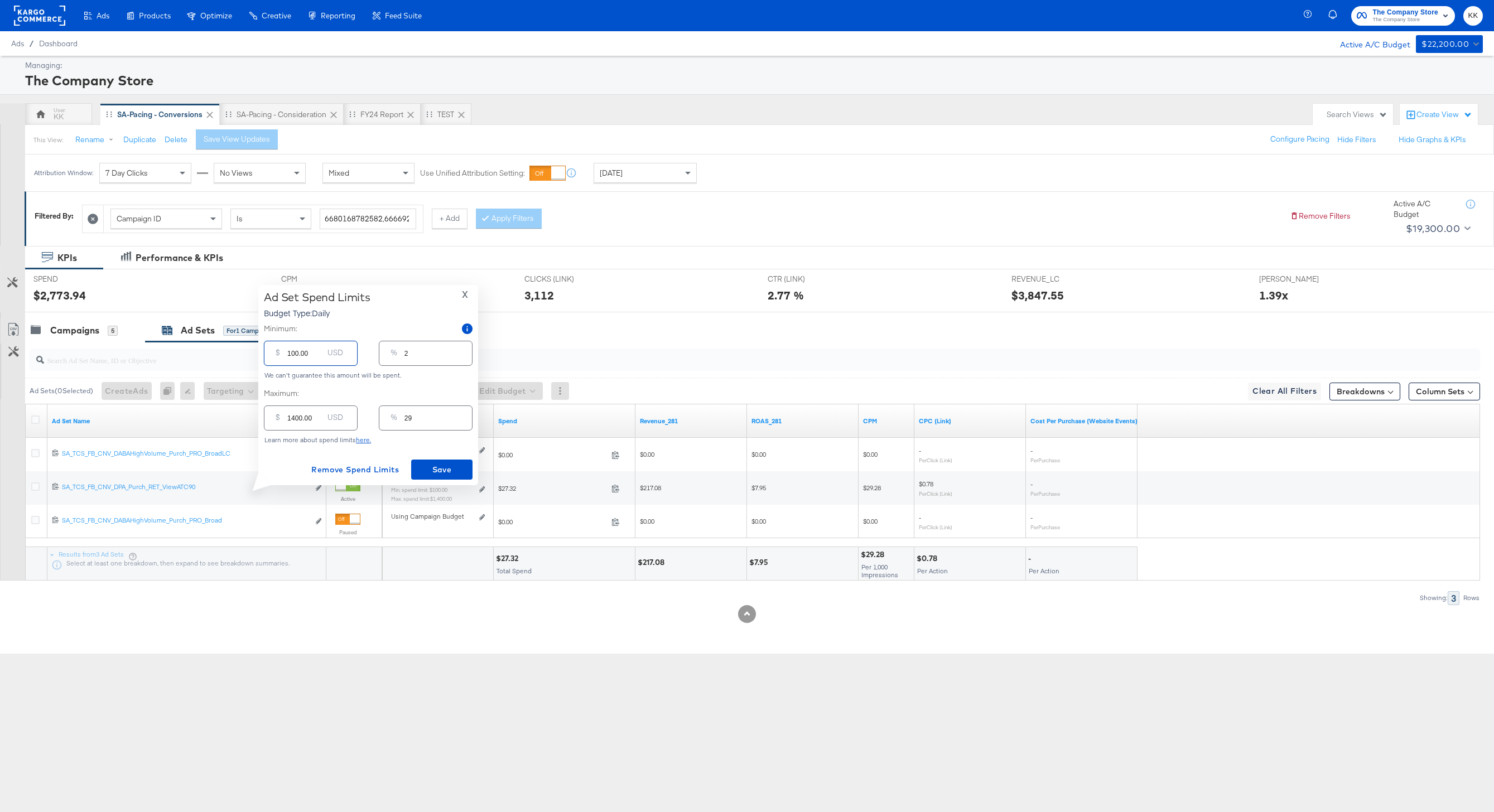
click at [292, 353] on input "100.00" at bounding box center [305, 348] width 36 height 24
type input "1200.00"
type input "25"
type input "1200.00"
click at [430, 461] on button "Save" at bounding box center [441, 469] width 61 height 20
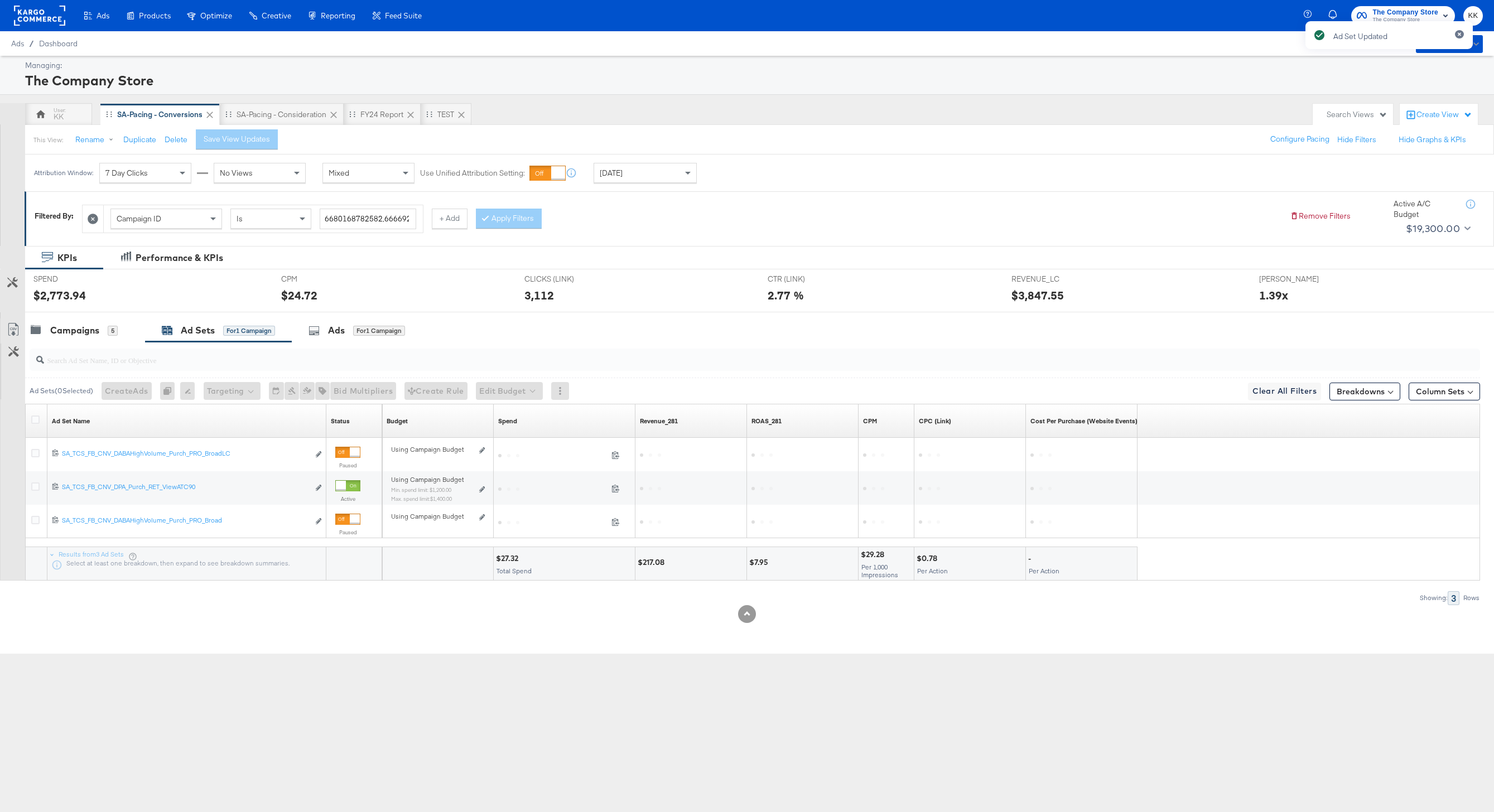
click at [73, 342] on div at bounding box center [752, 360] width 1455 height 36
click at [65, 325] on div "Campaigns" at bounding box center [74, 330] width 49 height 12
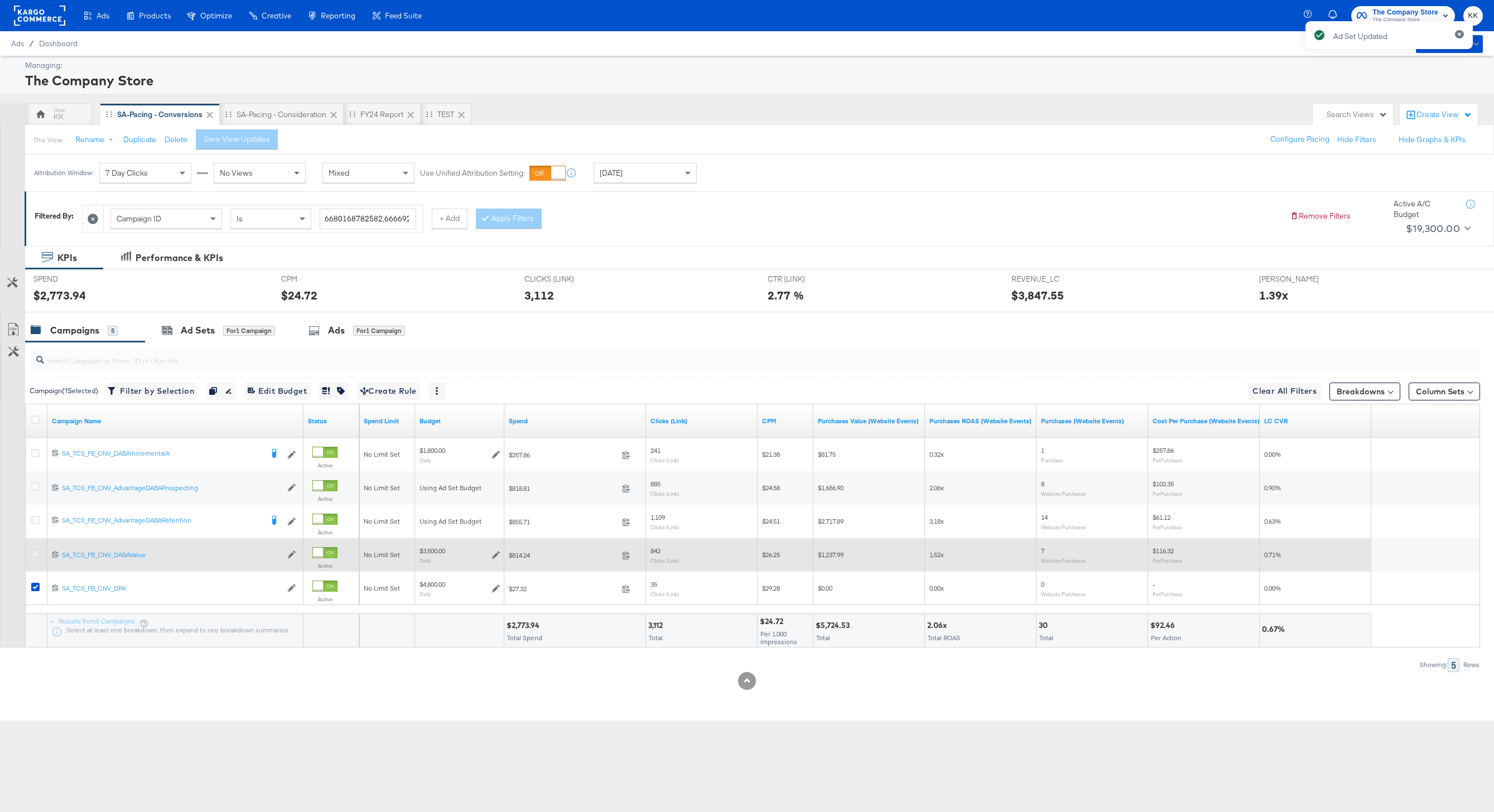
click at [36, 553] on icon at bounding box center [35, 553] width 8 height 8
click at [0, 0] on input "checkbox" at bounding box center [0, 0] width 0 height 0
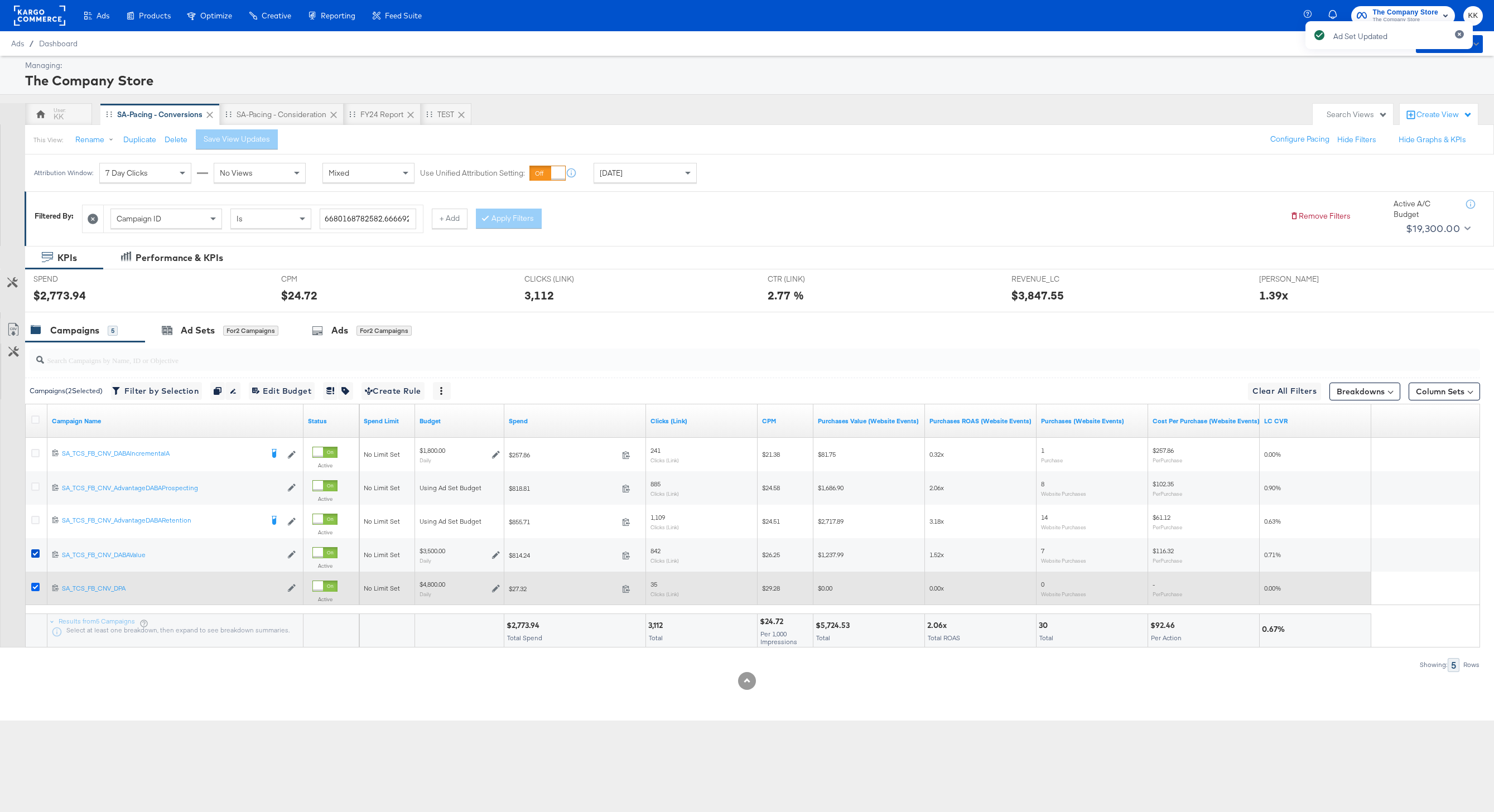
click at [36, 585] on icon at bounding box center [35, 586] width 8 height 8
click at [0, 0] on input "checkbox" at bounding box center [0, 0] width 0 height 0
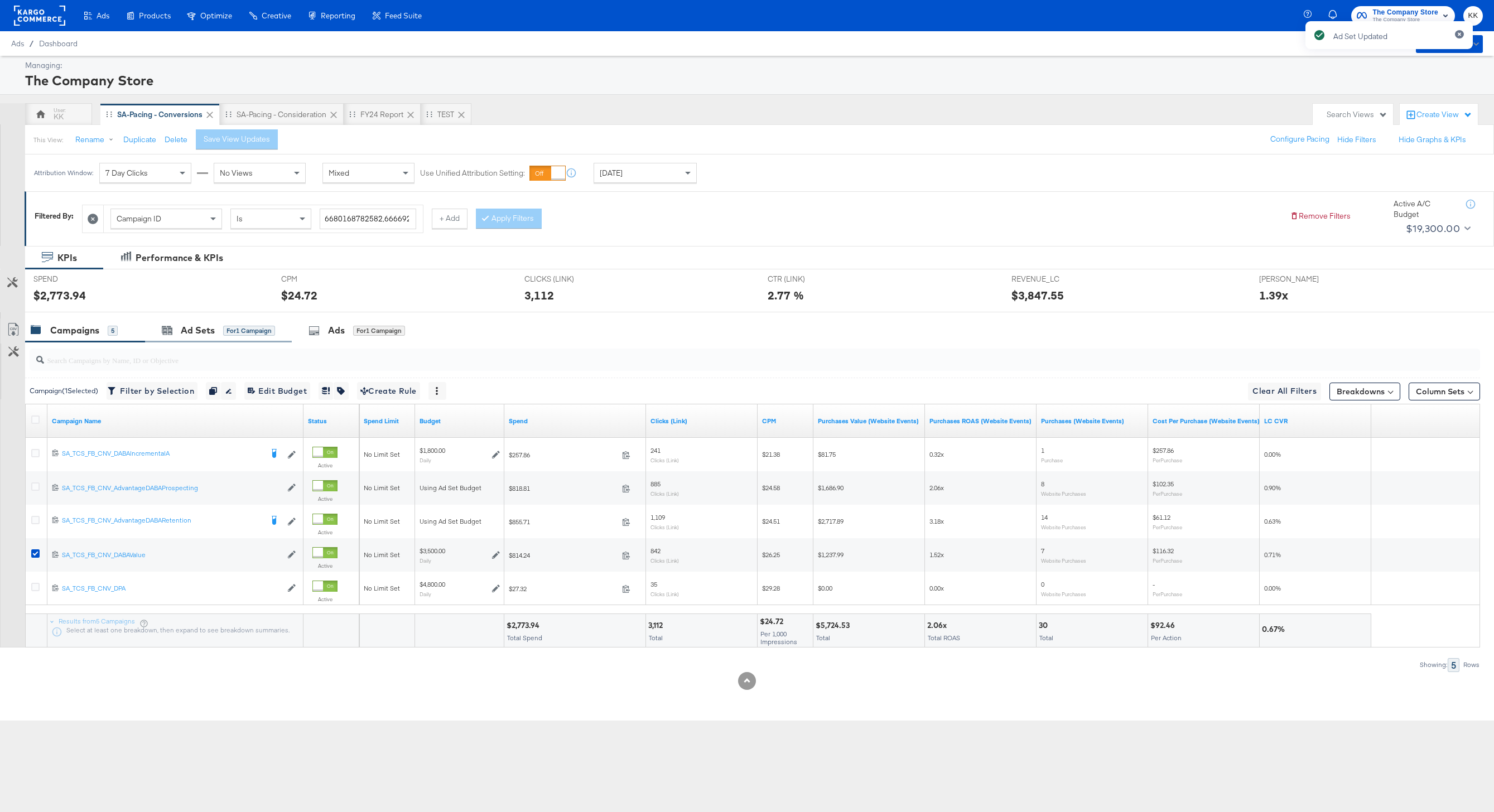
click at [199, 338] on div "Ad Sets for 1 Campaign" at bounding box center [218, 330] width 147 height 24
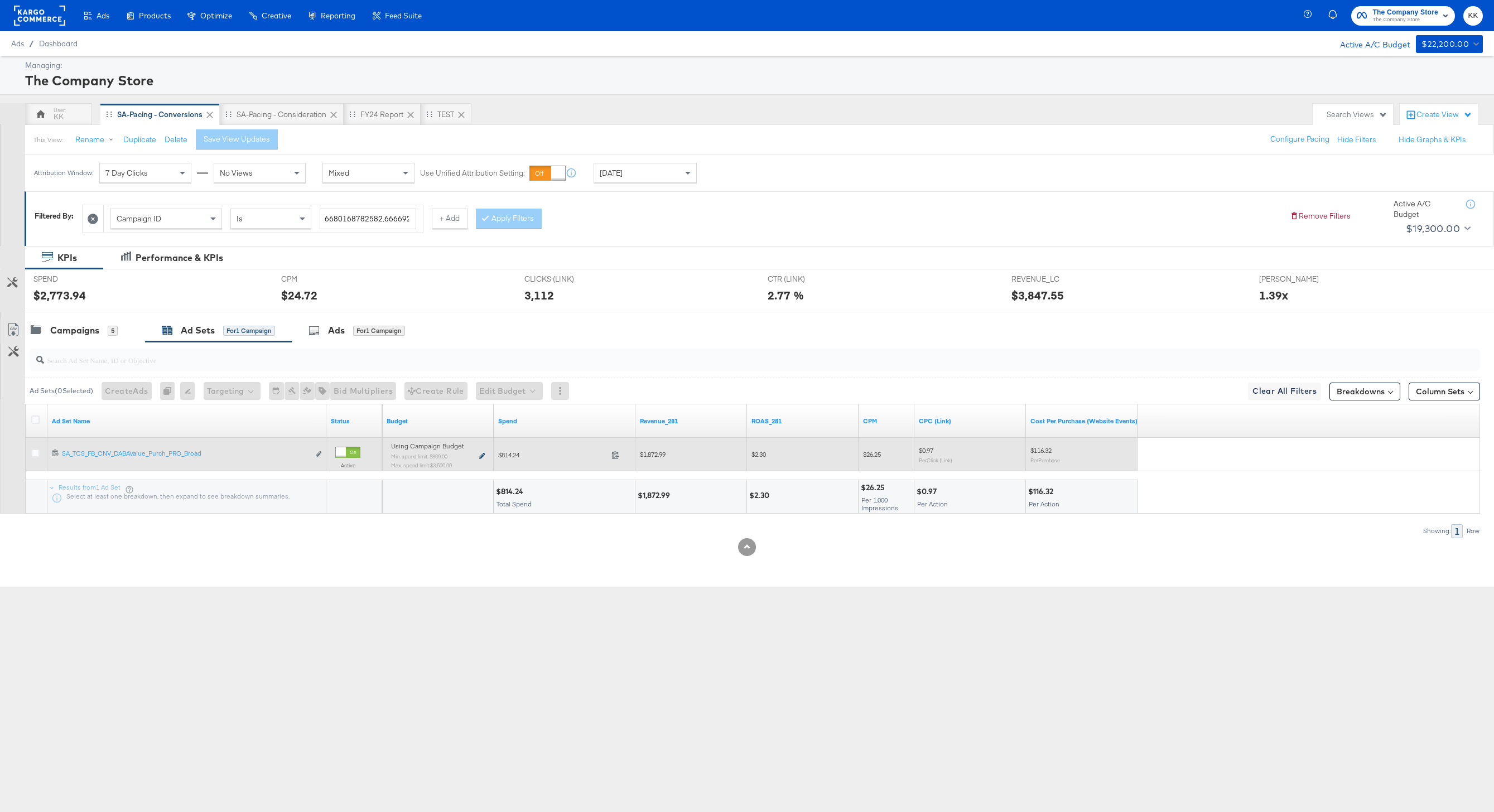
click at [482, 456] on icon at bounding box center [482, 456] width 5 height 6
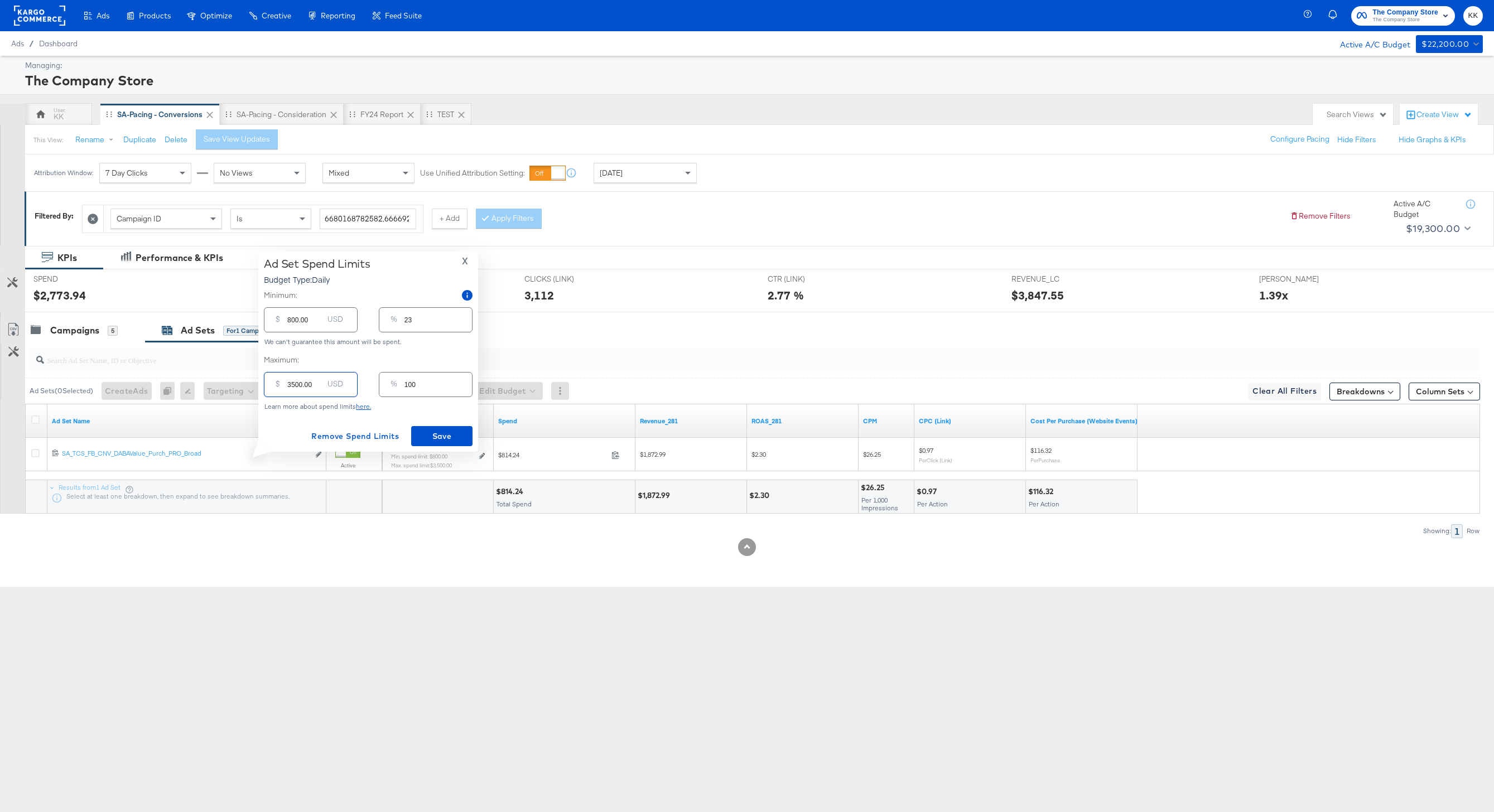
click at [289, 384] on input "3500.00" at bounding box center [305, 379] width 36 height 24
type input "500.00"
type input "14"
type input "2500.00"
type input "71"
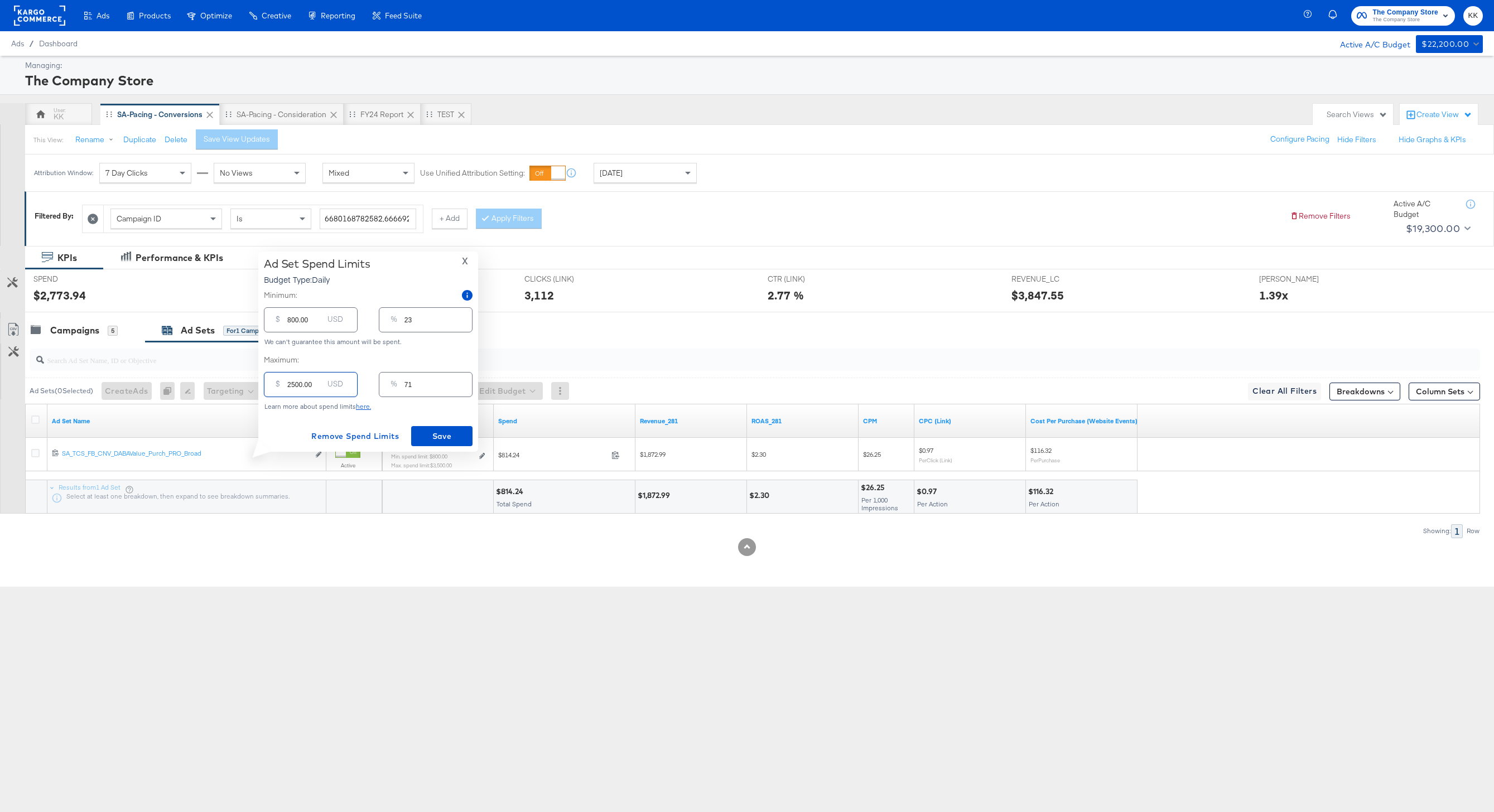
type input "2500.00"
click at [292, 319] on input "800.00" at bounding box center [305, 314] width 36 height 24
type input "00.00"
type input "0"
type input "300.00"
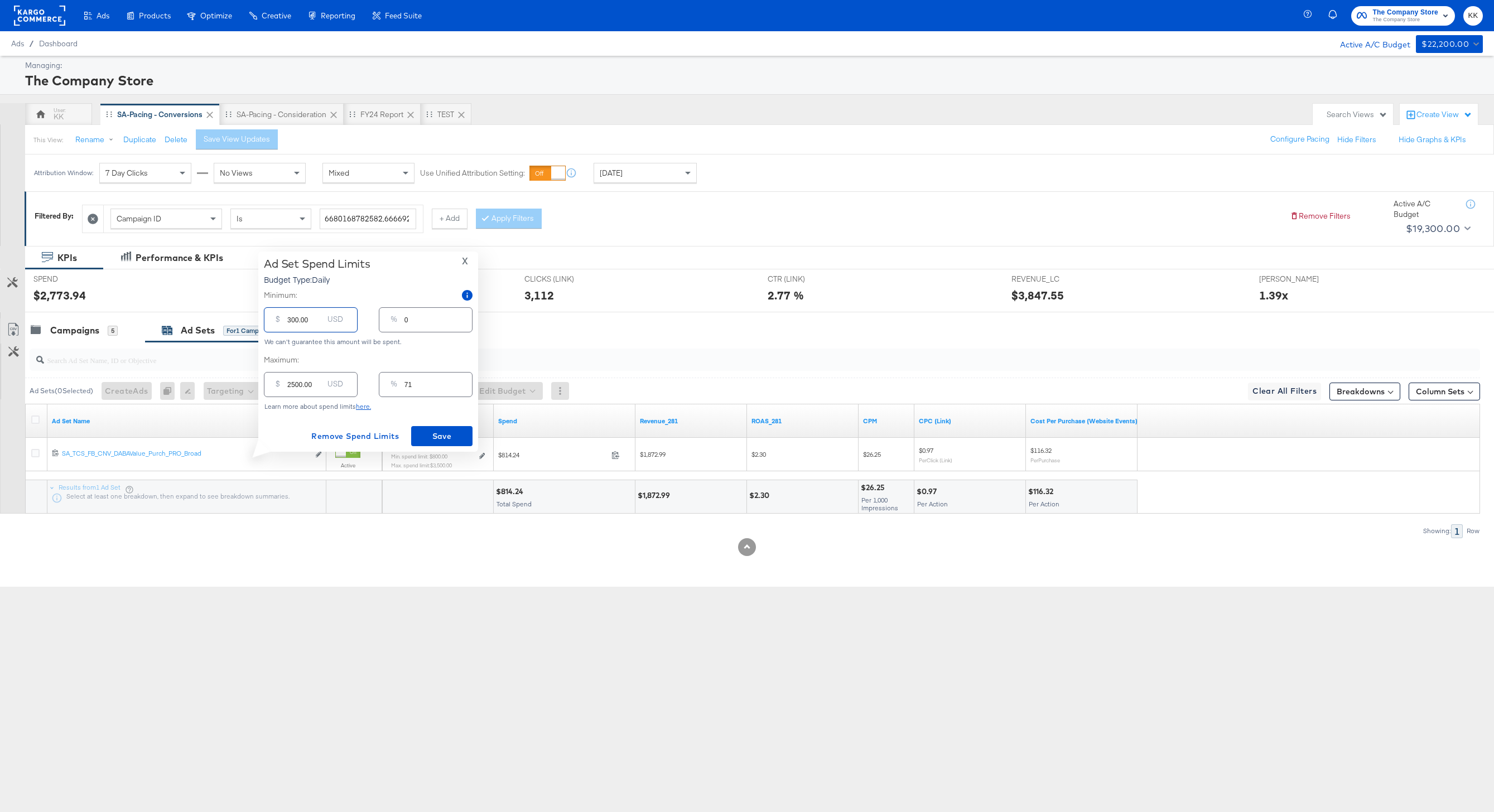
type input "9"
type input "300.00"
click at [439, 440] on span "Save" at bounding box center [442, 436] width 52 height 14
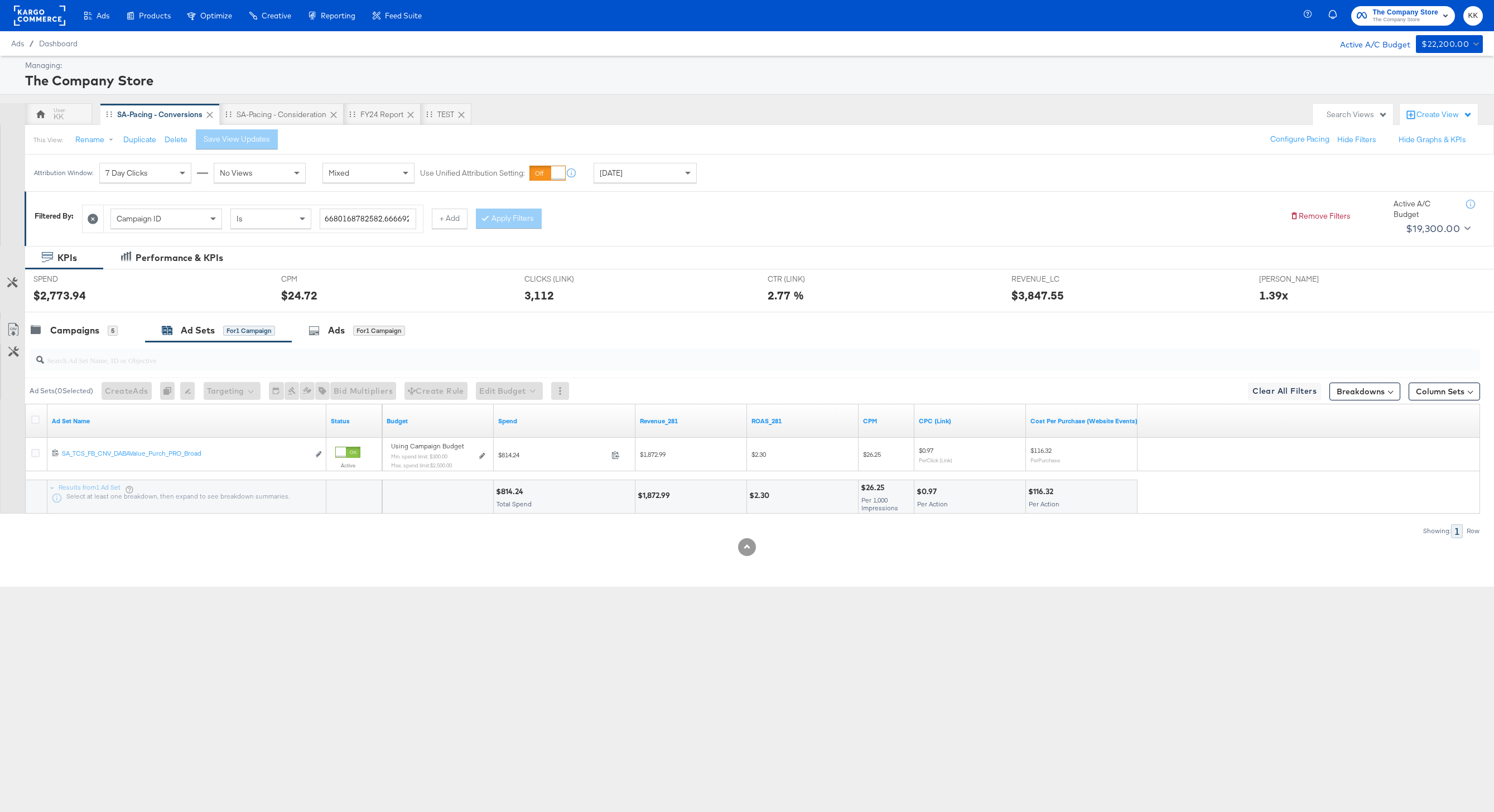
click at [93, 343] on div at bounding box center [752, 360] width 1455 height 36
click at [78, 334] on div "Campaigns" at bounding box center [74, 330] width 49 height 12
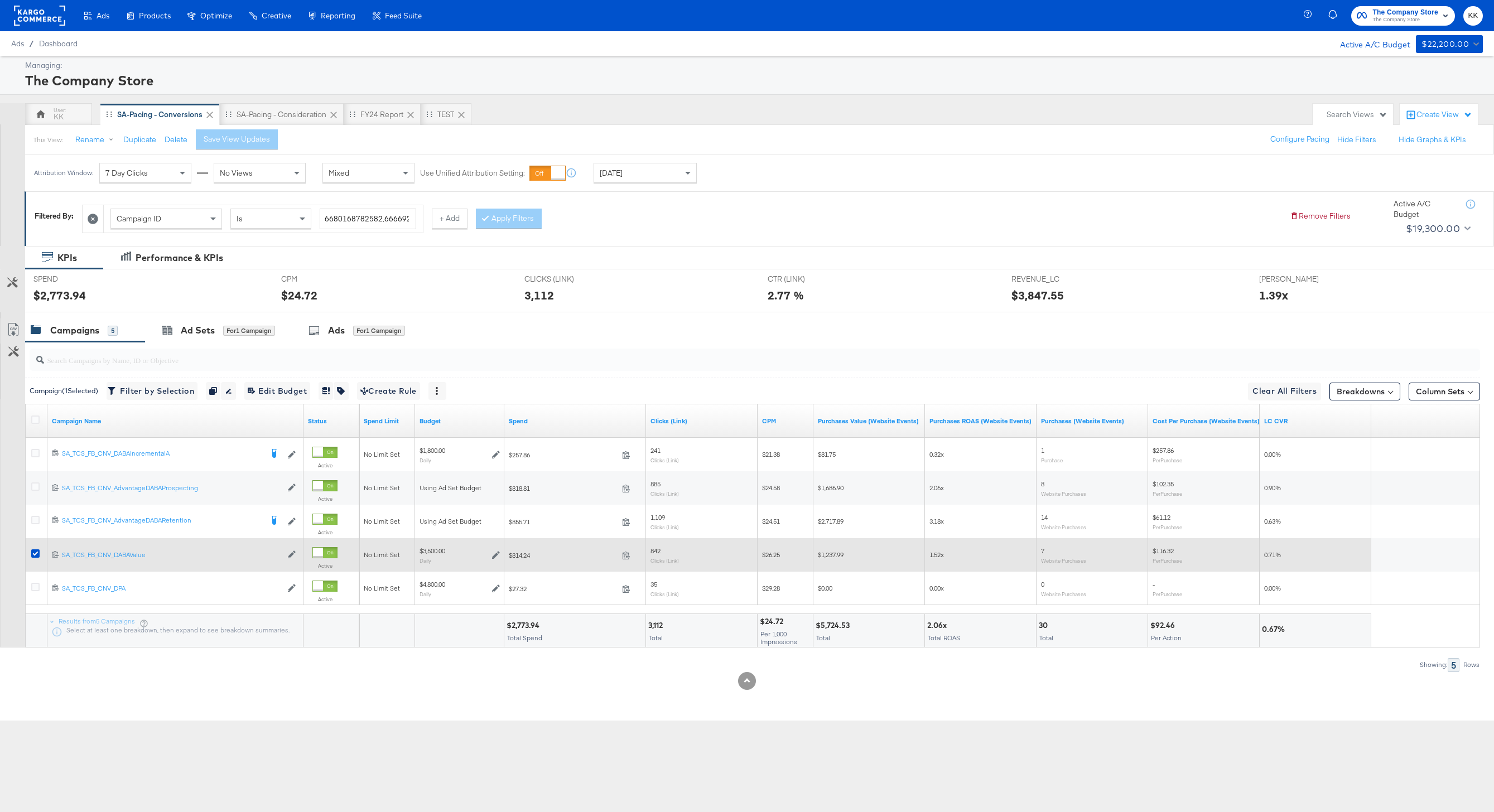
click at [29, 553] on div at bounding box center [36, 554] width 20 height 20
click at [35, 553] on icon at bounding box center [35, 553] width 8 height 8
click at [0, 0] on input "checkbox" at bounding box center [0, 0] width 0 height 0
